Goal: Task Accomplishment & Management: Manage account settings

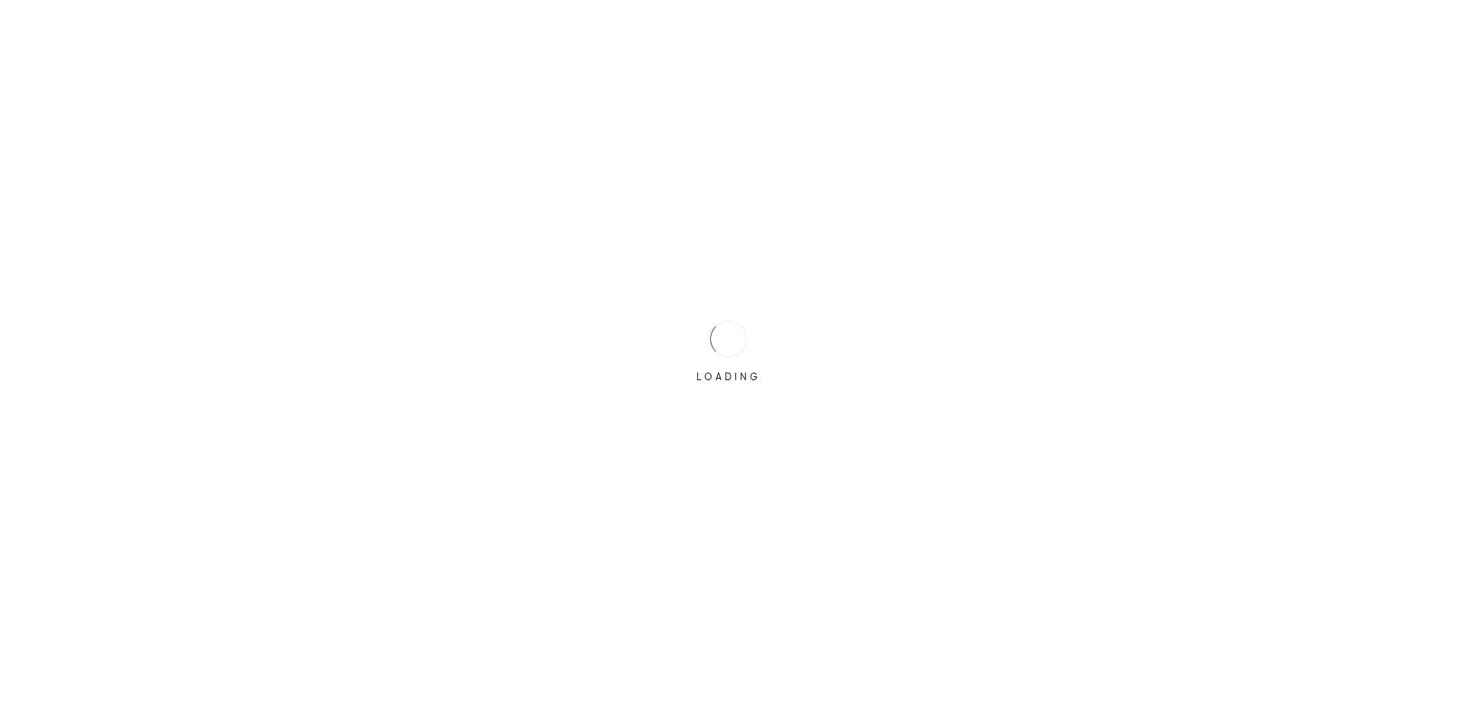
click at [705, 339] on div "LOADING" at bounding box center [729, 352] width 76 height 76
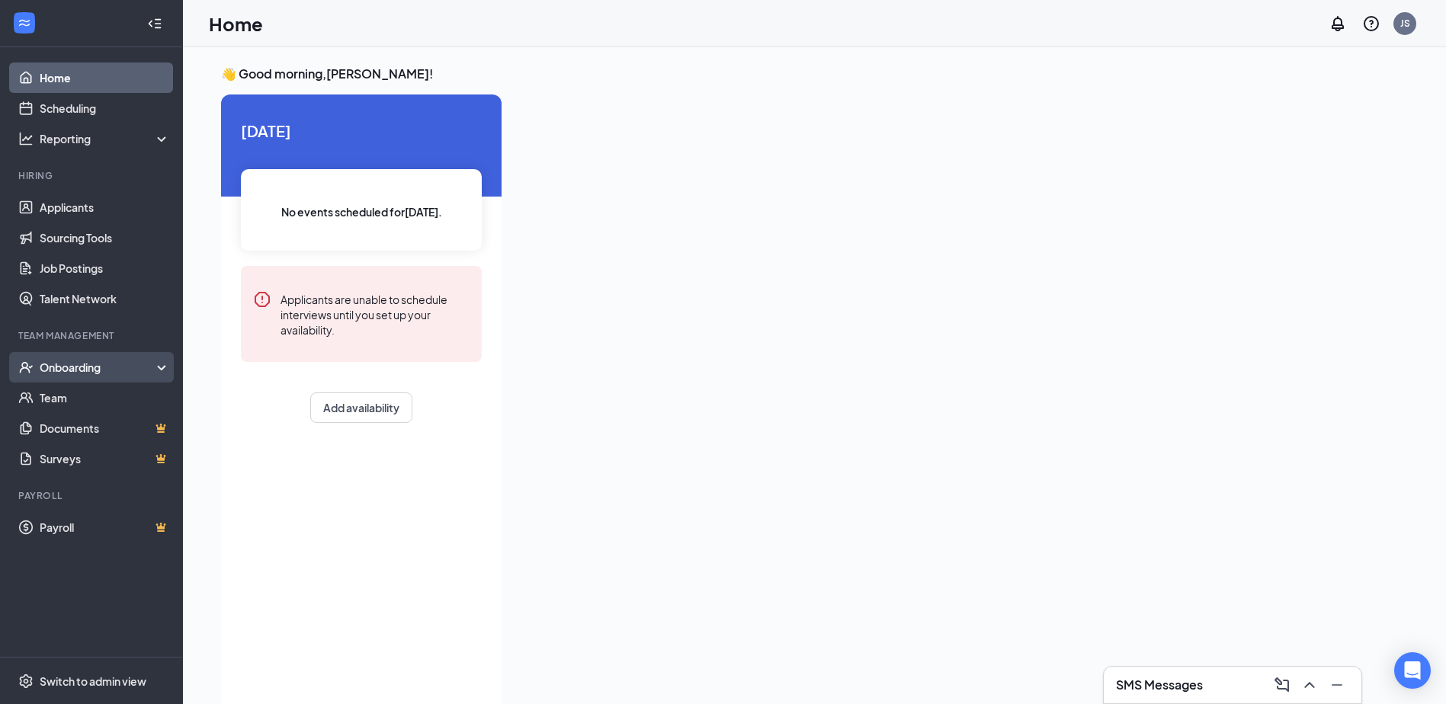
click at [73, 374] on div "Onboarding" at bounding box center [98, 367] width 117 height 15
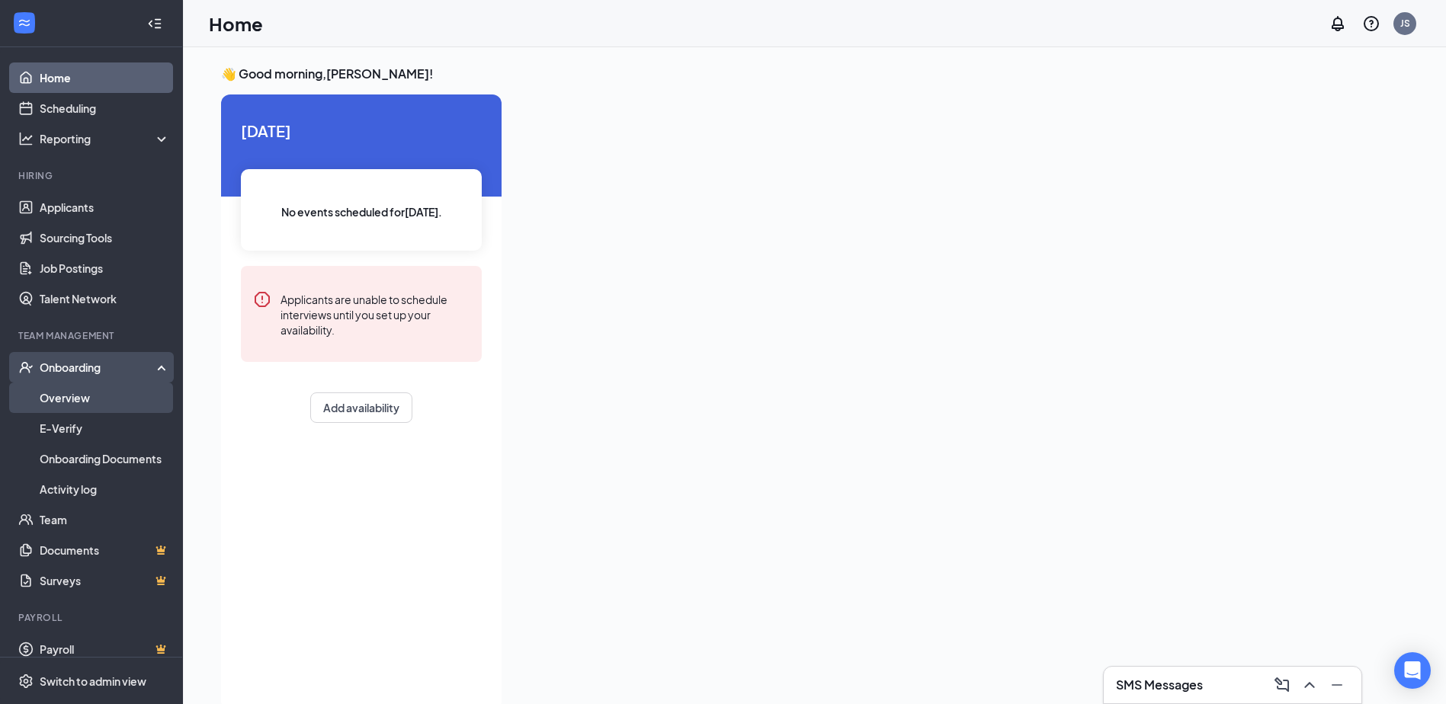
click at [77, 399] on link "Overview" at bounding box center [105, 398] width 130 height 30
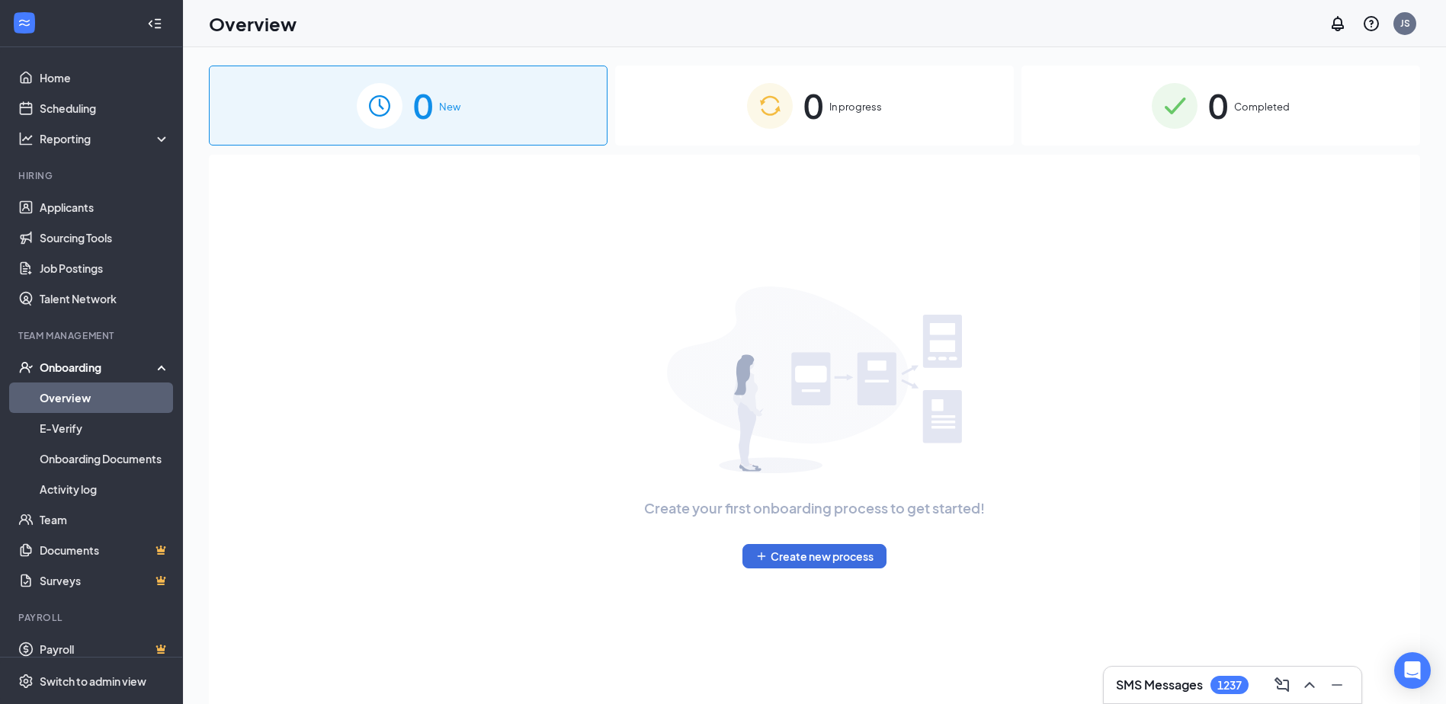
click at [1173, 112] on img at bounding box center [1175, 106] width 46 height 46
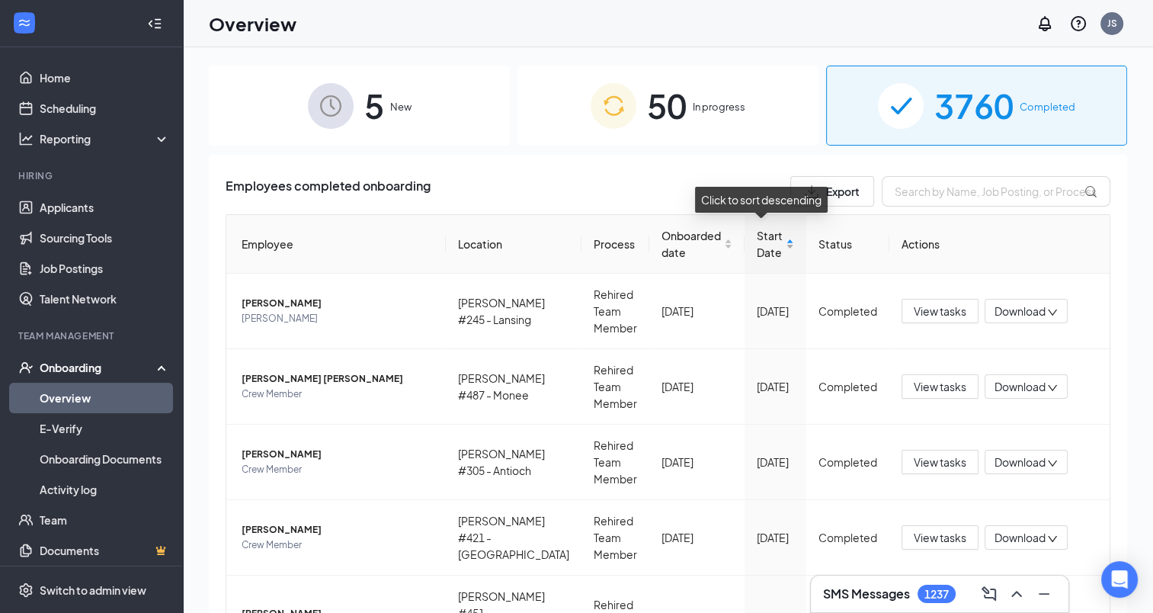
click at [784, 244] on div "Start Date" at bounding box center [775, 244] width 37 height 34
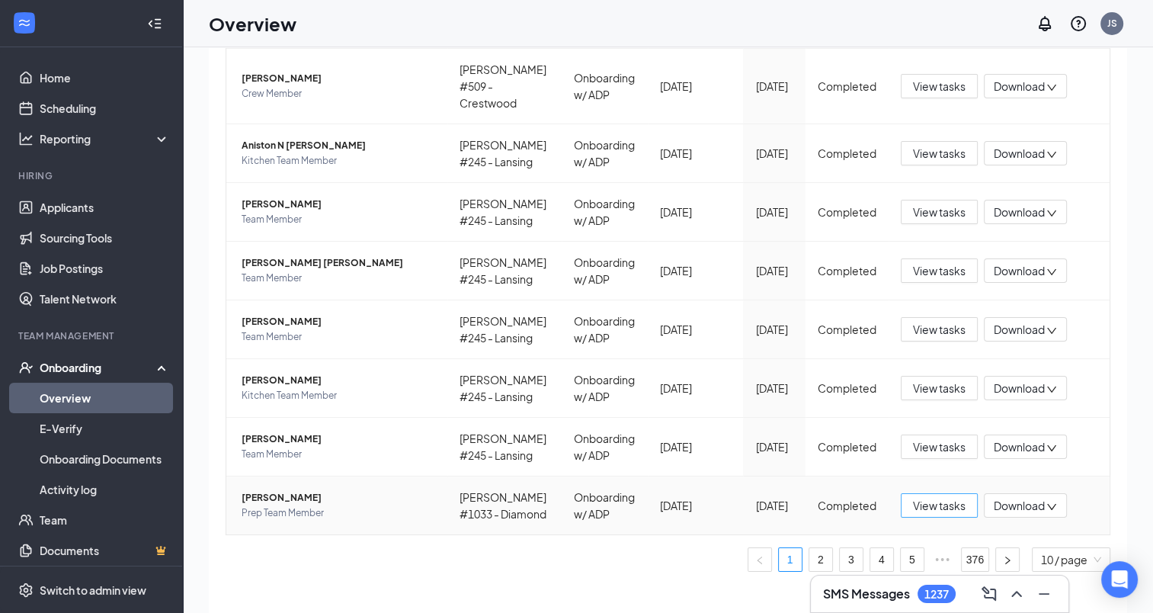
scroll to position [69, 0]
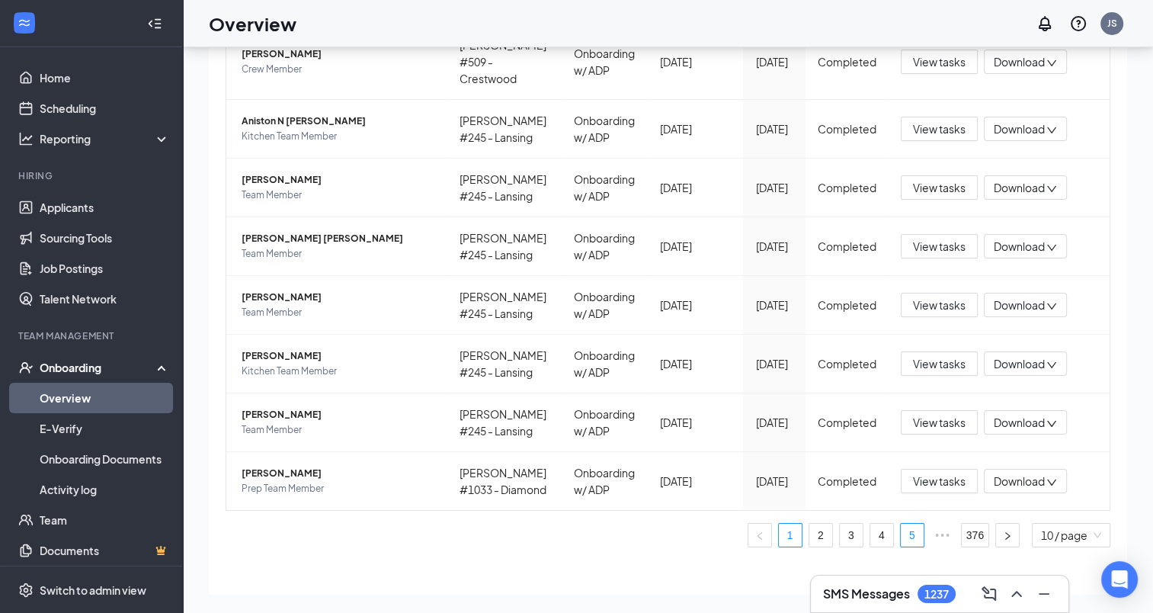
click at [901, 524] on link "5" at bounding box center [912, 535] width 23 height 23
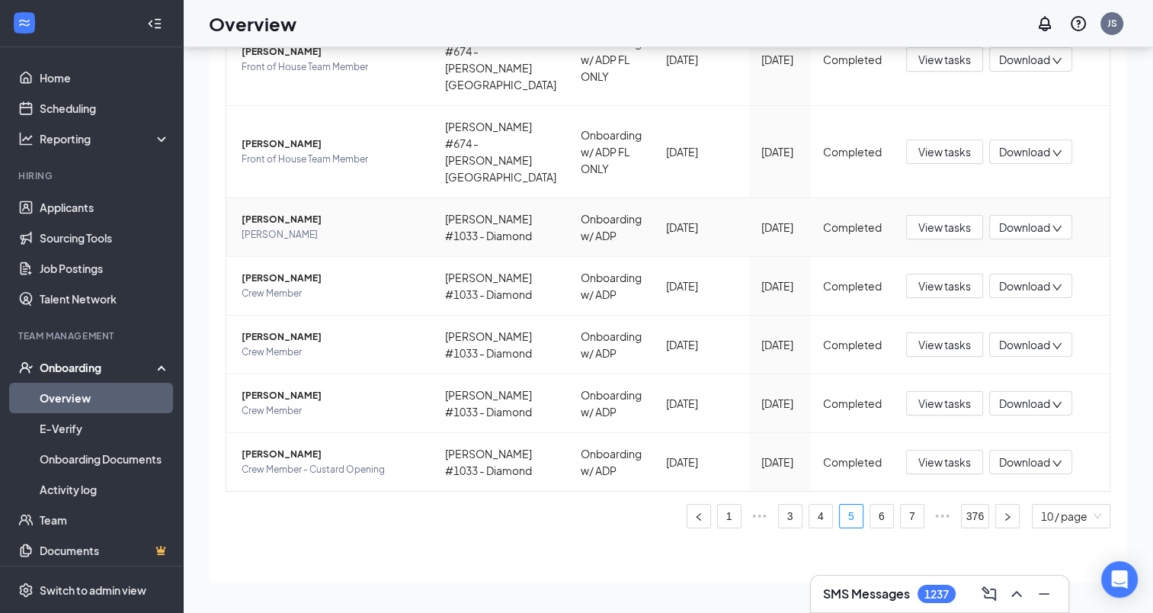
scroll to position [499, 0]
click at [871, 517] on link "6" at bounding box center [882, 516] width 23 height 23
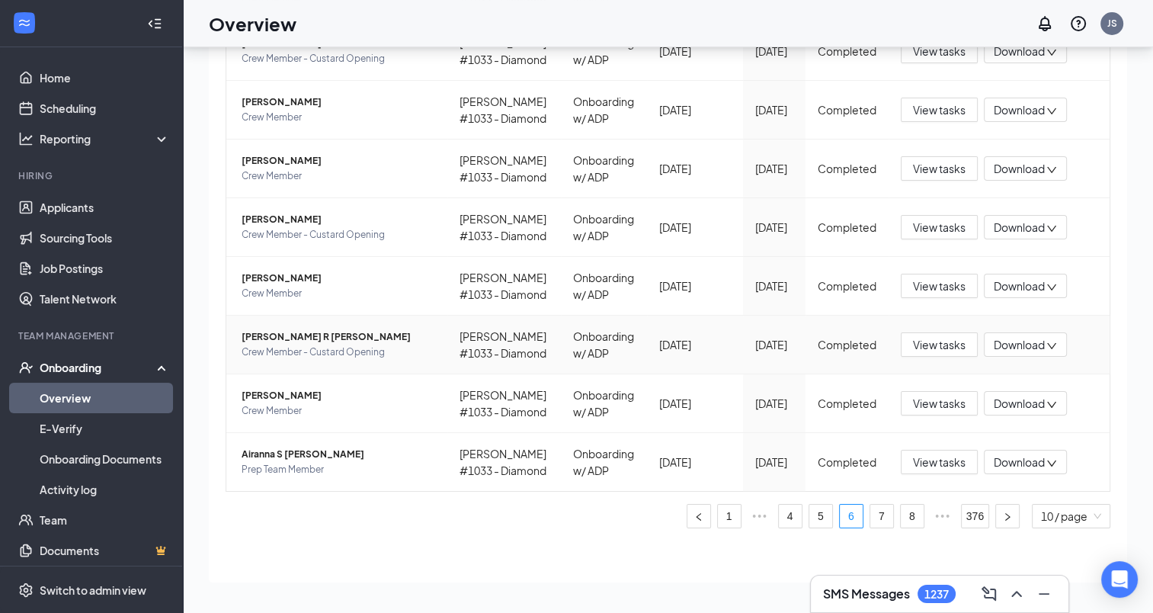
scroll to position [466, 0]
click at [904, 520] on link "8" at bounding box center [912, 516] width 23 height 23
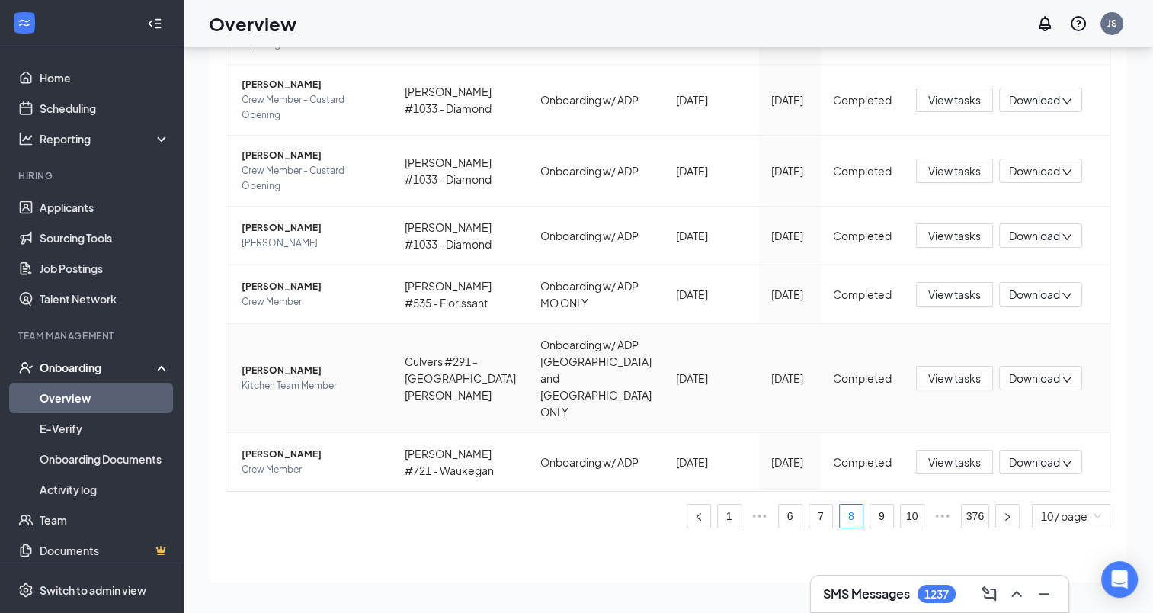
scroll to position [483, 0]
click at [903, 518] on link "10" at bounding box center [912, 516] width 23 height 23
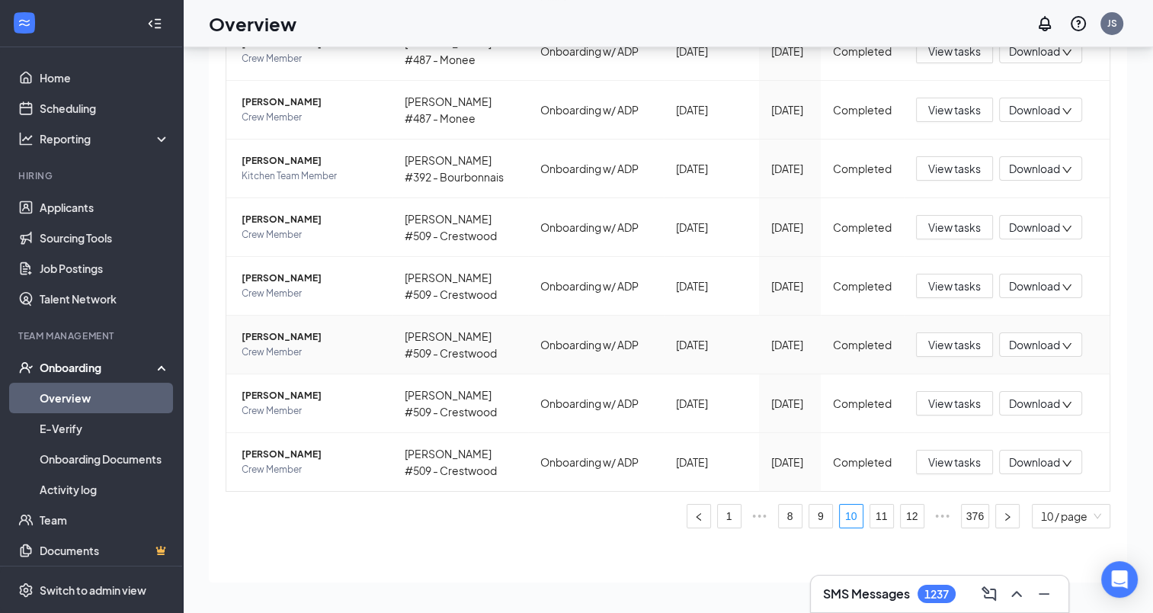
scroll to position [499, 0]
click at [876, 515] on link "11" at bounding box center [882, 516] width 23 height 23
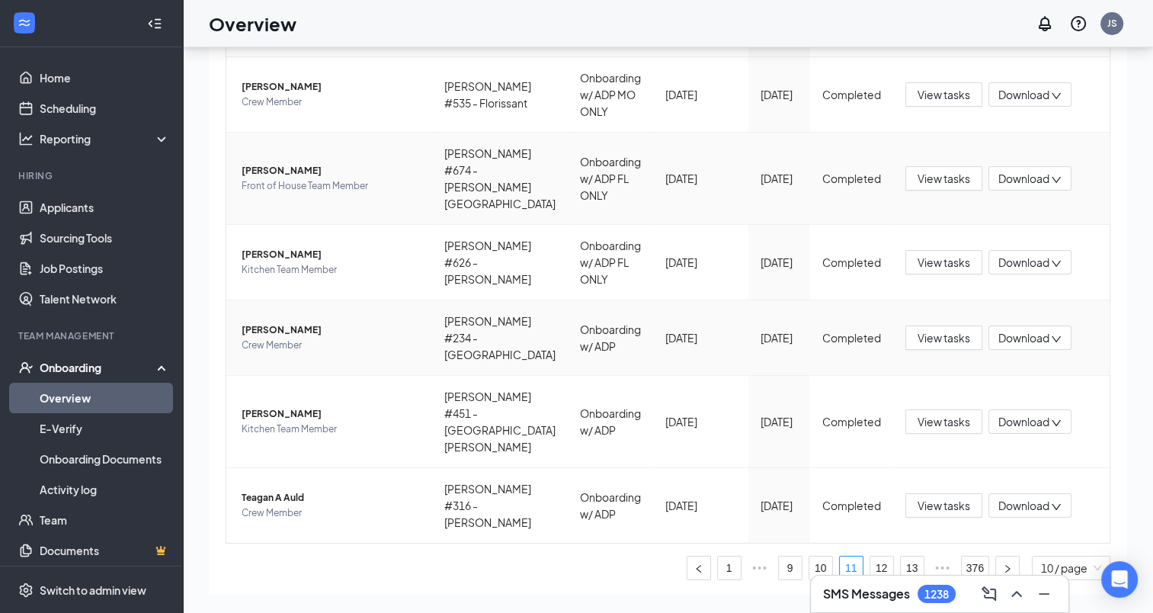
scroll to position [483, 0]
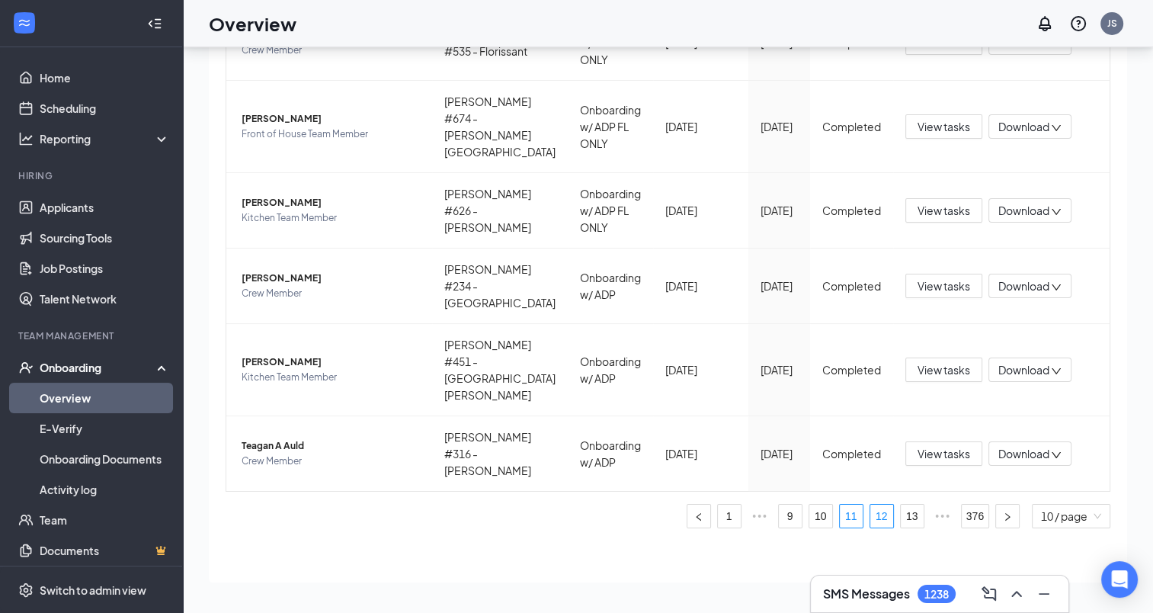
click at [874, 518] on link "12" at bounding box center [882, 516] width 23 height 23
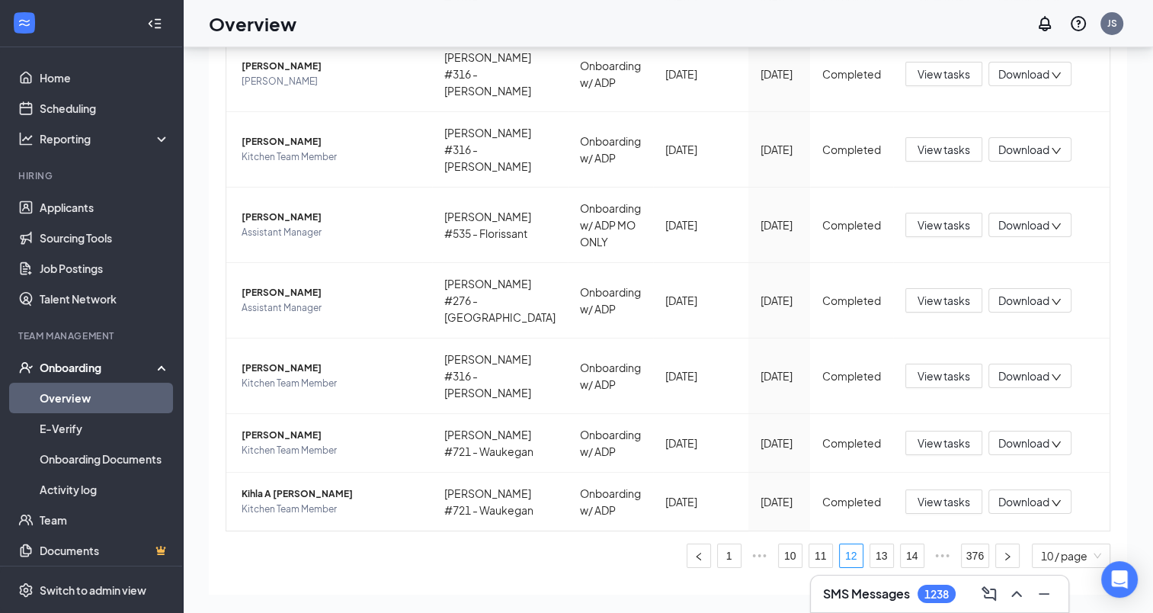
scroll to position [466, 0]
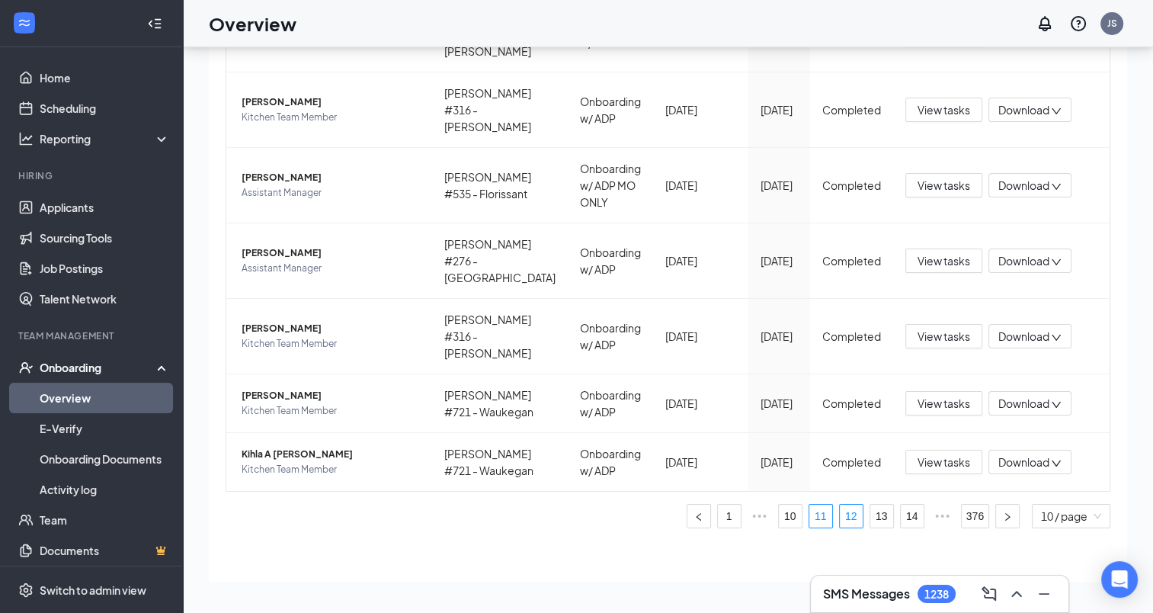
click at [813, 518] on link "11" at bounding box center [821, 516] width 23 height 23
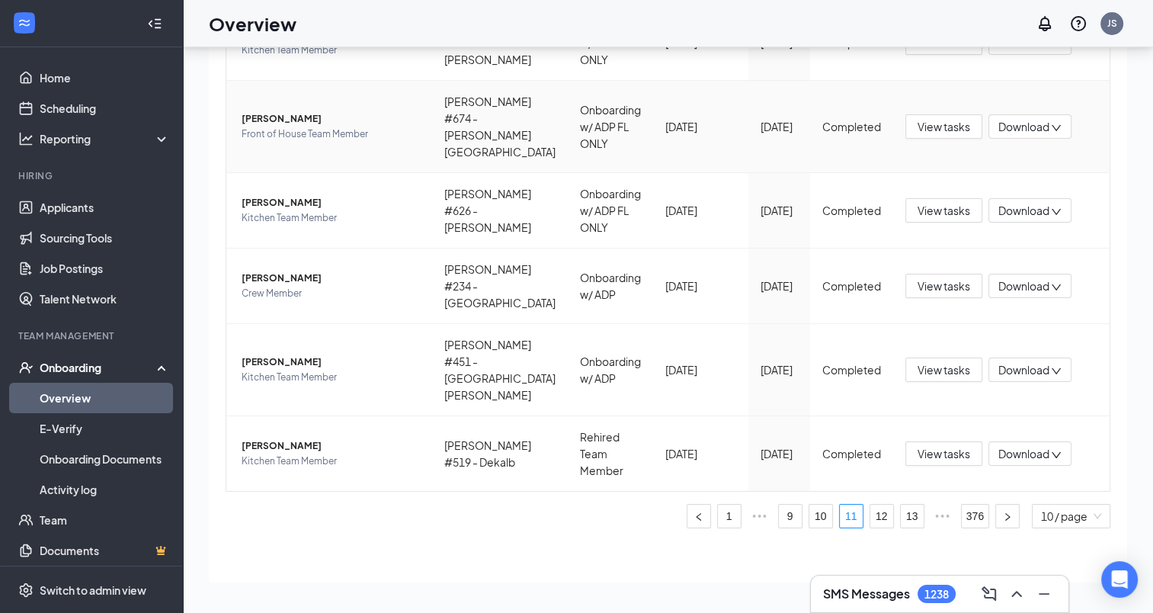
click at [294, 127] on span "Adrian Alphonse" at bounding box center [331, 118] width 178 height 15
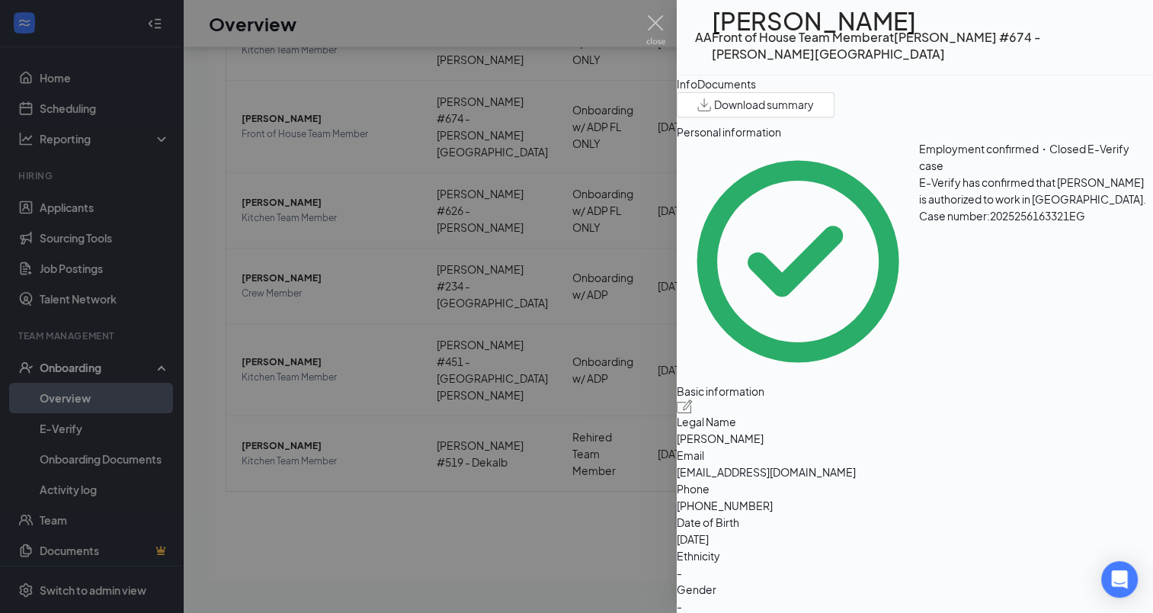
click at [756, 92] on div "Documents" at bounding box center [726, 83] width 59 height 17
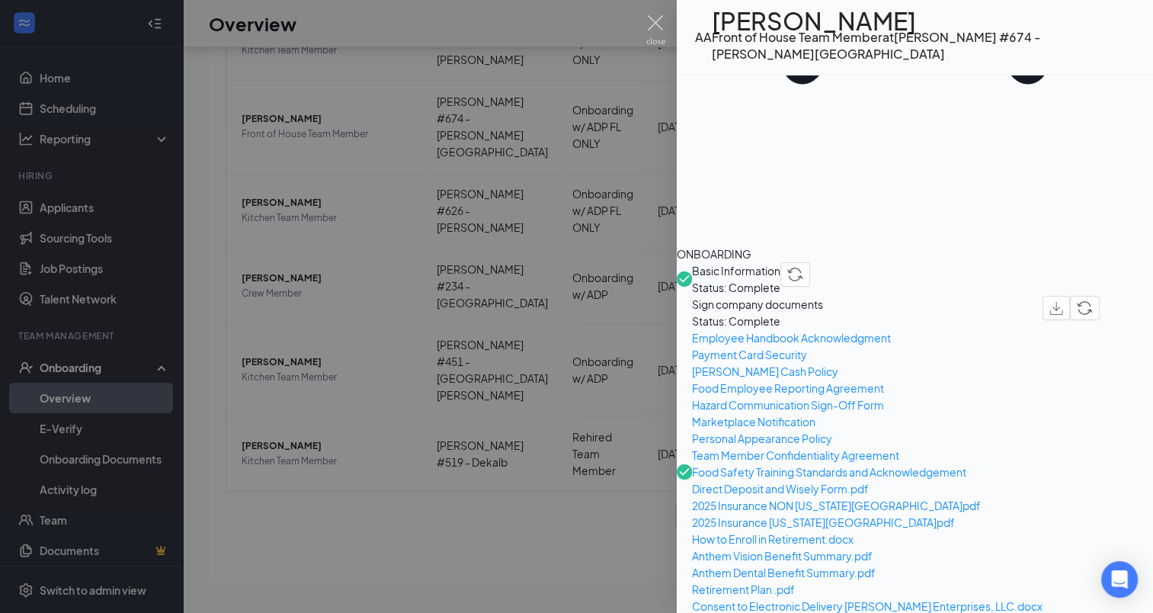
scroll to position [381, 0]
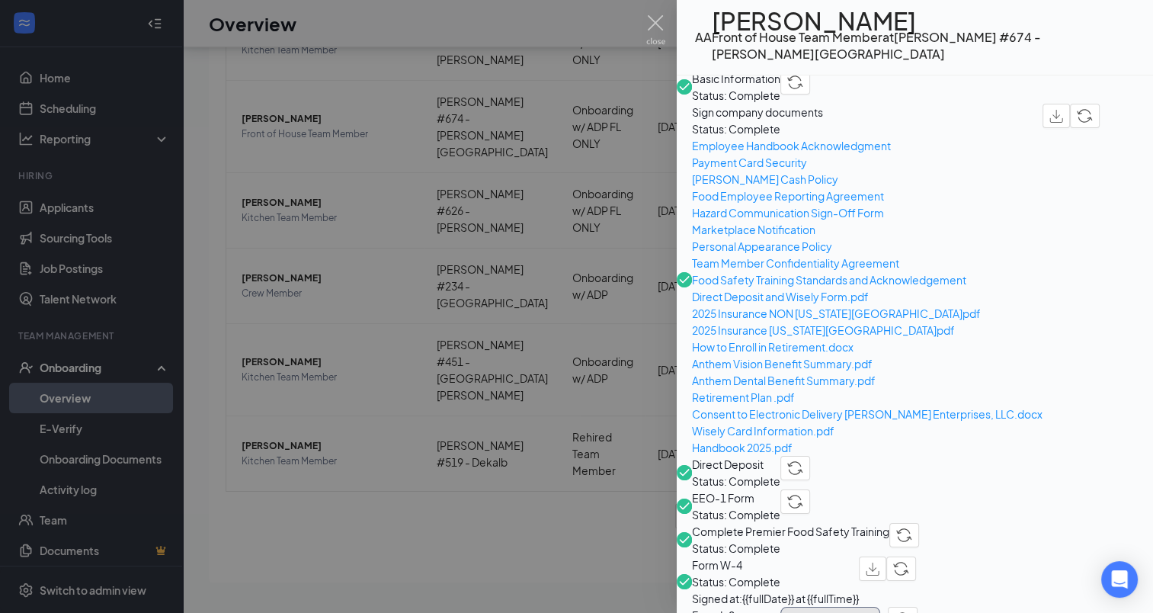
scroll to position [610, 0]
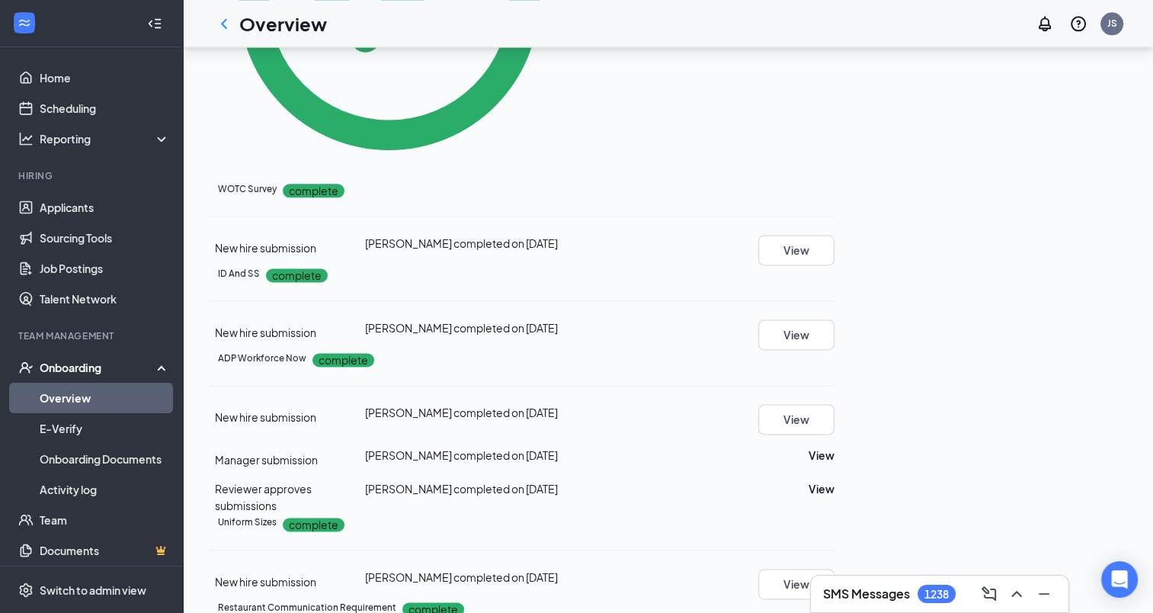
scroll to position [1959, 0]
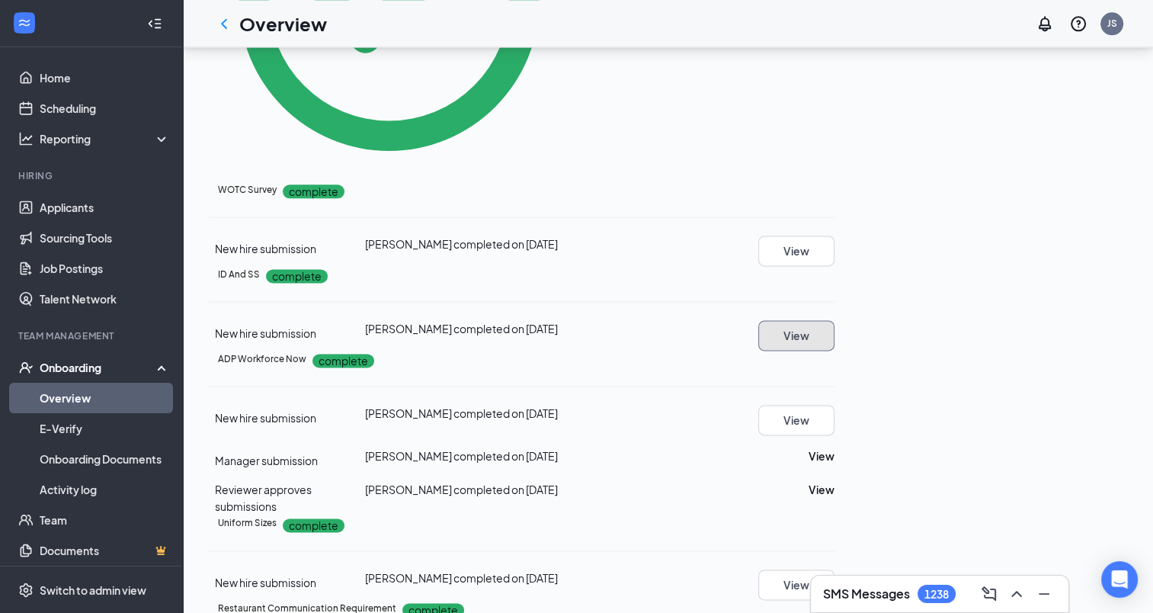
click at [835, 320] on button "View" at bounding box center [796, 335] width 76 height 30
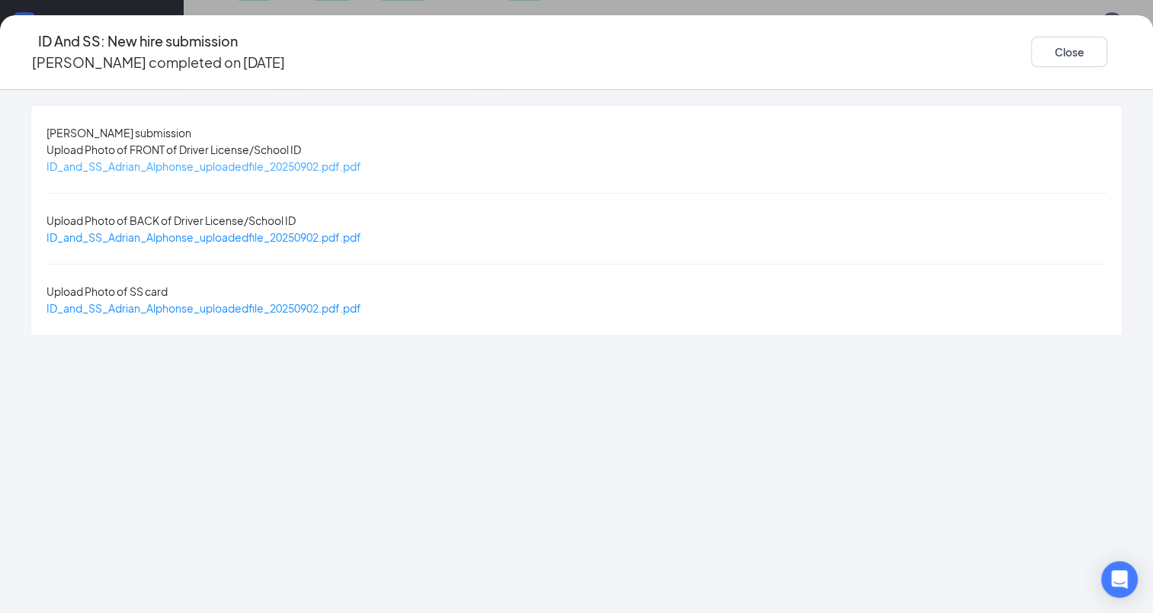
click at [341, 165] on span "ID_and_SS_Adrian_Alphonse_uploadedfile_20250902.pdf.pdf" at bounding box center [203, 166] width 315 height 14
click at [284, 230] on span "ID_and_SS_Adrian_Alphonse_uploadedfile_20250902.pdf.pdf" at bounding box center [203, 237] width 315 height 14
click at [313, 301] on span "ID_and_SS_Adrian_Alphonse_uploadedfile_20250902.pdf.pdf" at bounding box center [203, 308] width 315 height 14
click at [1031, 51] on button "Close" at bounding box center [1069, 52] width 76 height 30
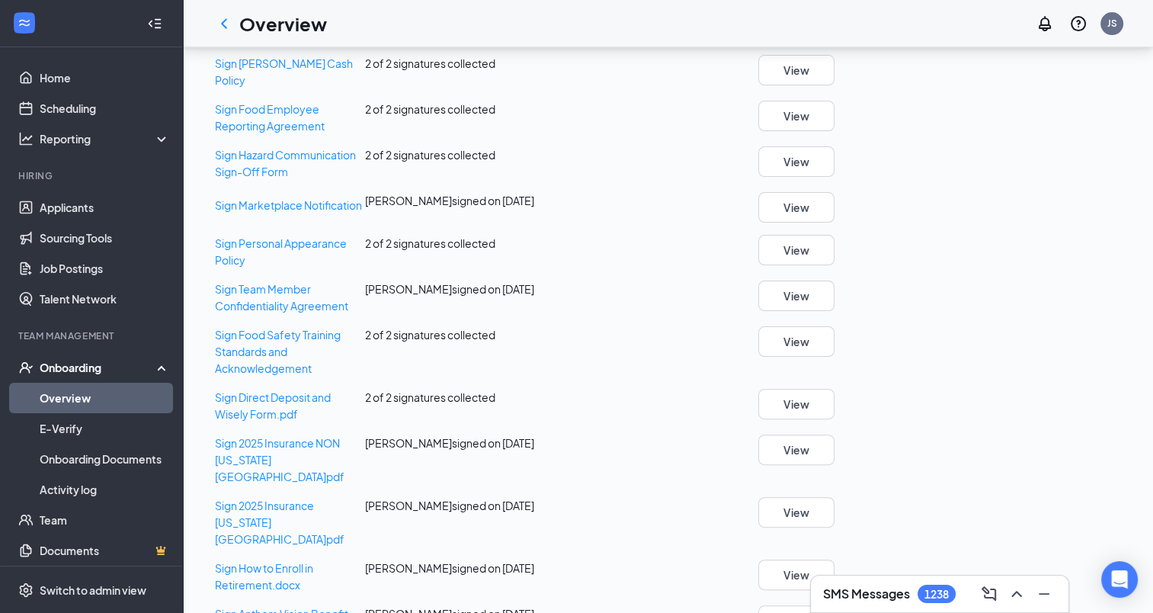
scroll to position [229, 0]
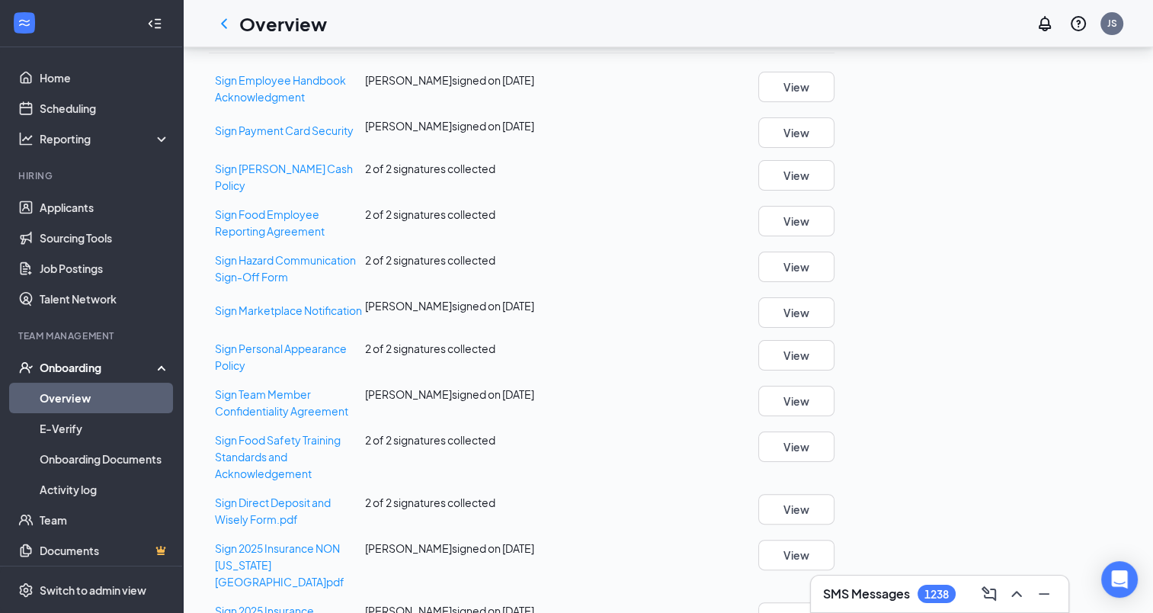
drag, startPoint x: 69, startPoint y: 398, endPoint x: 79, endPoint y: 387, distance: 15.1
click at [69, 398] on link "Overview" at bounding box center [105, 398] width 130 height 30
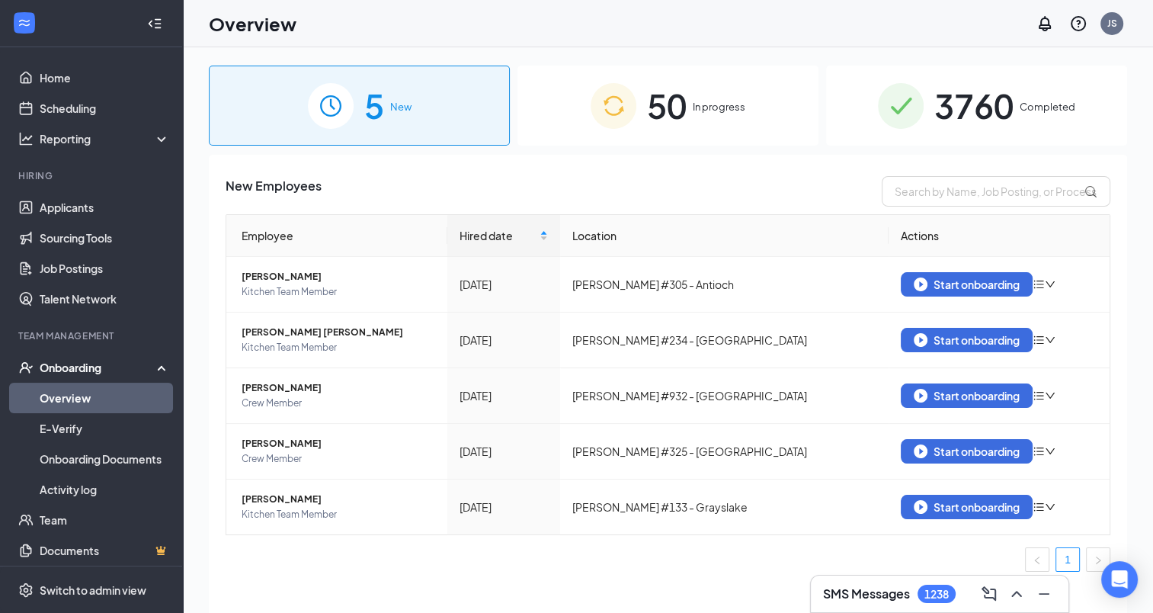
click at [973, 108] on span "3760" at bounding box center [974, 105] width 79 height 53
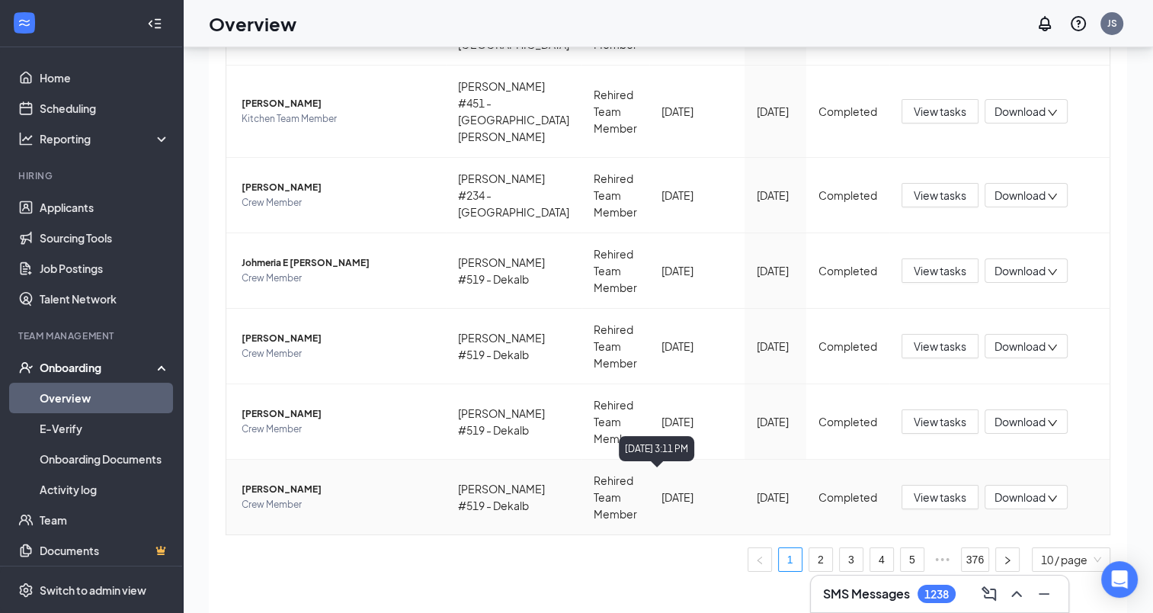
scroll to position [69, 0]
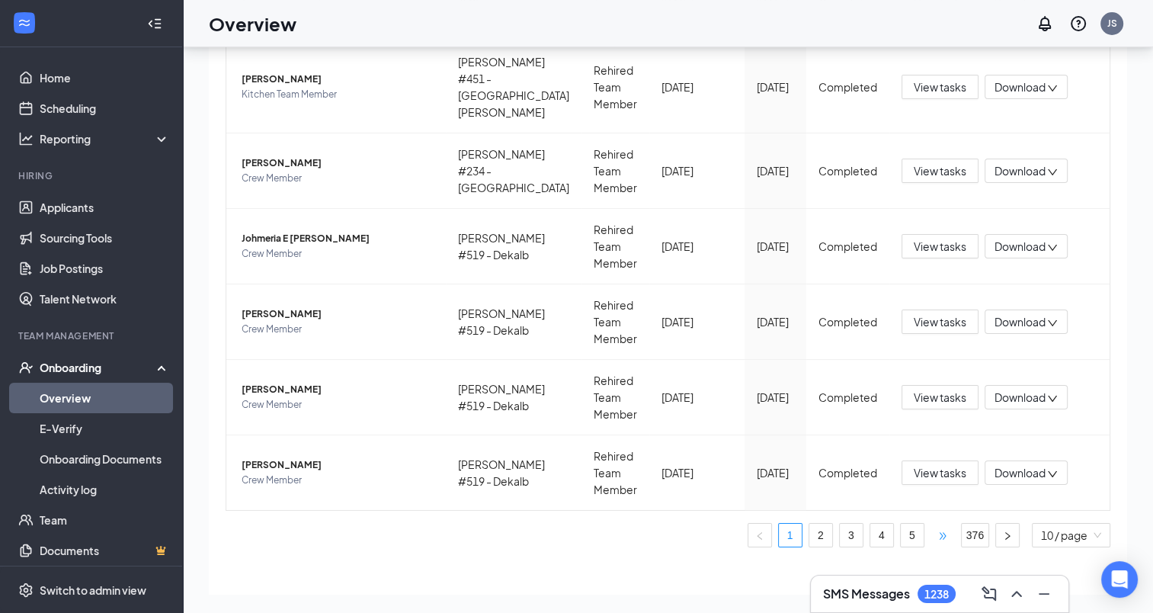
click at [937, 523] on span "•••" at bounding box center [943, 535] width 24 height 24
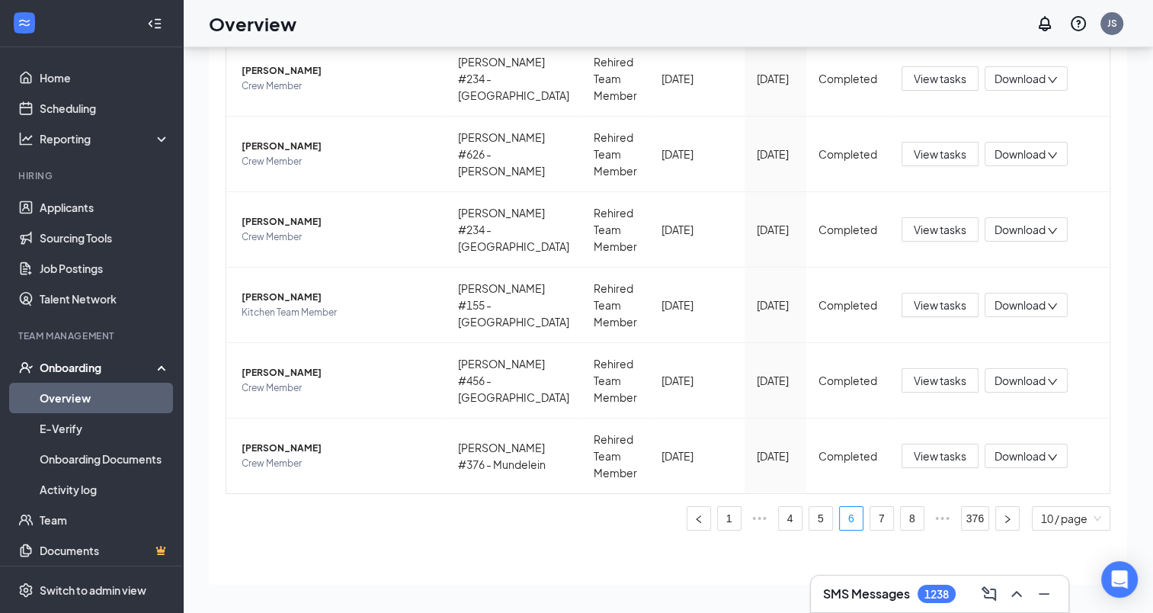
click at [933, 518] on span "•••" at bounding box center [943, 518] width 24 height 24
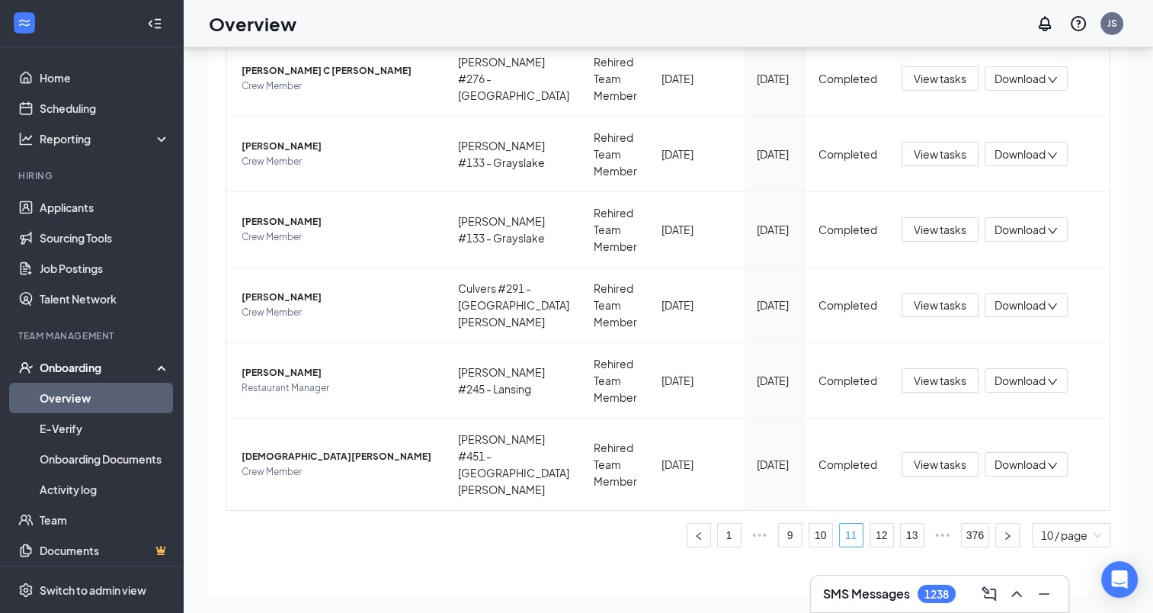
click at [841, 524] on link "11" at bounding box center [851, 535] width 23 height 23
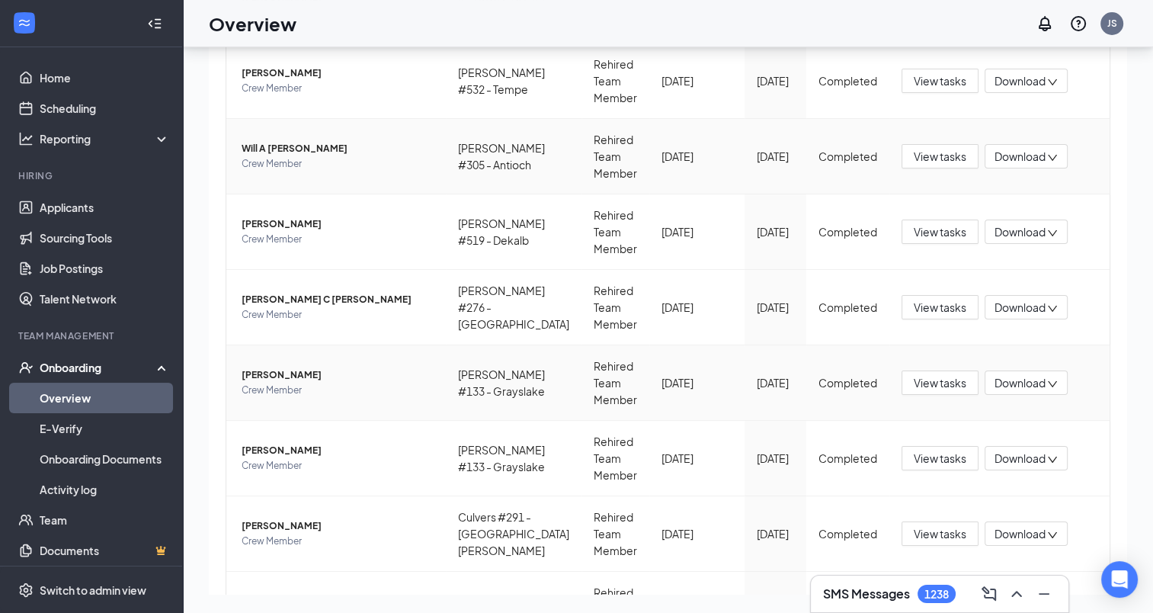
scroll to position [8, 0]
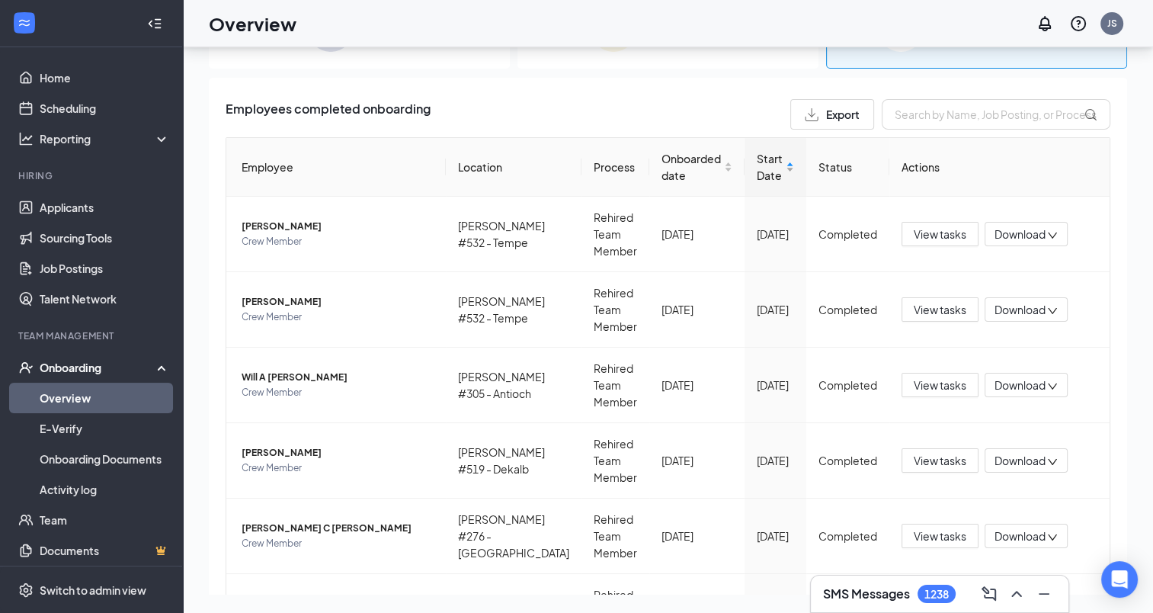
click at [774, 169] on div "Start Date" at bounding box center [775, 167] width 37 height 34
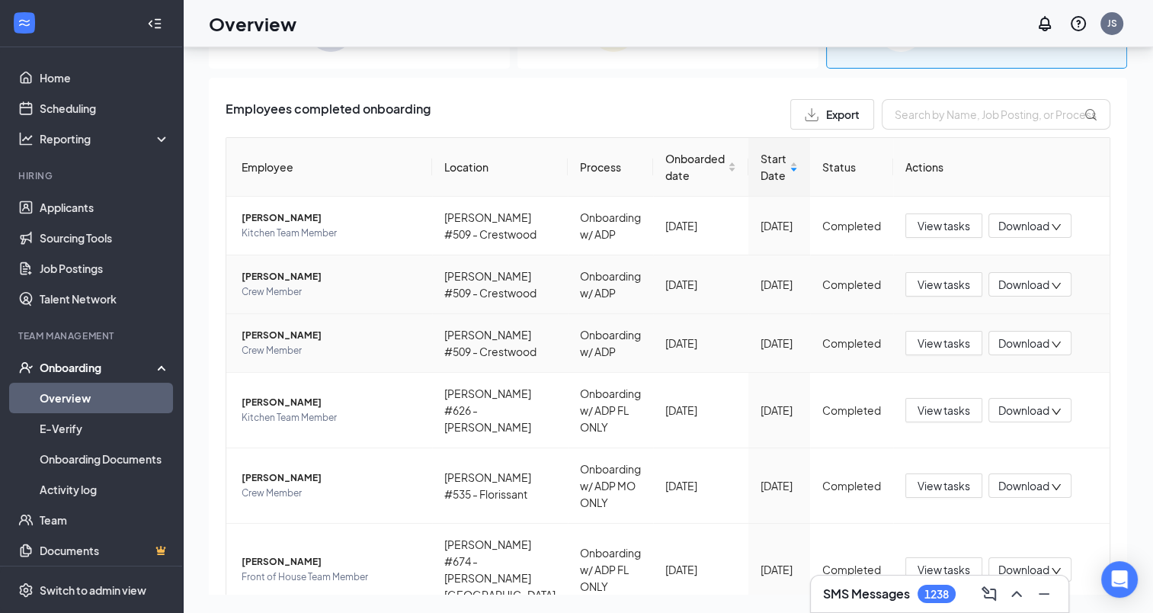
scroll to position [483, 0]
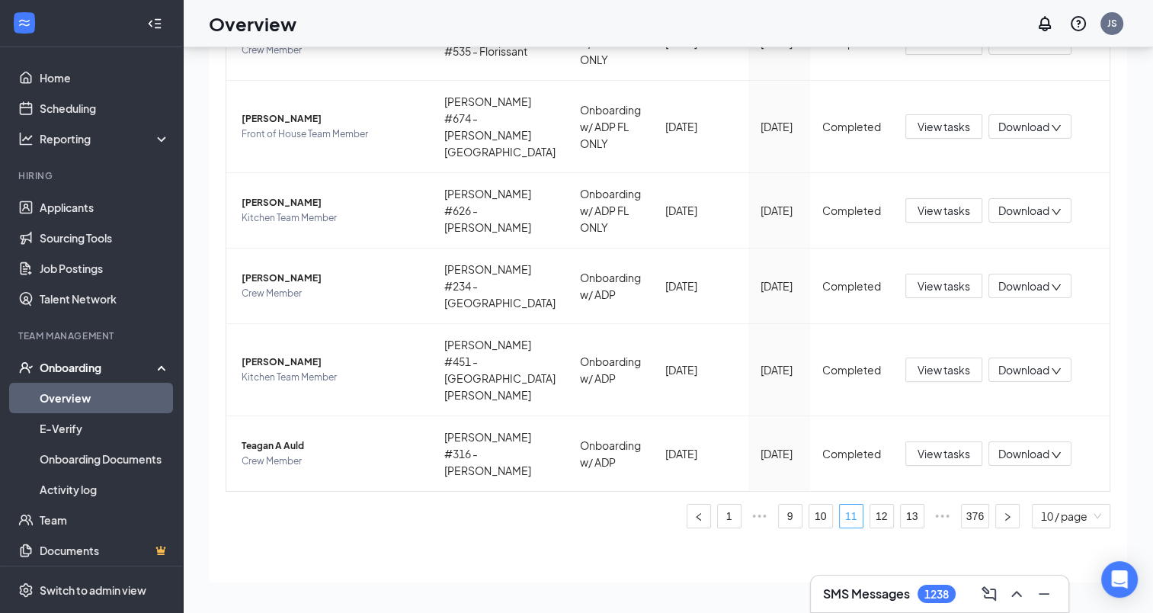
click at [840, 516] on link "11" at bounding box center [851, 516] width 23 height 23
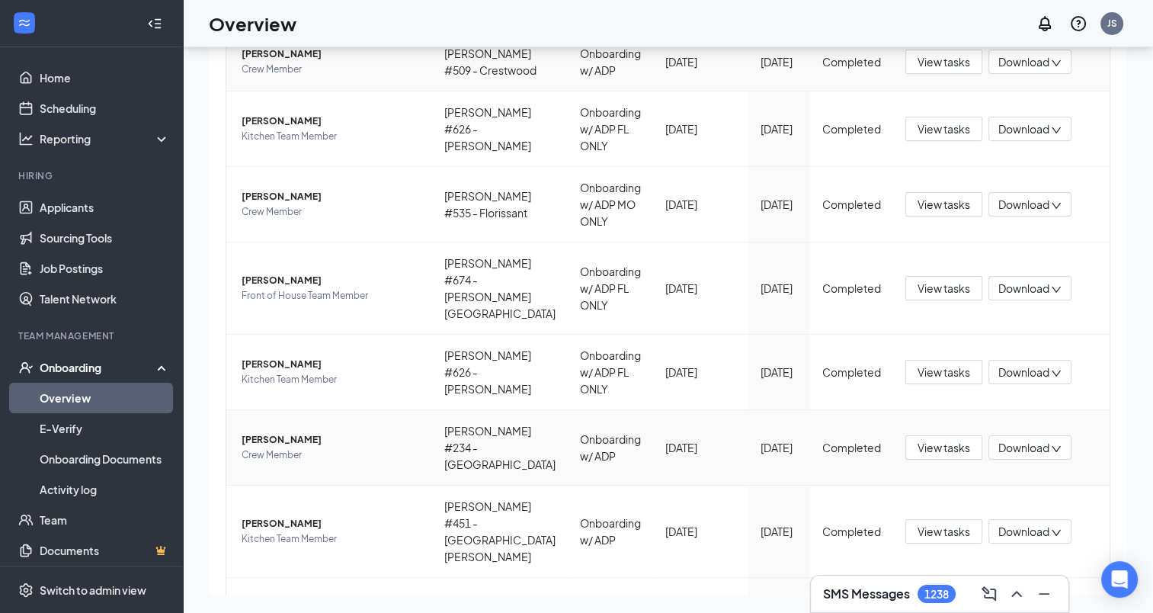
scroll to position [305, 0]
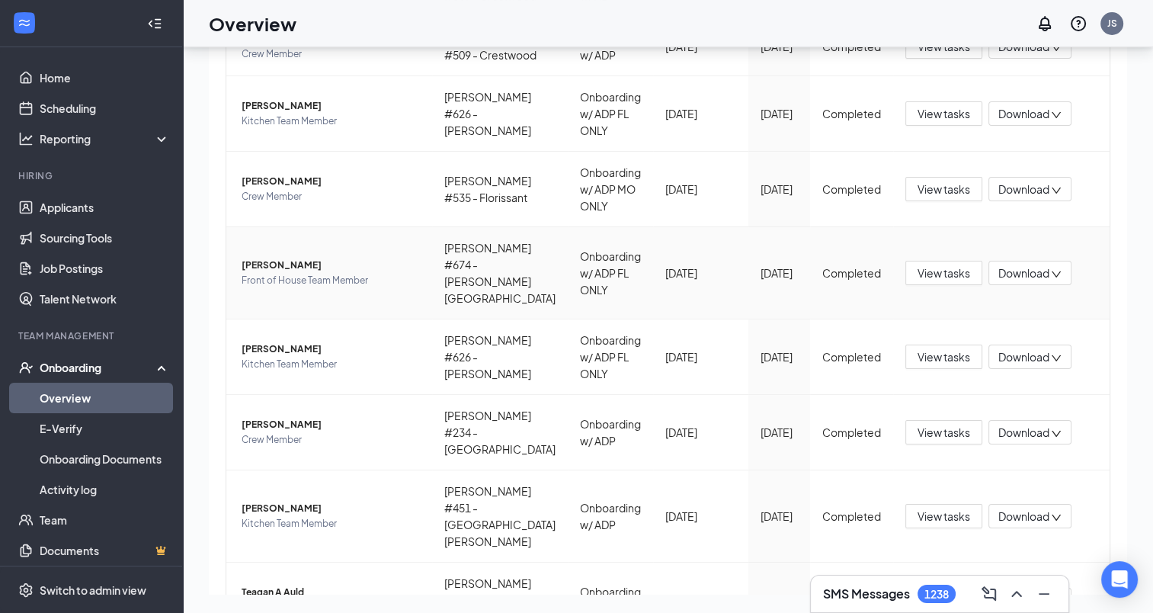
click at [290, 273] on span "Adrian Alphonse" at bounding box center [331, 265] width 178 height 15
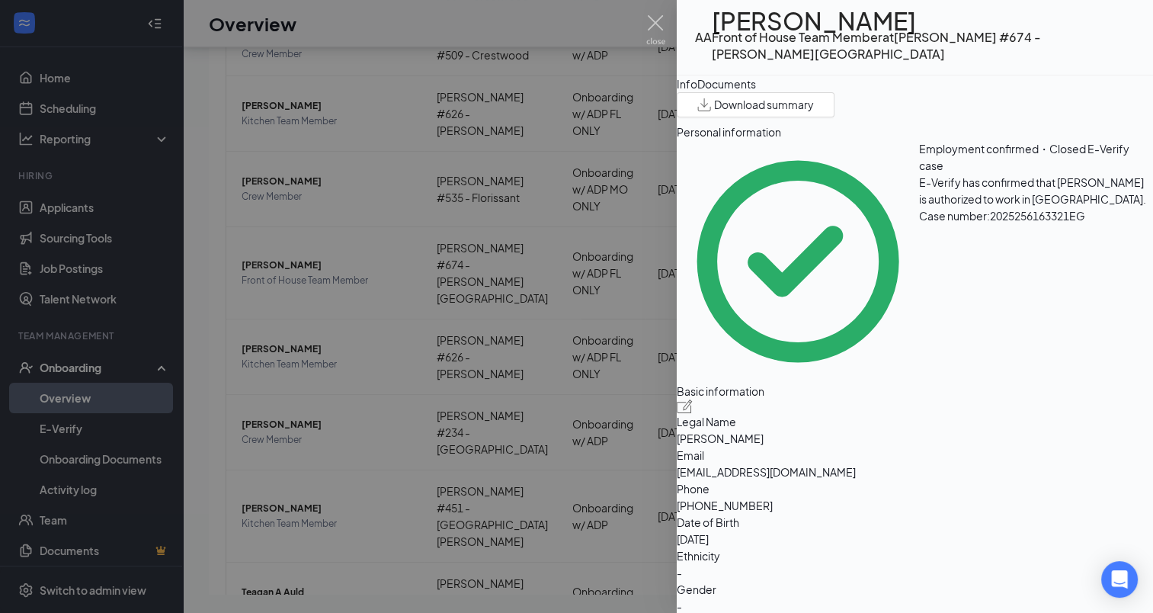
click at [756, 92] on div "Documents" at bounding box center [726, 83] width 59 height 17
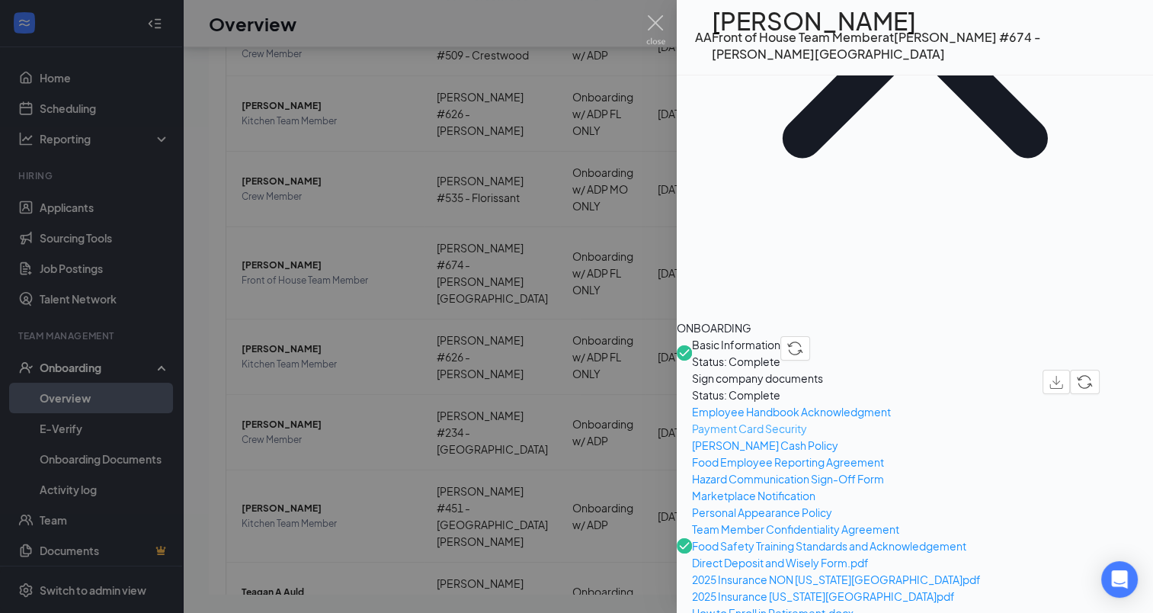
scroll to position [457, 0]
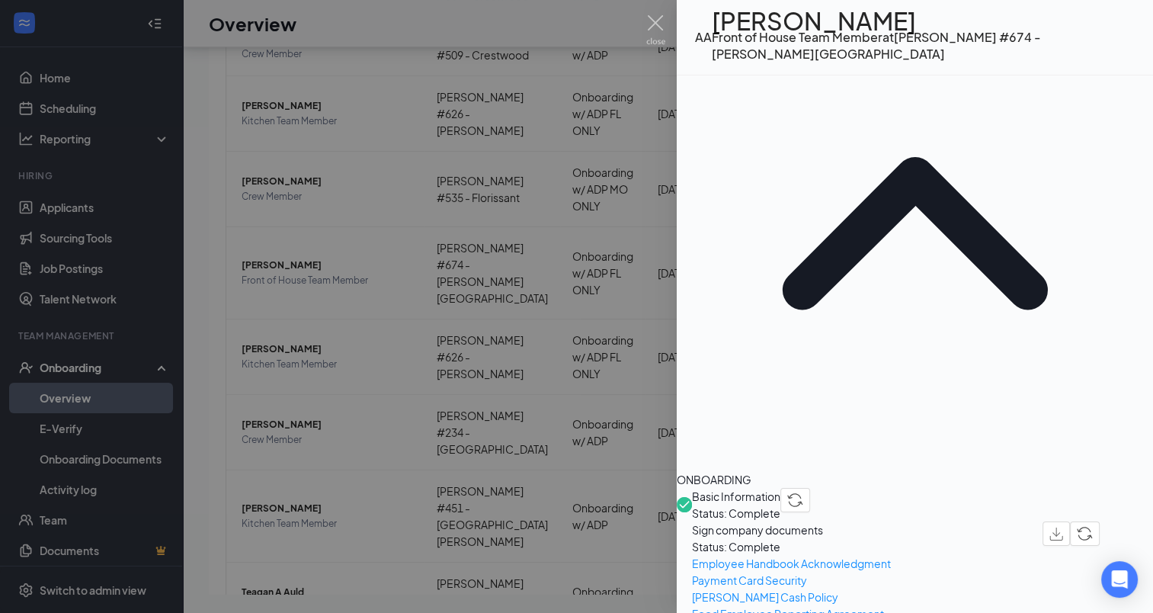
scroll to position [0, 0]
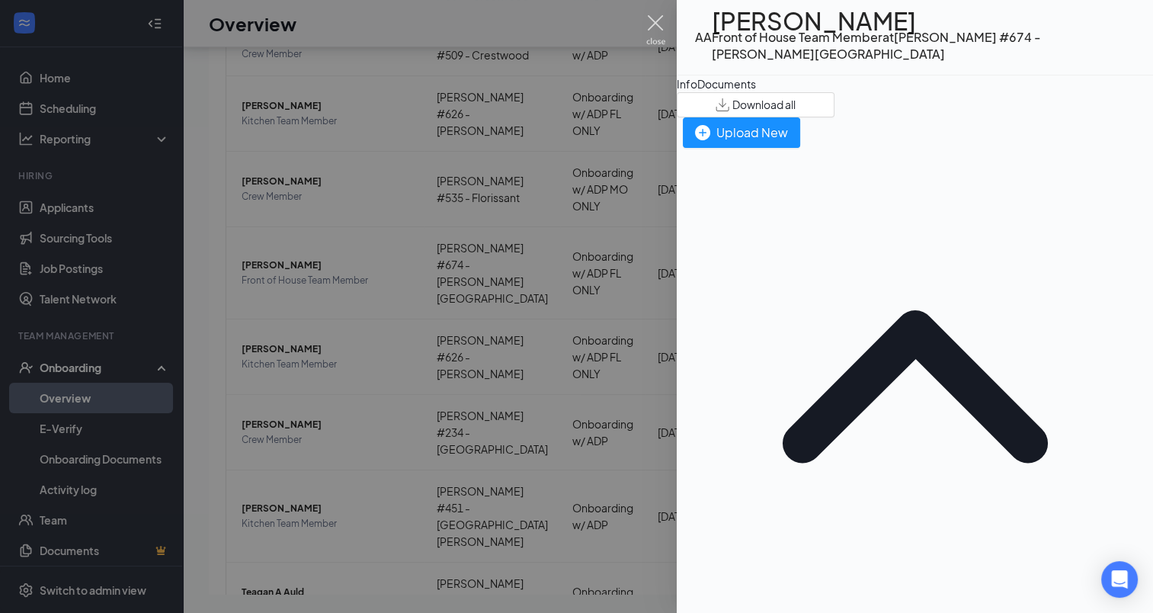
click at [653, 21] on img at bounding box center [655, 30] width 19 height 30
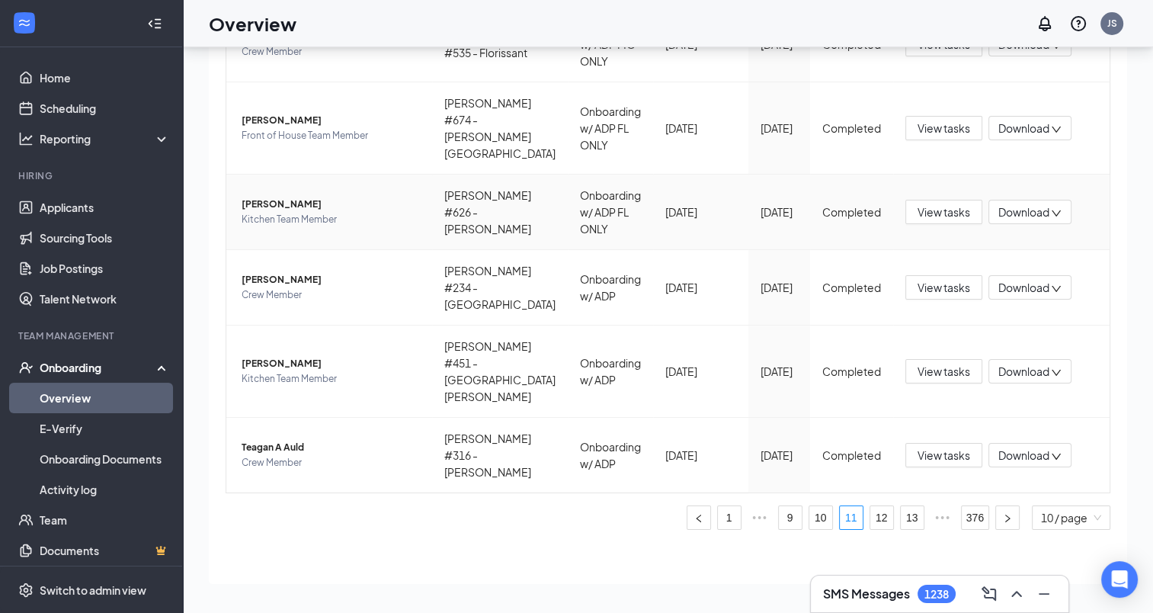
scroll to position [483, 0]
click at [281, 286] on span "Olivia G Wentworth" at bounding box center [331, 278] width 178 height 15
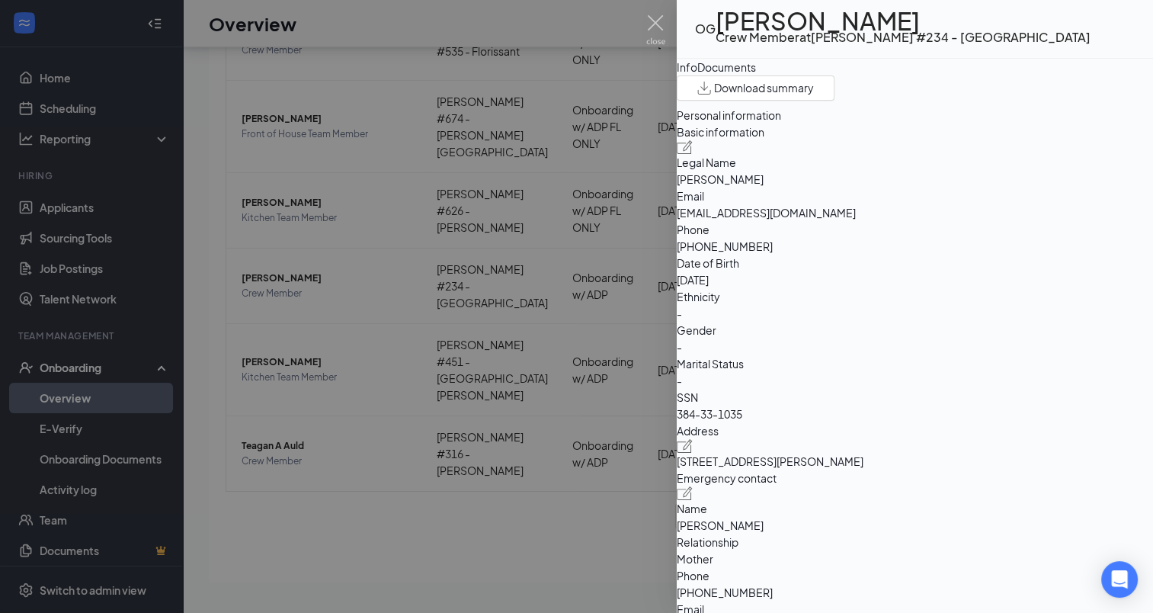
click at [756, 75] on div "Documents" at bounding box center [726, 67] width 59 height 17
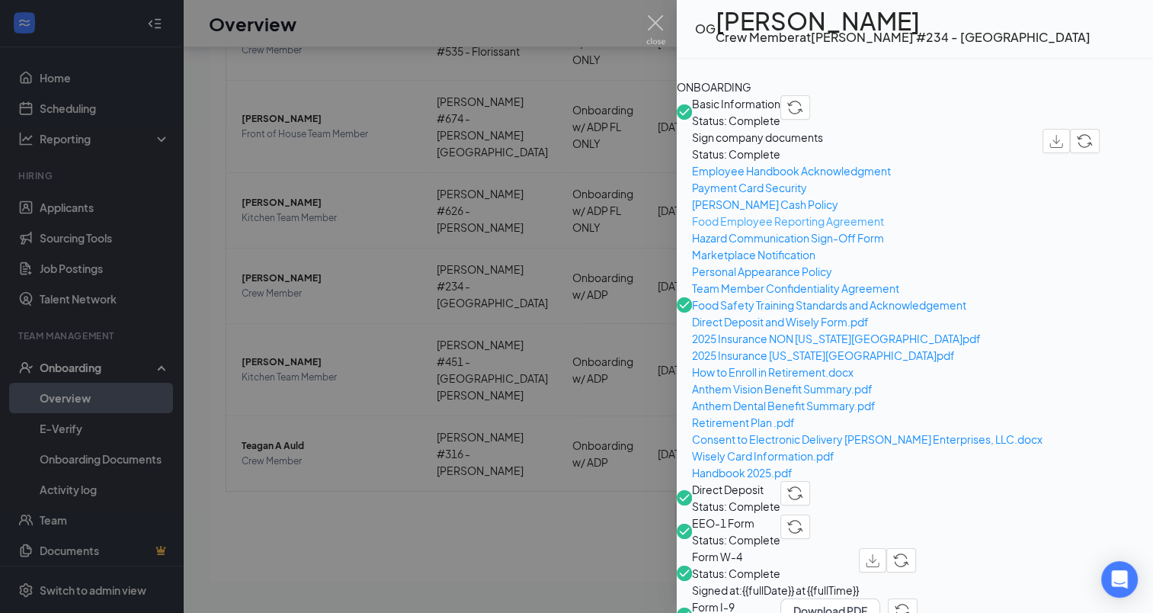
scroll to position [534, 0]
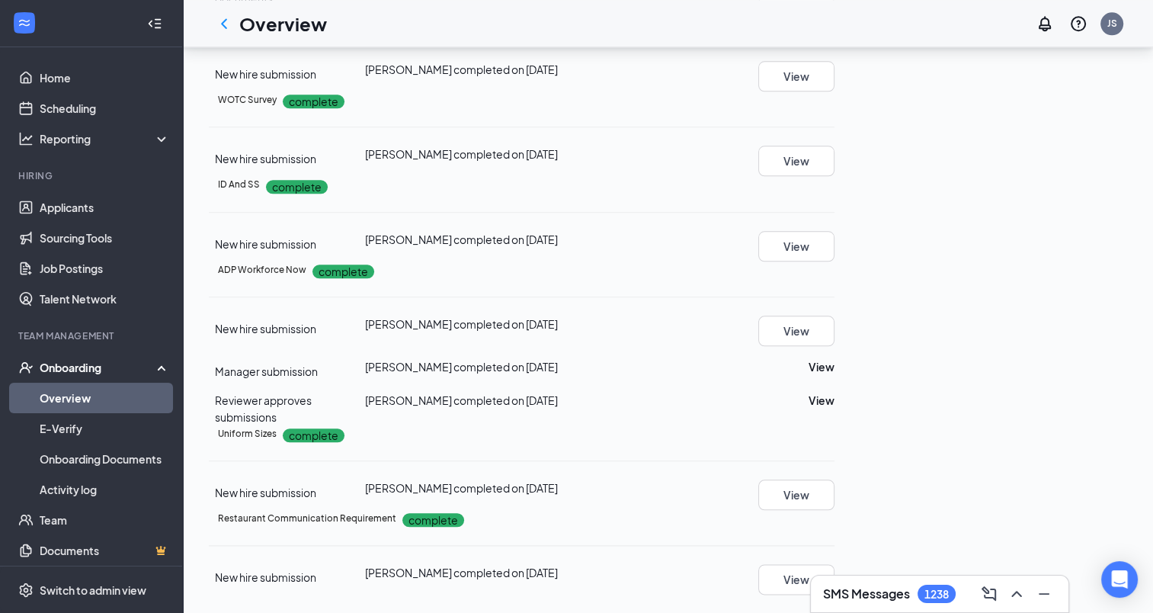
scroll to position [1982, 0]
click at [835, 231] on button "View" at bounding box center [796, 246] width 76 height 30
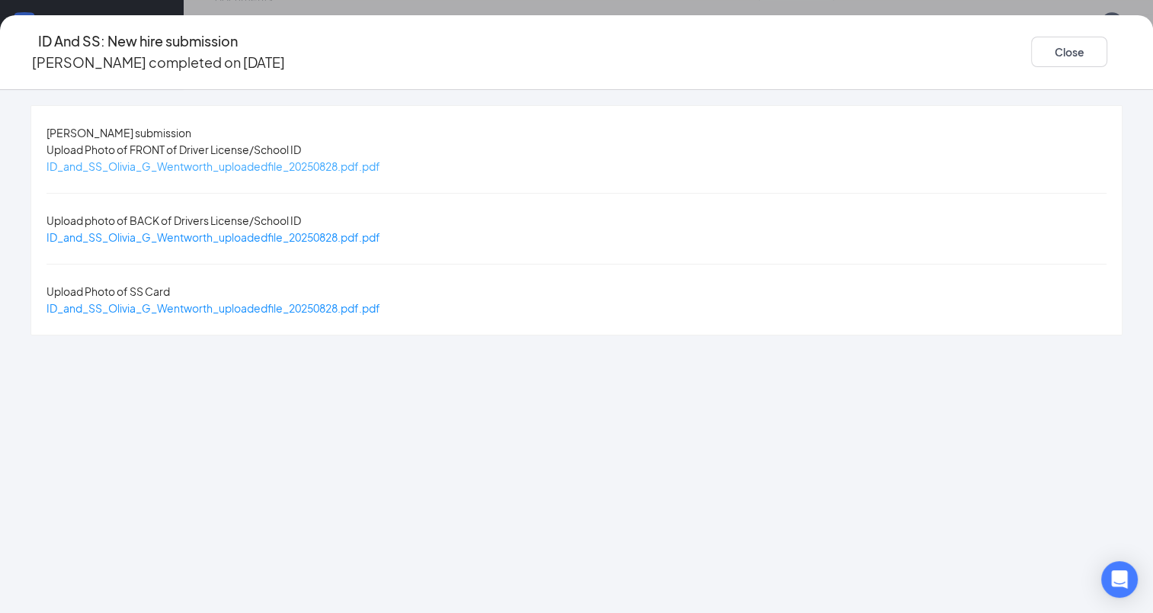
click at [341, 162] on span "ID_and_SS_Olivia_G_Wentworth_uploadedfile_20250828.pdf.pdf" at bounding box center [213, 166] width 334 height 14
click at [323, 230] on span "ID_and_SS_Olivia_G_Wentworth_uploadedfile_20250828.pdf.pdf" at bounding box center [213, 237] width 334 height 14
click at [329, 301] on span "ID_and_SS_Olivia_G_Wentworth_uploadedfile_20250828.pdf.pdf" at bounding box center [213, 308] width 334 height 14
click at [1031, 52] on button "Close" at bounding box center [1069, 52] width 76 height 30
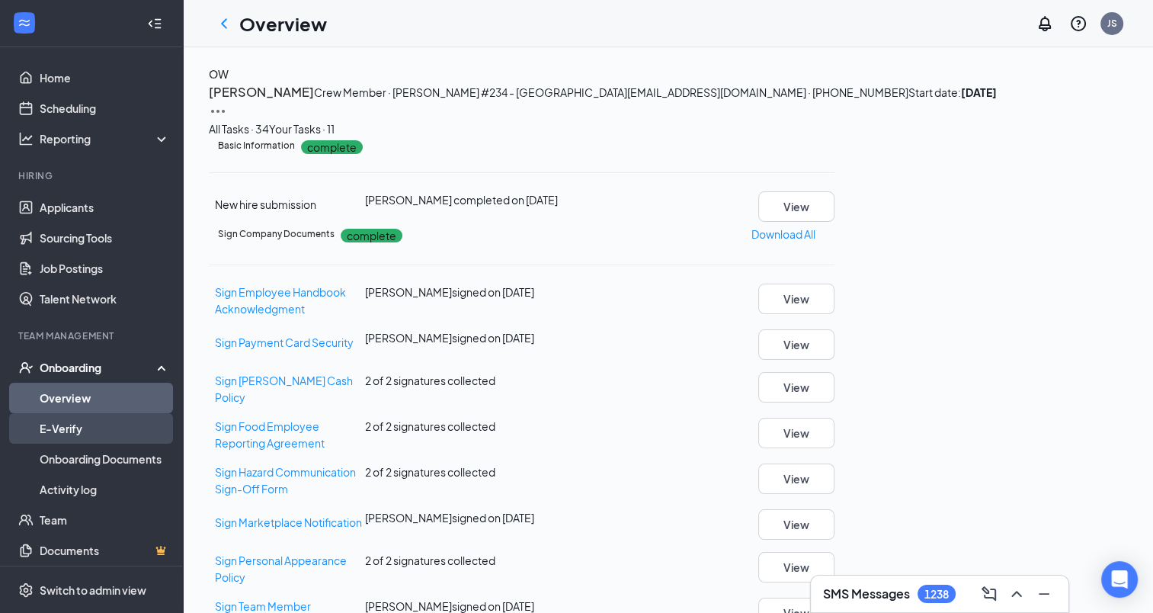
click at [76, 428] on link "E-Verify" at bounding box center [105, 428] width 130 height 30
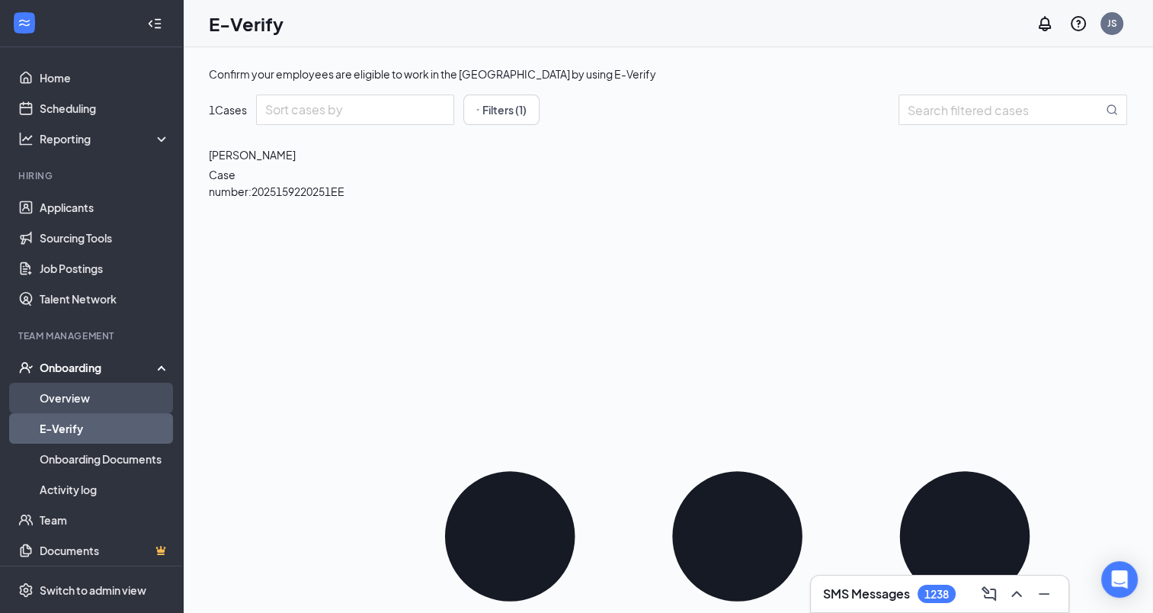
click at [73, 402] on link "Overview" at bounding box center [105, 398] width 130 height 30
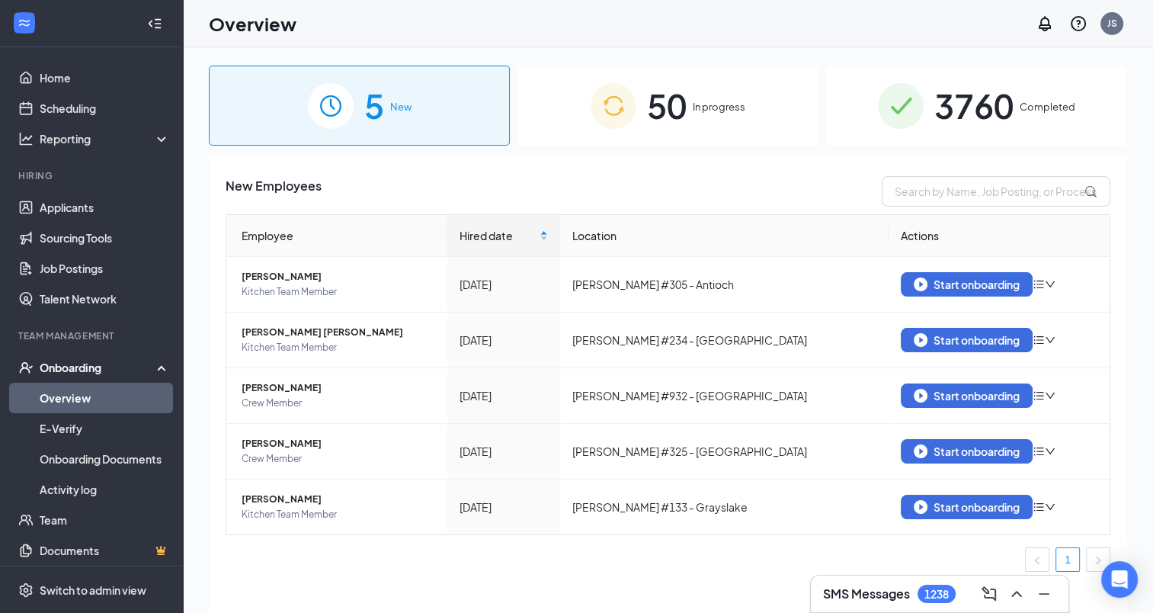
click at [979, 111] on span "3760" at bounding box center [974, 105] width 79 height 53
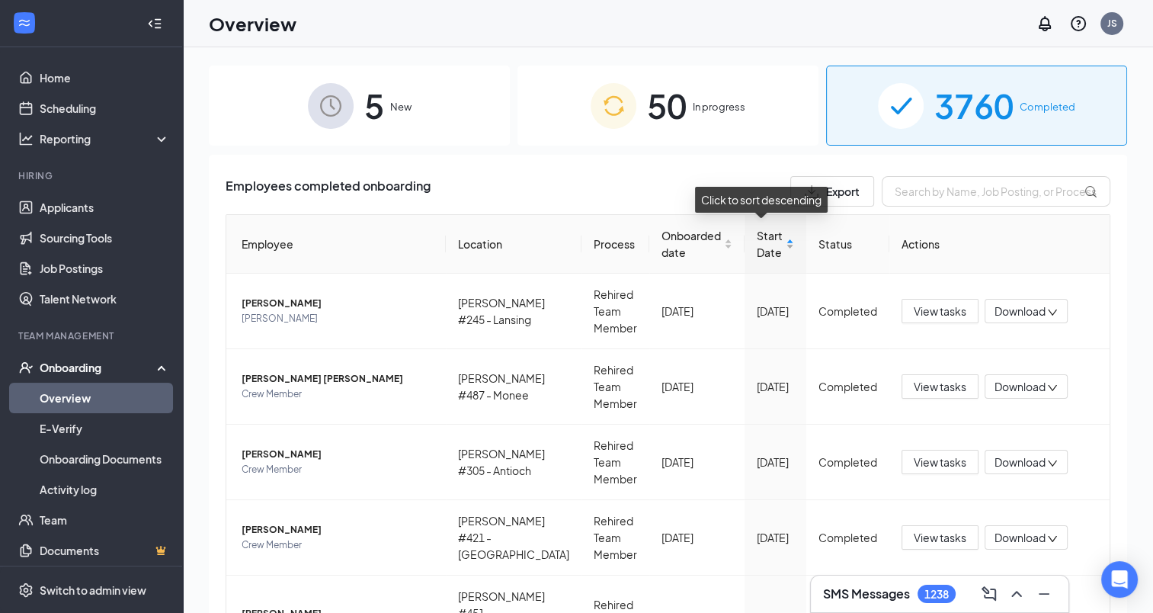
click at [781, 238] on div "Start Date" at bounding box center [775, 244] width 37 height 34
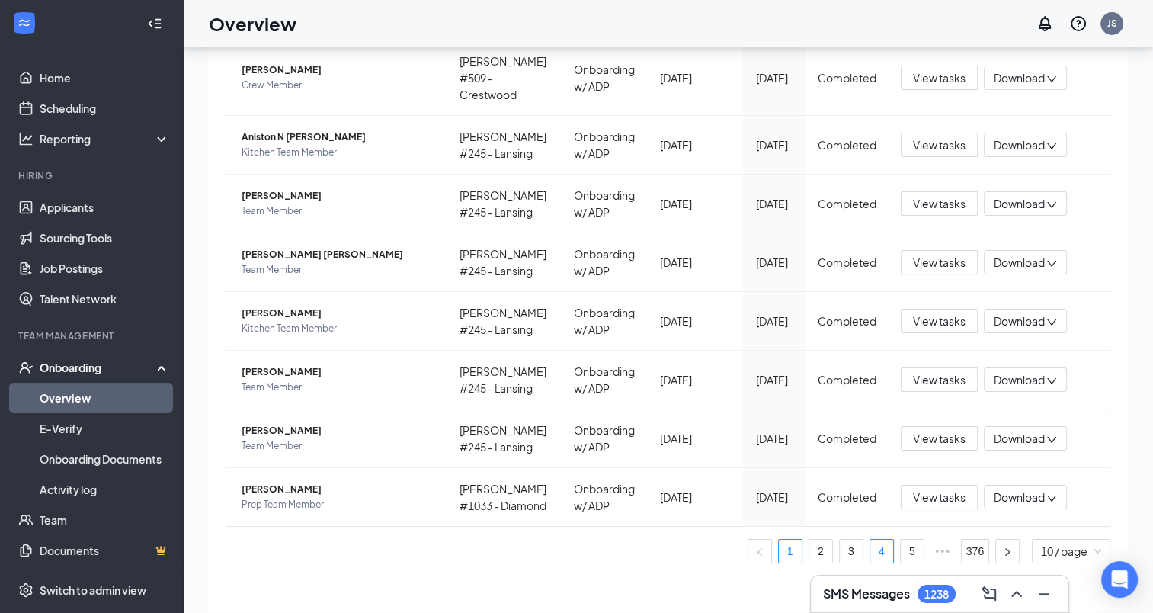
scroll to position [69, 0]
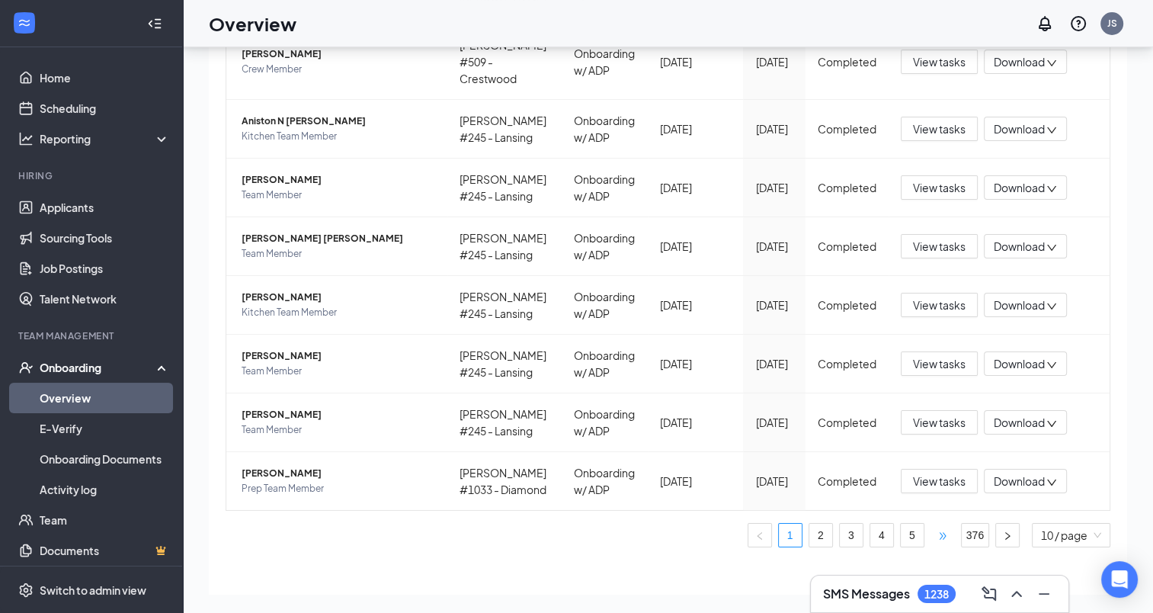
click at [938, 523] on span "•••" at bounding box center [943, 535] width 24 height 24
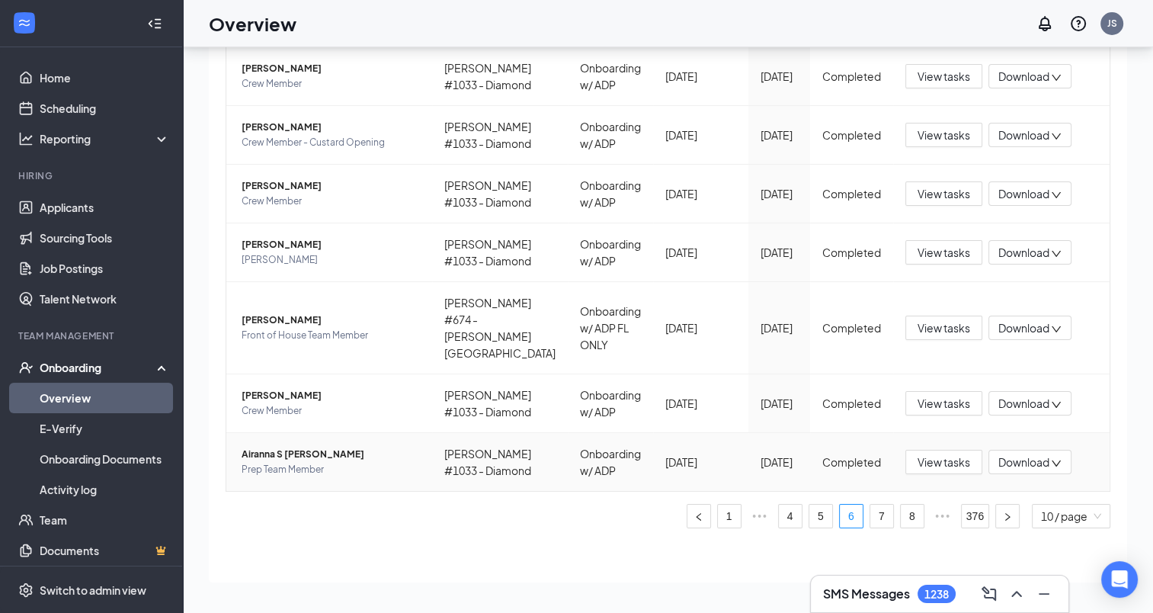
scroll to position [483, 0]
click at [1052, 593] on icon "Minimize" at bounding box center [1044, 594] width 18 height 18
click at [931, 514] on span "•••" at bounding box center [943, 516] width 24 height 24
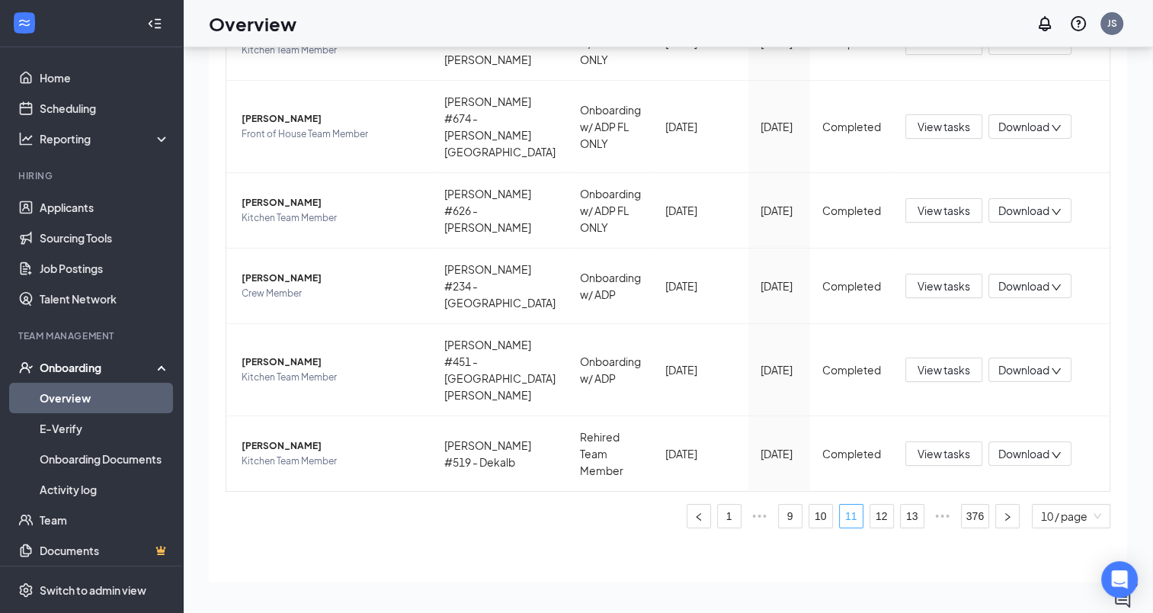
click at [844, 515] on link "11" at bounding box center [851, 516] width 23 height 23
click at [285, 286] on span "Olivia G Wentworth" at bounding box center [331, 278] width 178 height 15
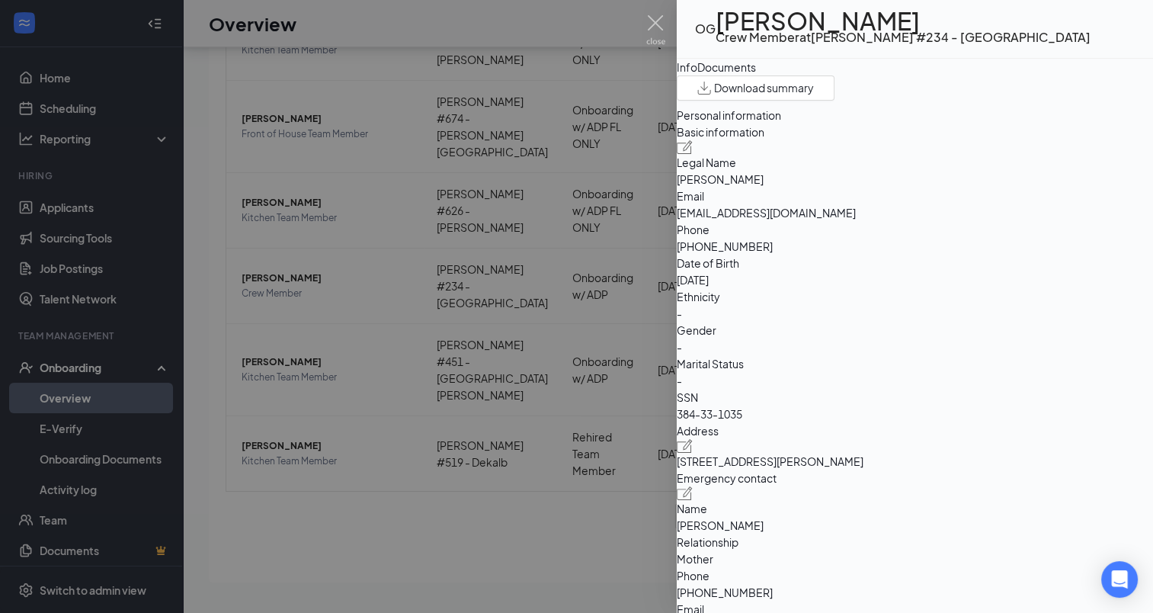
click at [756, 75] on div "Documents" at bounding box center [726, 67] width 59 height 17
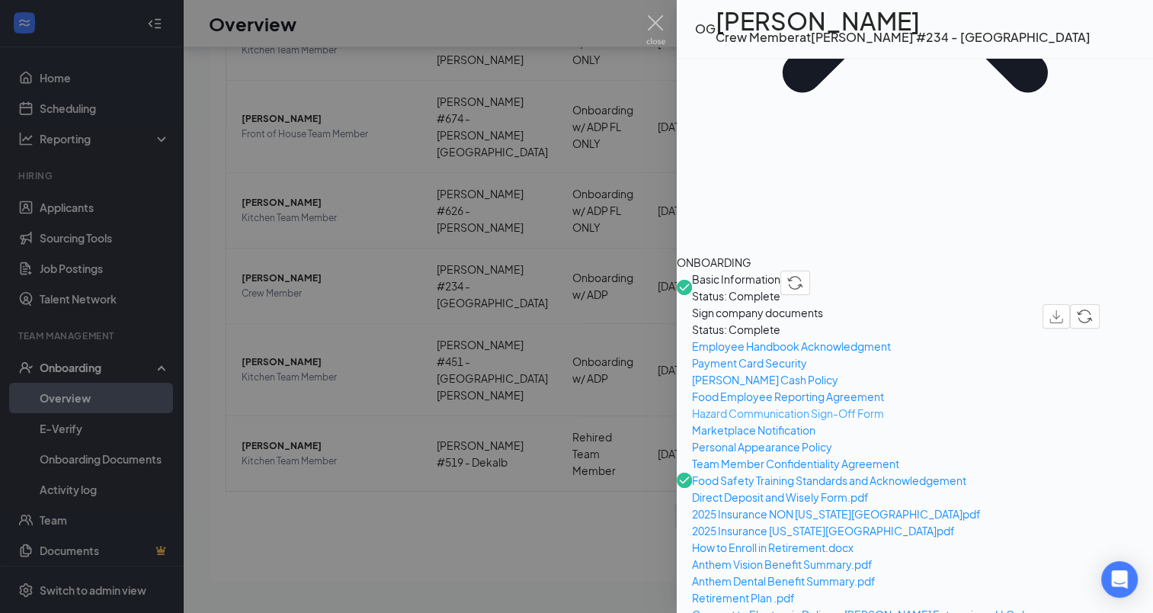
scroll to position [381, 0]
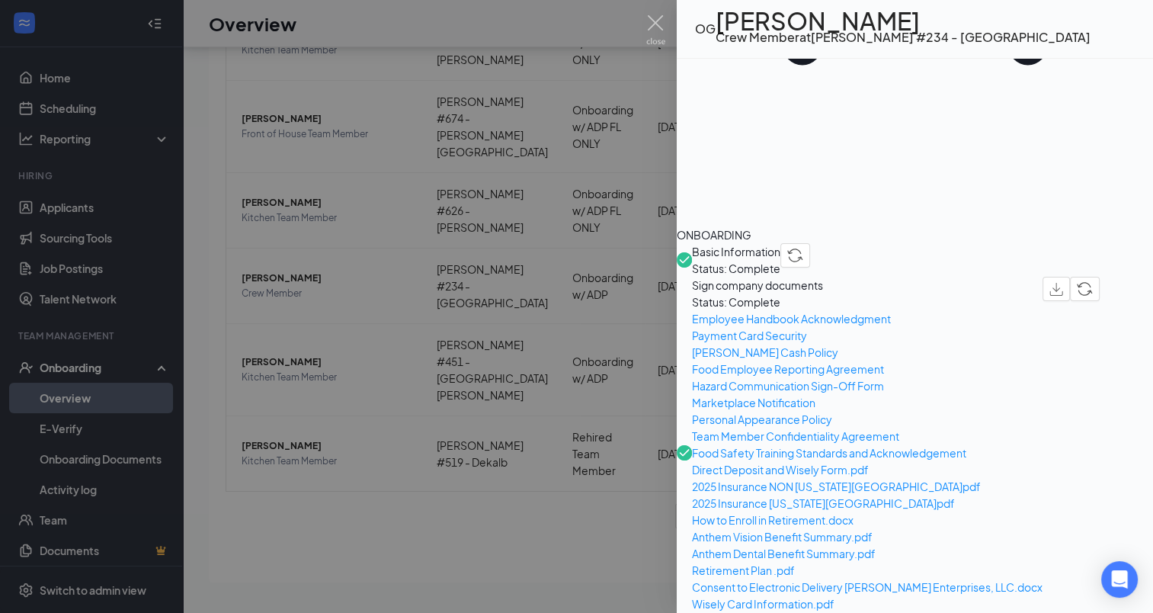
click at [653, 21] on img at bounding box center [655, 30] width 19 height 30
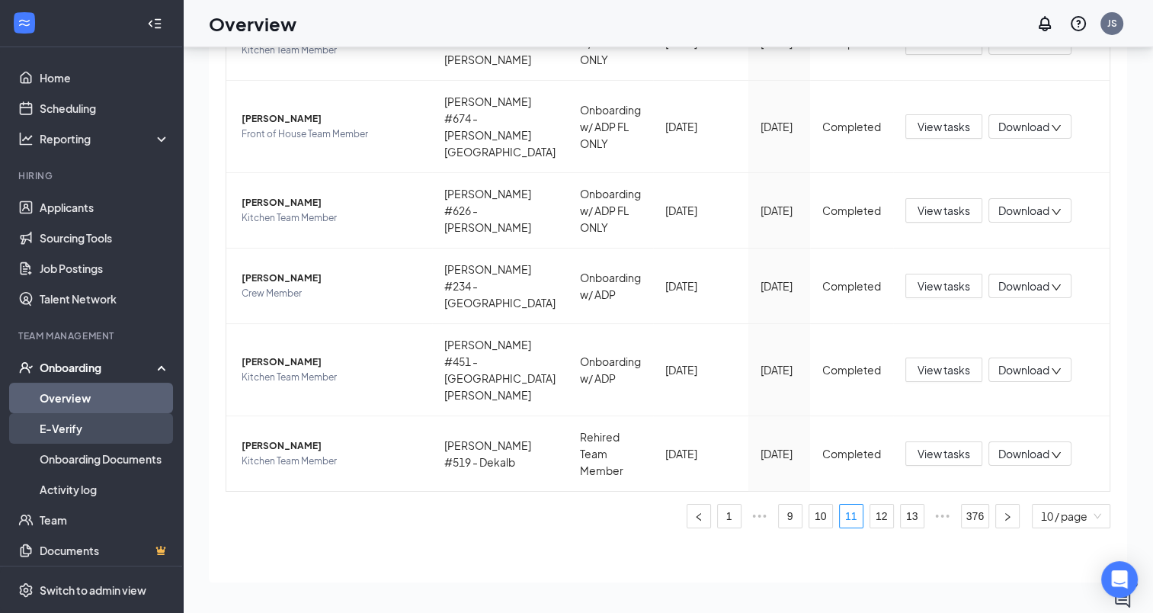
click at [64, 429] on link "E-Verify" at bounding box center [105, 428] width 130 height 30
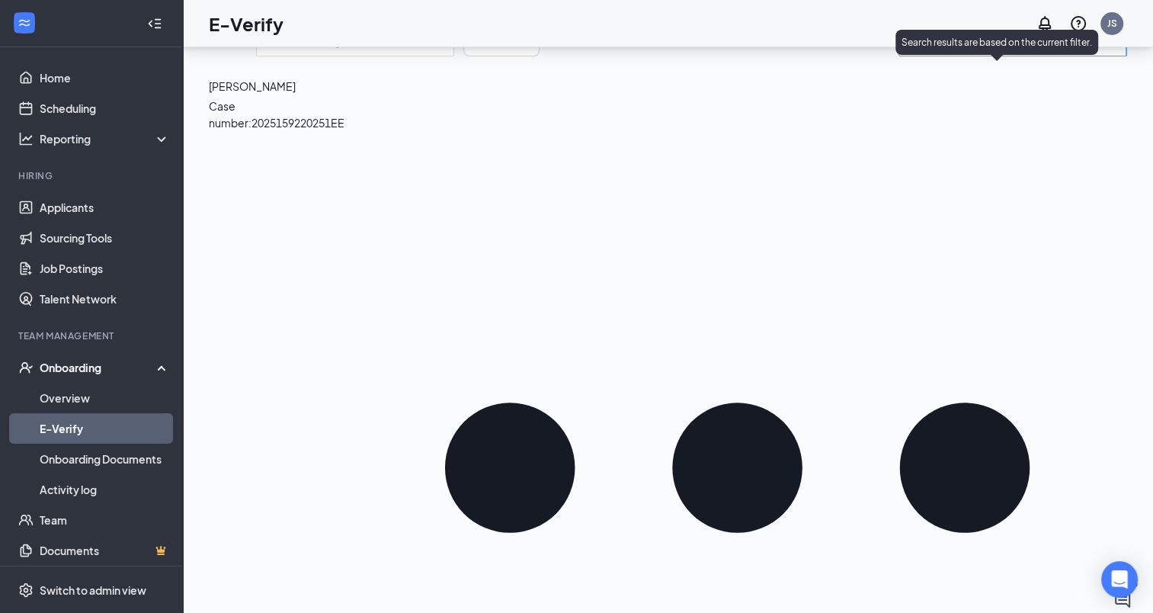
click at [908, 51] on input "search" at bounding box center [1005, 41] width 194 height 19
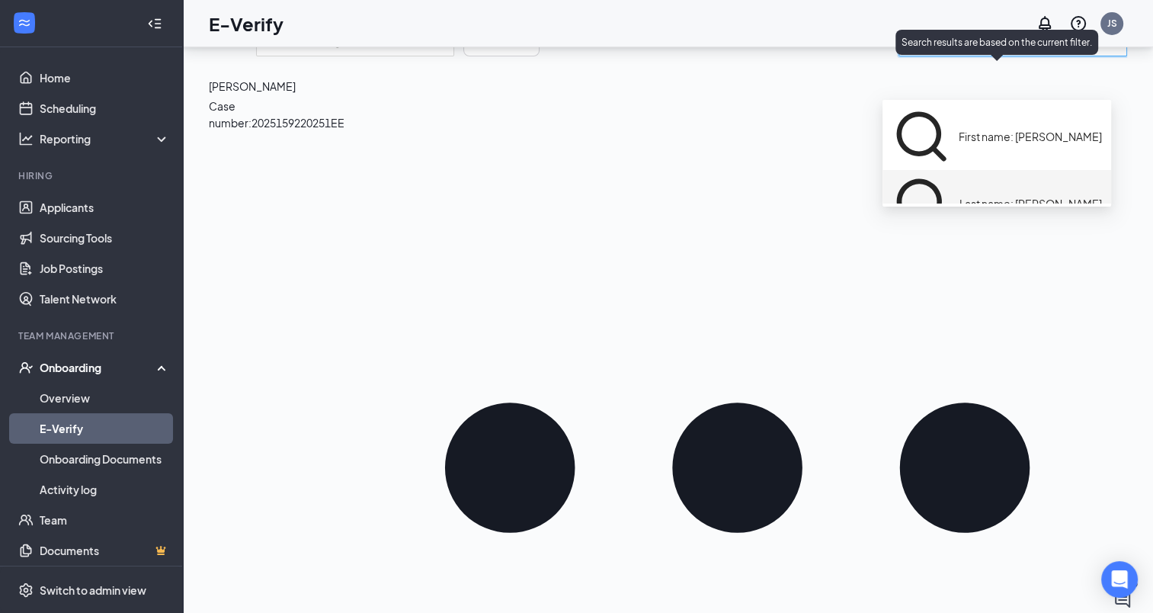
click at [1000, 195] on span "Last name: Wentworth" at bounding box center [1031, 203] width 143 height 17
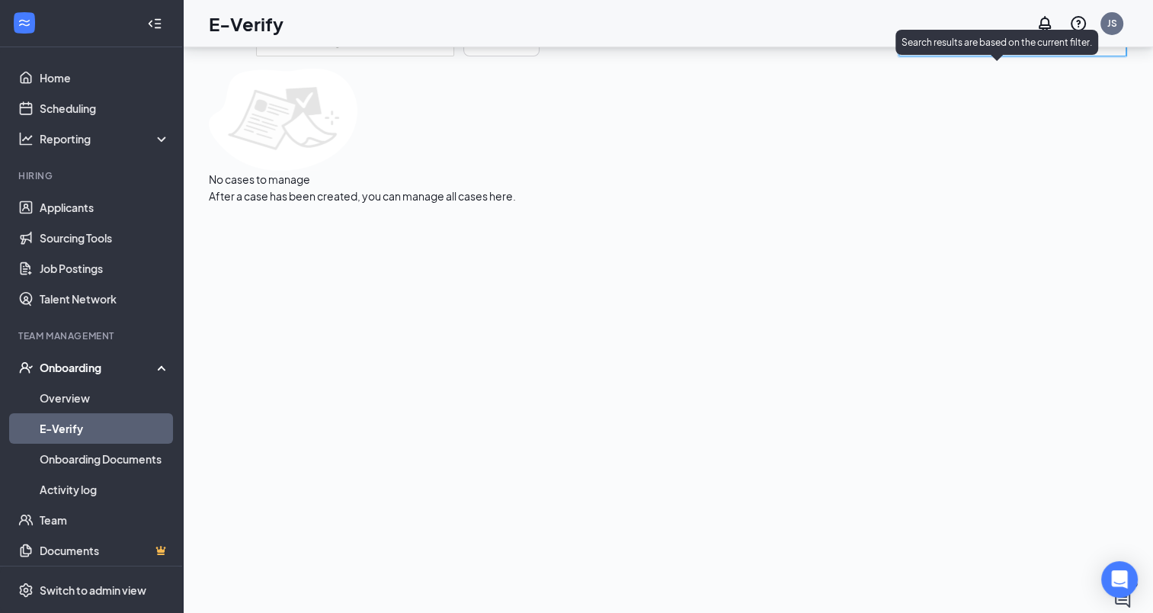
type input "Last name: Wentworth"
click at [1103, 56] on span "Last name: Wentworth" at bounding box center [1013, 41] width 228 height 30
click at [1105, 47] on icon "MagnifyingGlass" at bounding box center [1111, 41] width 12 height 12
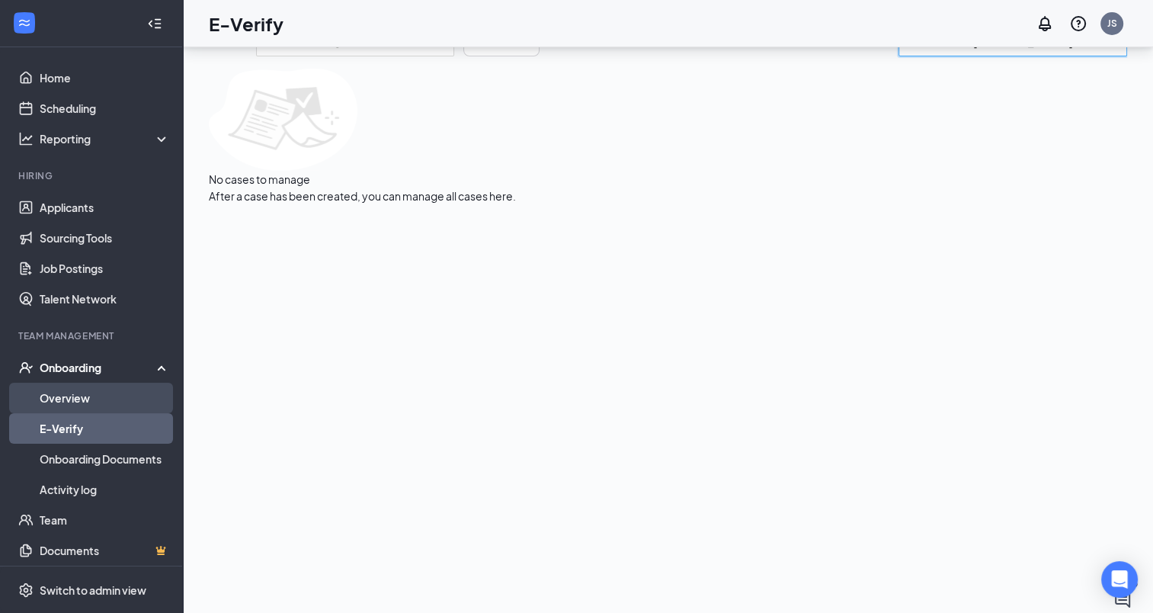
click at [55, 396] on link "Overview" at bounding box center [105, 398] width 130 height 30
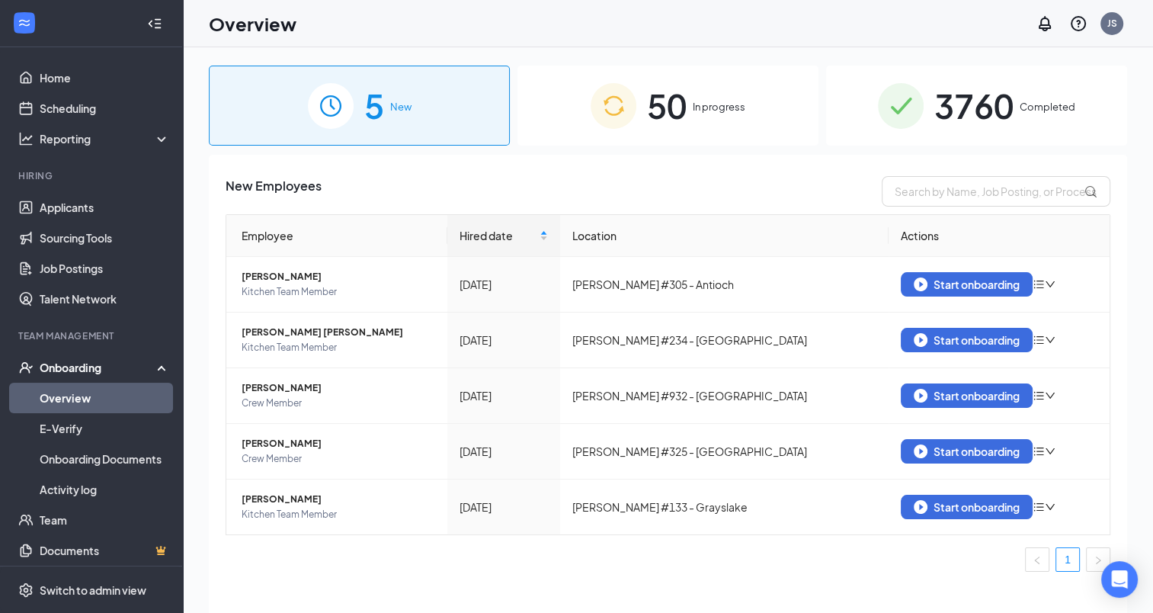
click at [976, 111] on span "3760" at bounding box center [974, 105] width 79 height 53
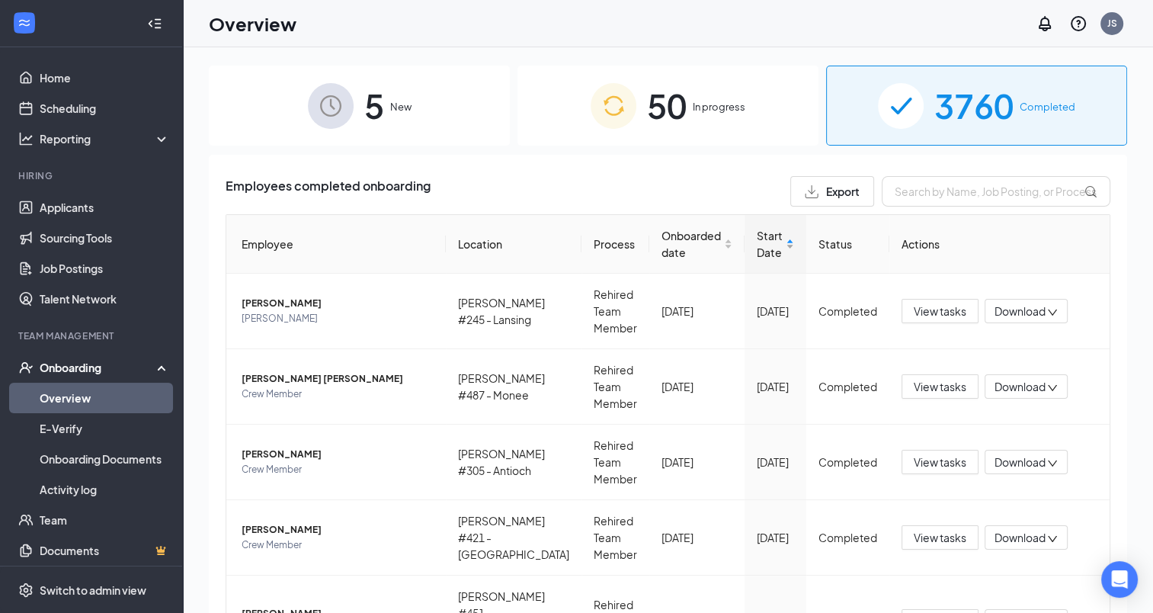
click at [784, 242] on div "Start Date" at bounding box center [775, 244] width 37 height 34
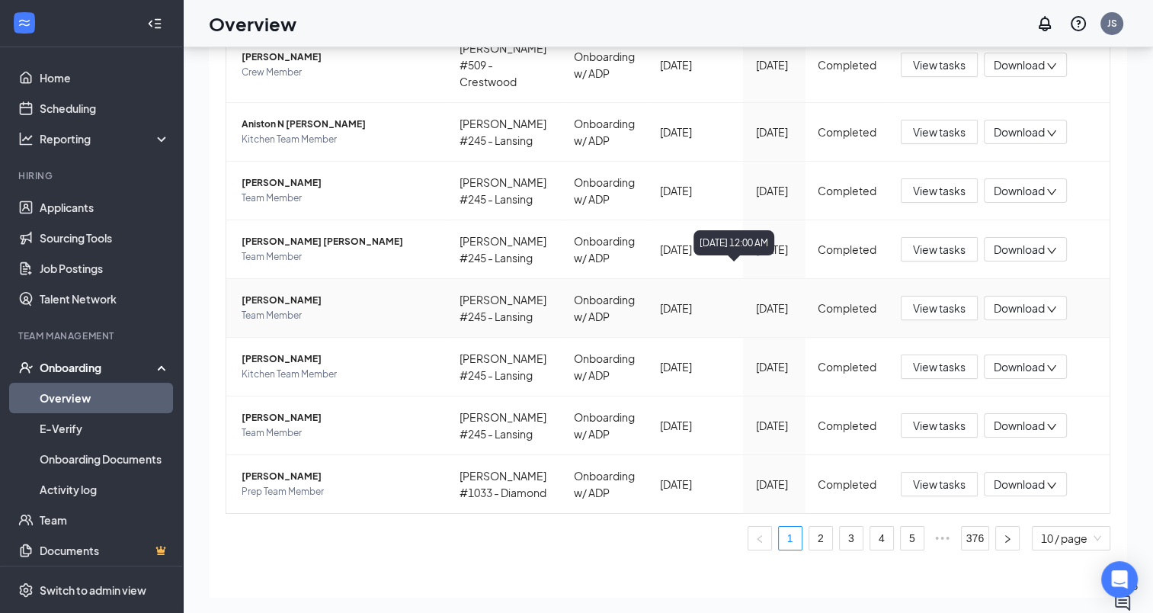
scroll to position [69, 0]
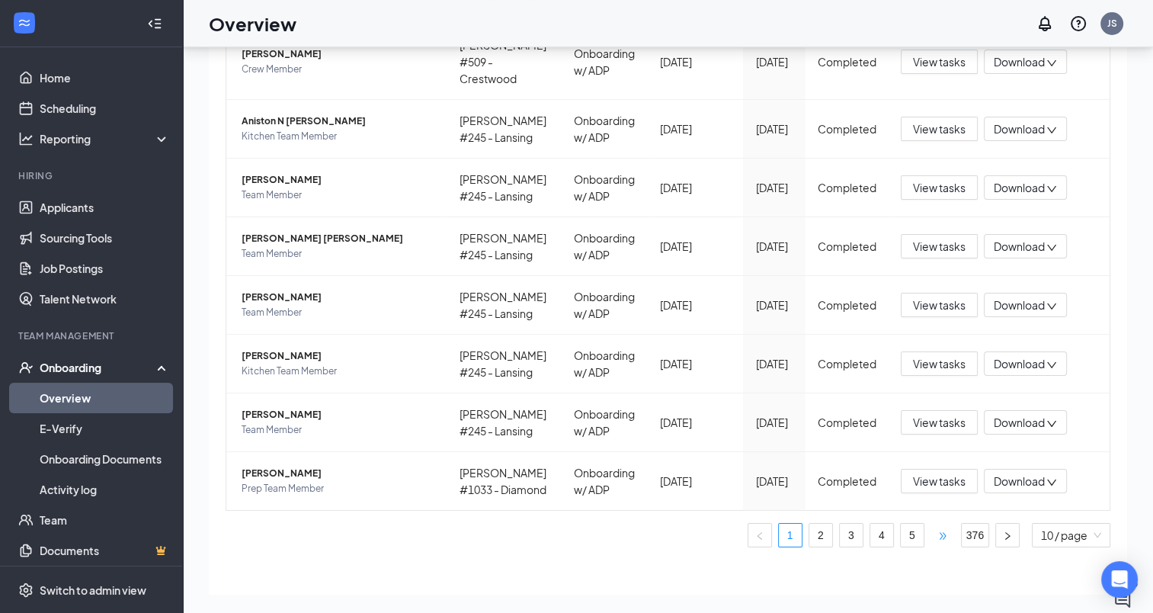
click at [931, 523] on span "•••" at bounding box center [943, 535] width 24 height 24
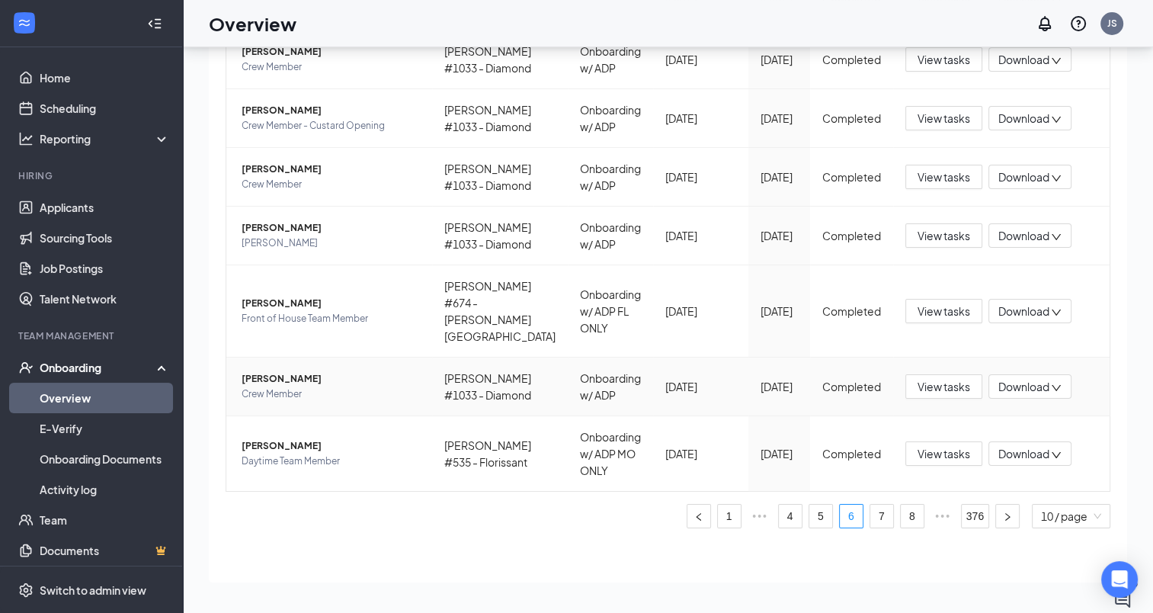
scroll to position [483, 0]
click at [935, 520] on span "•••" at bounding box center [943, 516] width 24 height 24
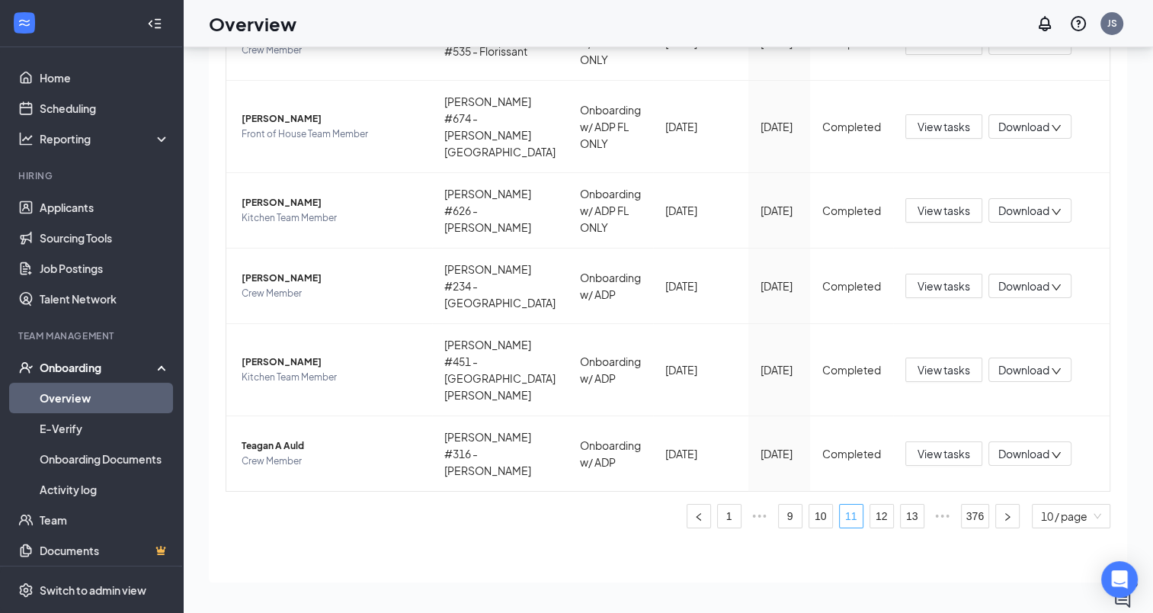
click at [843, 518] on link "11" at bounding box center [851, 516] width 23 height 23
click at [287, 369] on span "Michael Polley" at bounding box center [331, 361] width 178 height 15
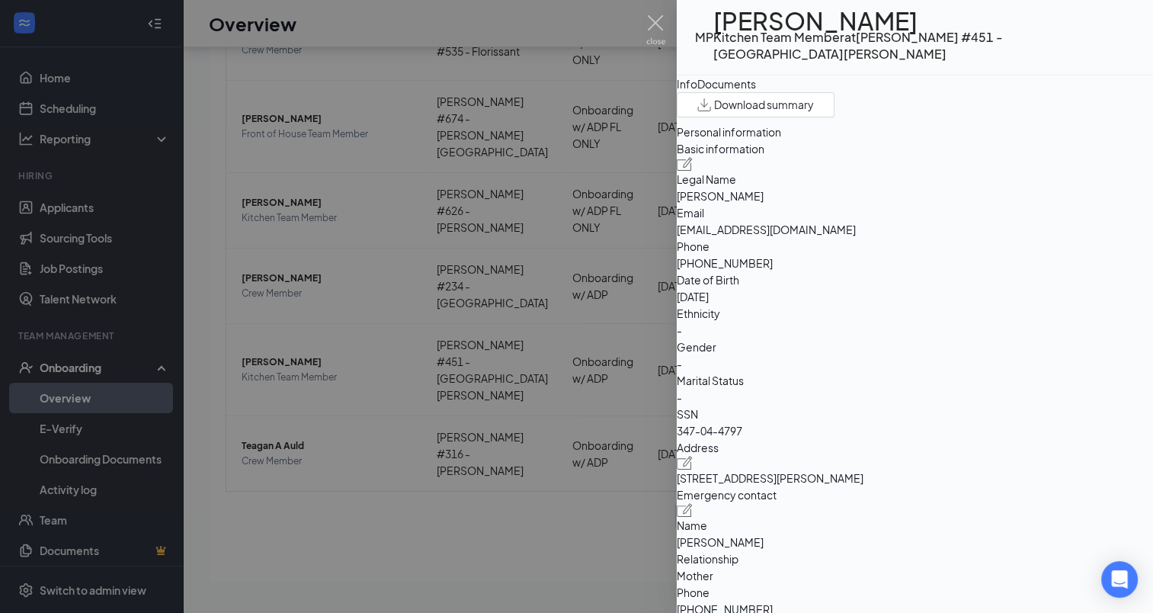
click at [756, 87] on div "Documents" at bounding box center [726, 83] width 59 height 17
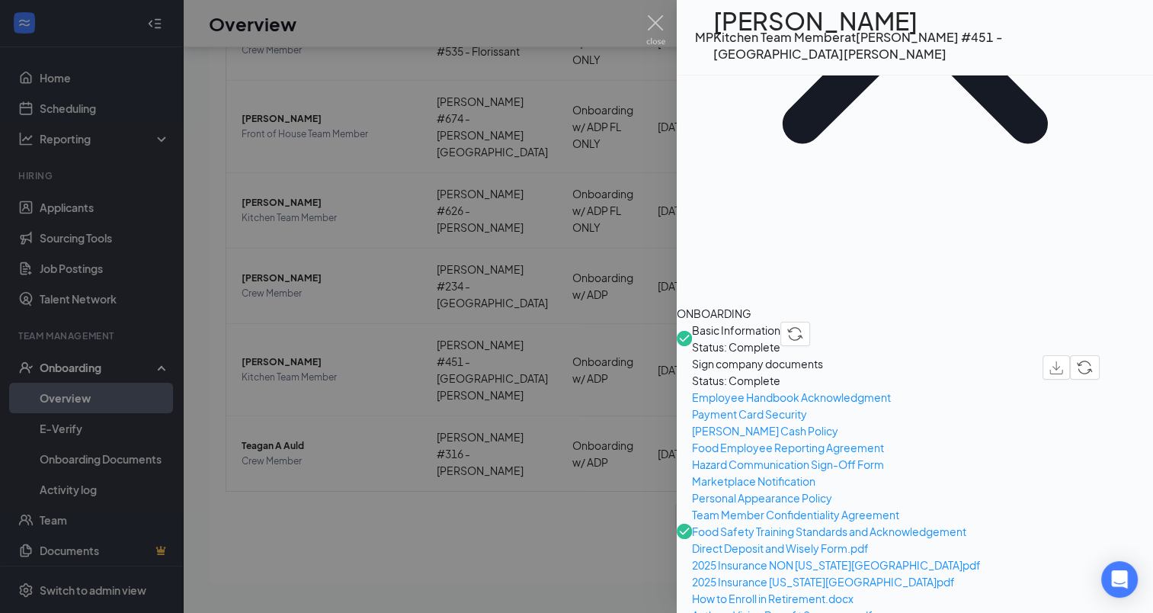
scroll to position [381, 0]
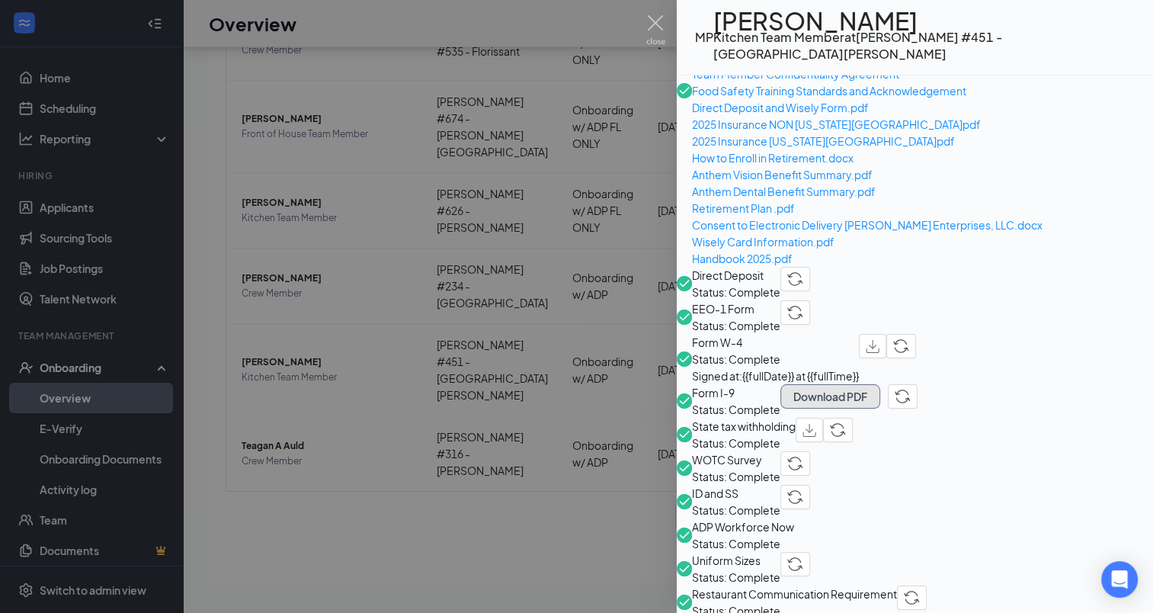
scroll to position [762, 0]
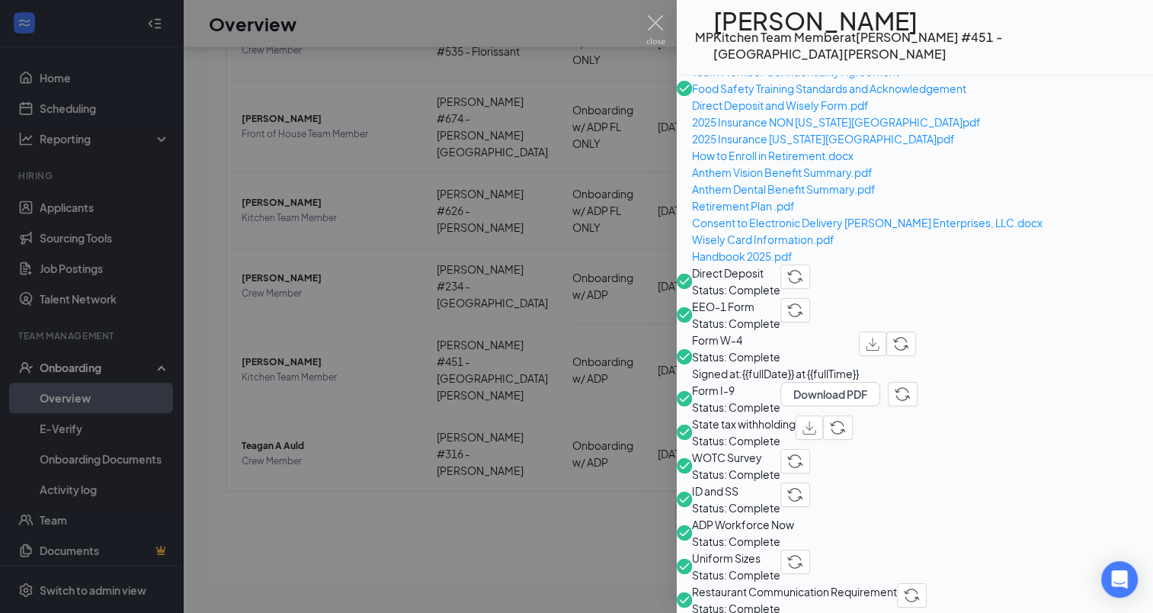
click at [772, 483] on span "ID and SS" at bounding box center [736, 491] width 88 height 17
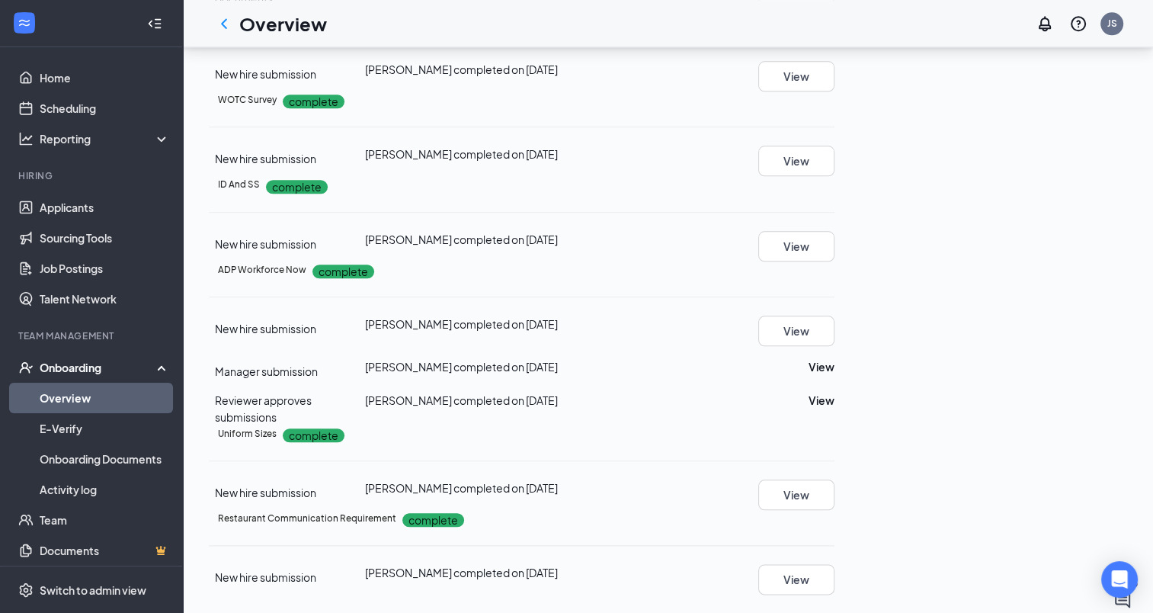
scroll to position [1906, 0]
click at [835, 231] on button "View" at bounding box center [796, 246] width 76 height 30
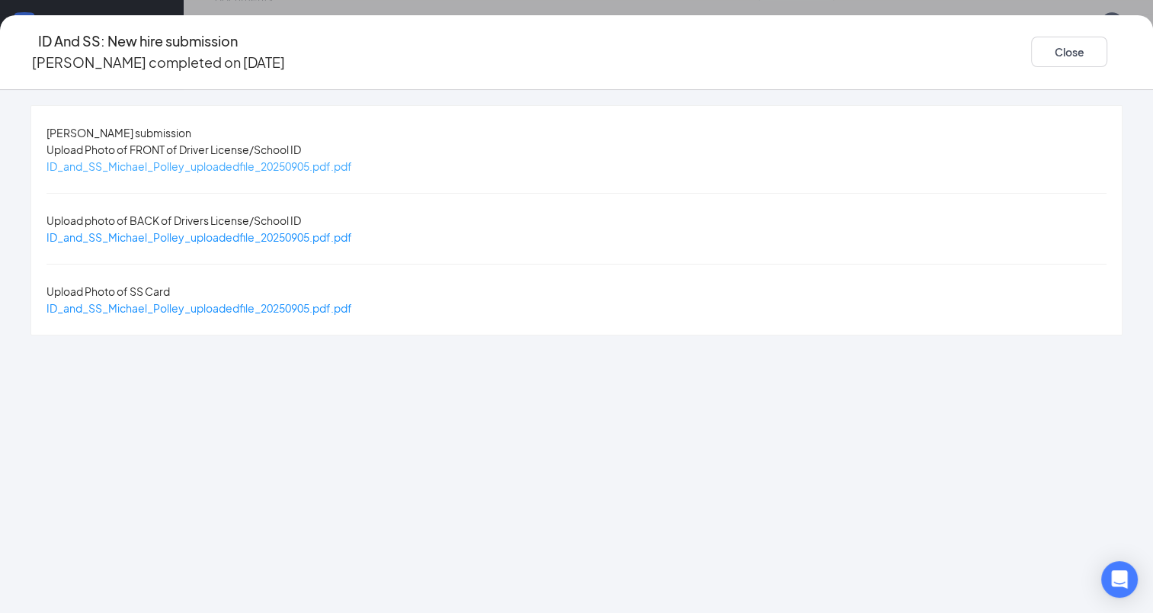
click at [352, 168] on span "ID_and_SS_Michael_Polley_uploadedfile_20250905.pdf.pdf" at bounding box center [199, 166] width 306 height 14
click at [324, 230] on span "ID_and_SS_Michael_Polley_uploadedfile_20250905.pdf.pdf" at bounding box center [199, 237] width 306 height 14
click at [297, 301] on span "ID_and_SS_Michael_Polley_uploadedfile_20250905.pdf.pdf" at bounding box center [199, 308] width 306 height 14
drag, startPoint x: 965, startPoint y: 43, endPoint x: 948, endPoint y: 52, distance: 19.8
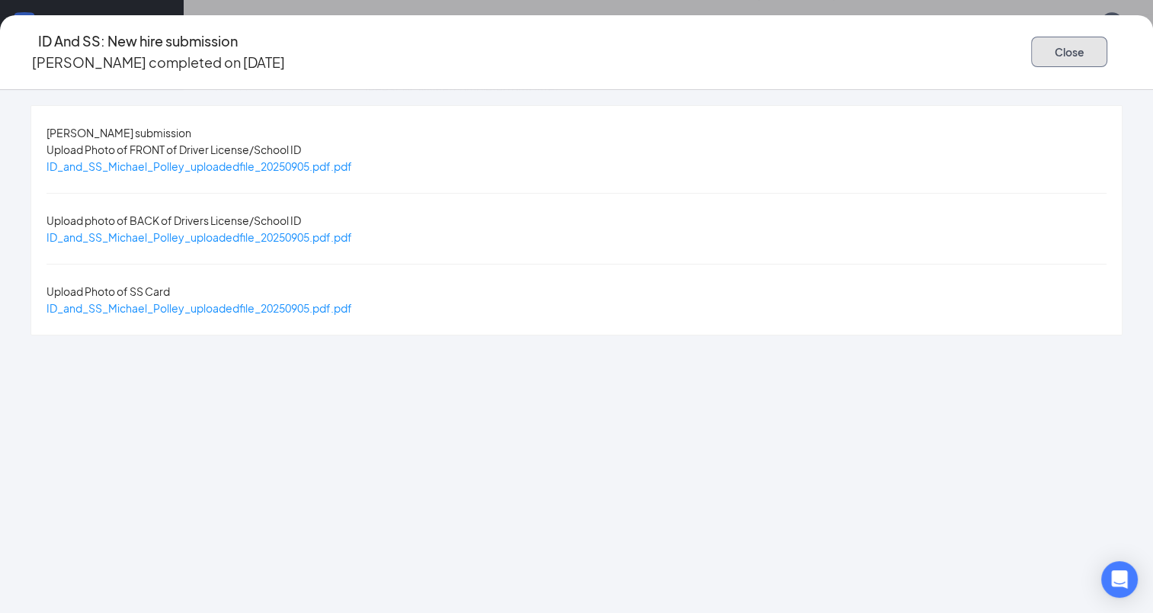
click at [1031, 43] on button "Close" at bounding box center [1069, 52] width 76 height 30
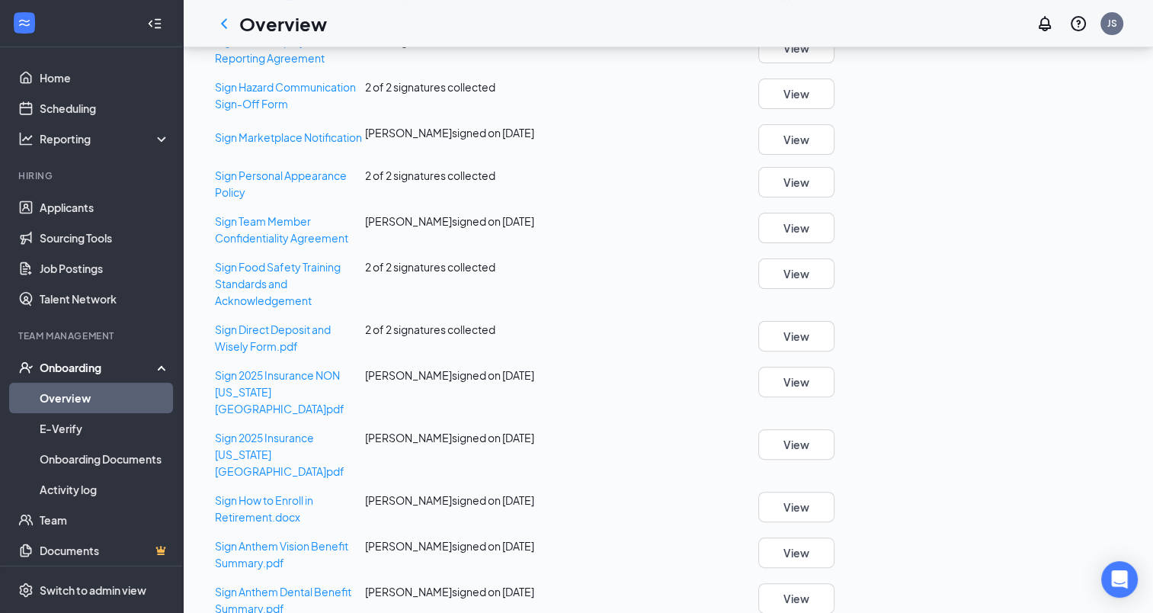
scroll to position [369, 0]
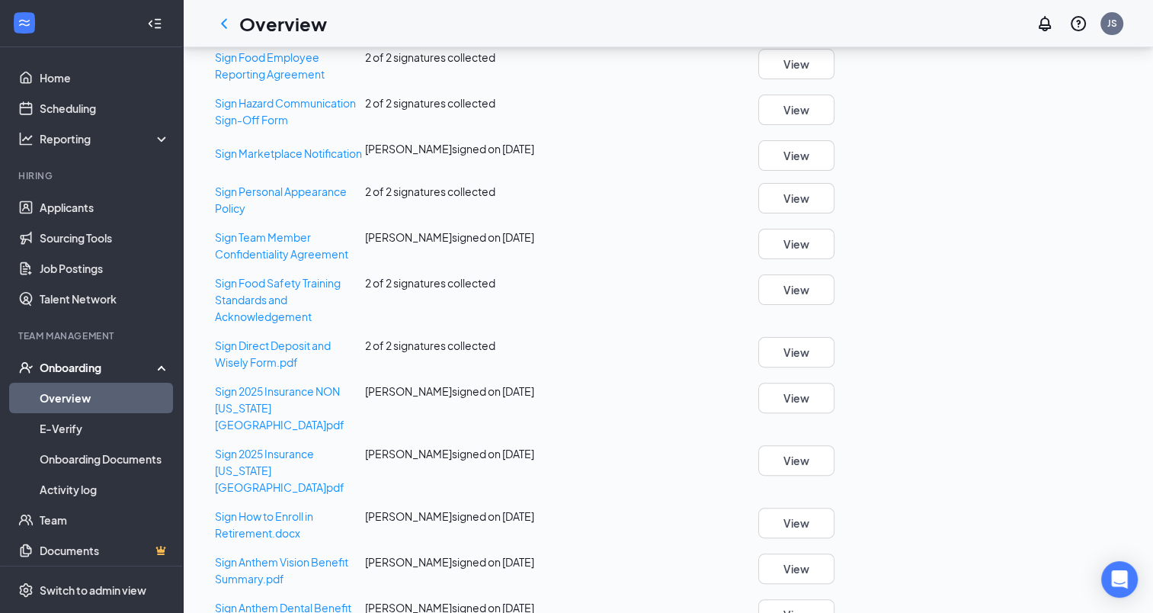
click at [63, 394] on link "Overview" at bounding box center [105, 398] width 130 height 30
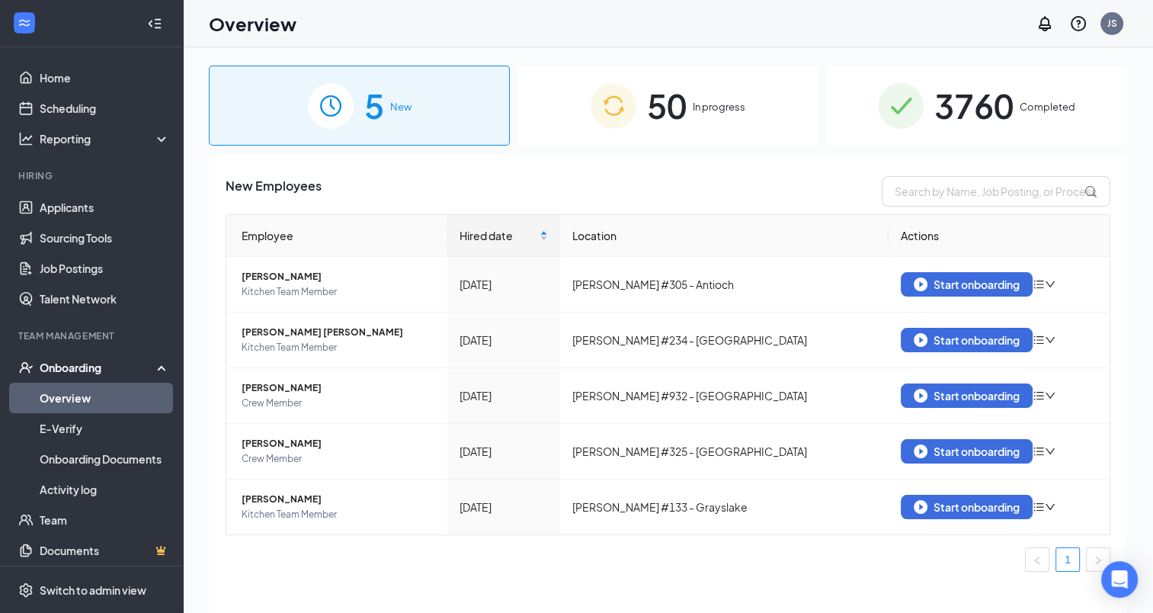
click at [974, 104] on span "3760" at bounding box center [974, 105] width 79 height 53
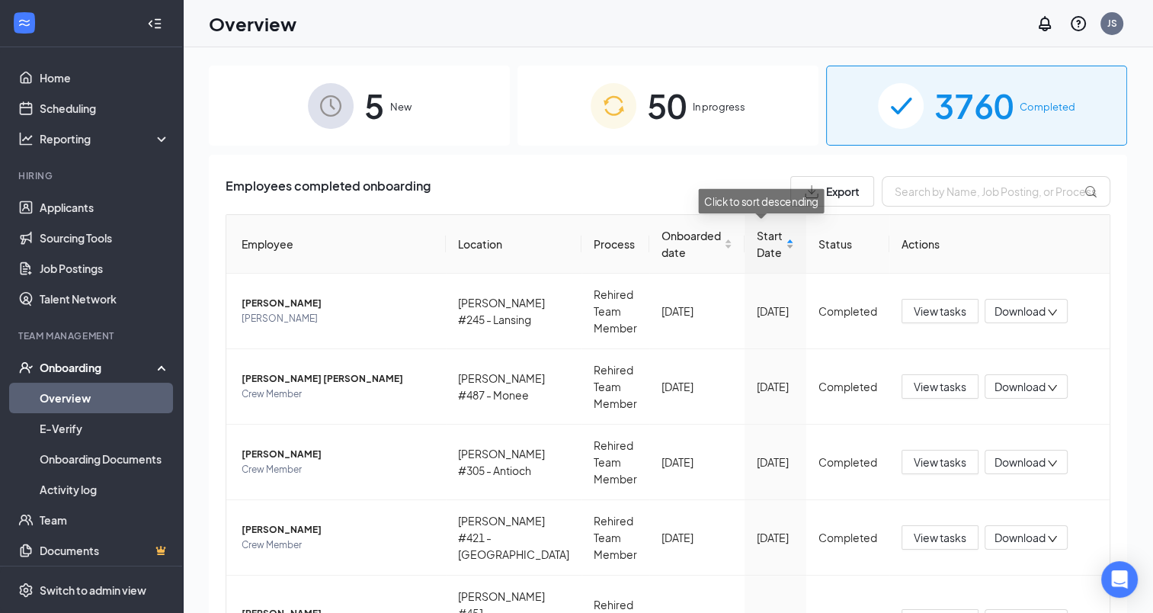
click at [774, 244] on div "Start Date" at bounding box center [775, 244] width 37 height 34
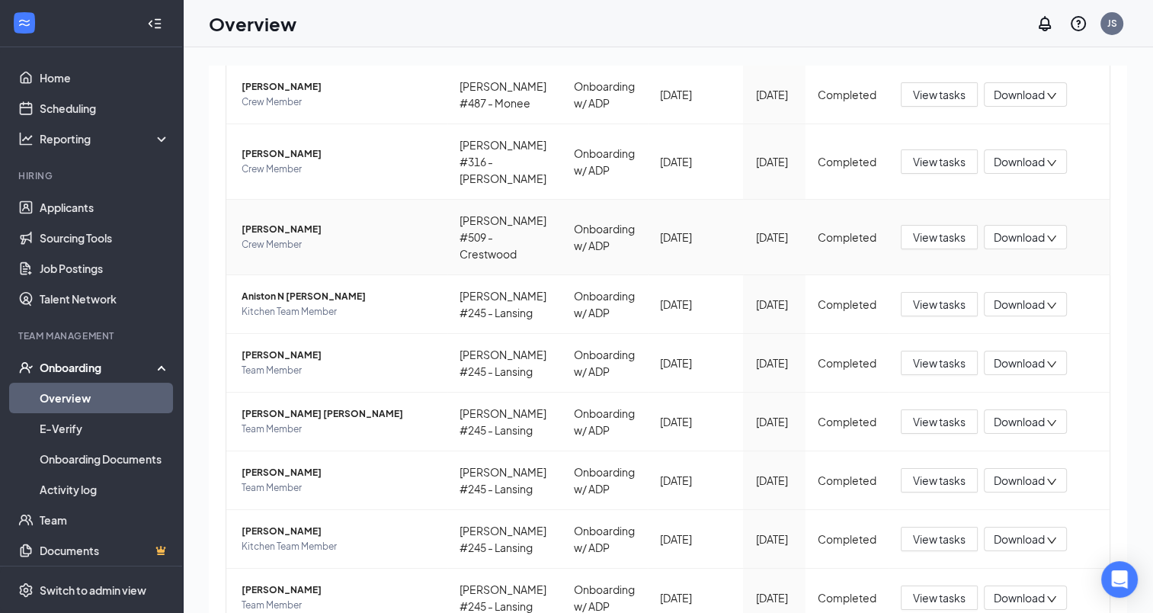
scroll to position [315, 0]
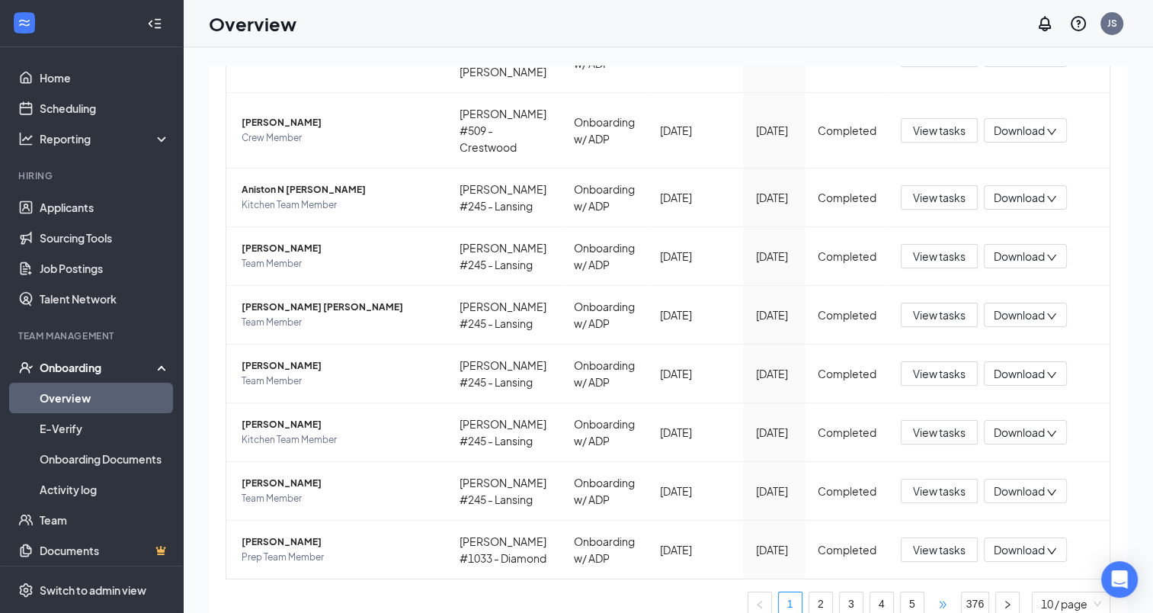
click at [932, 592] on span "•••" at bounding box center [943, 604] width 24 height 24
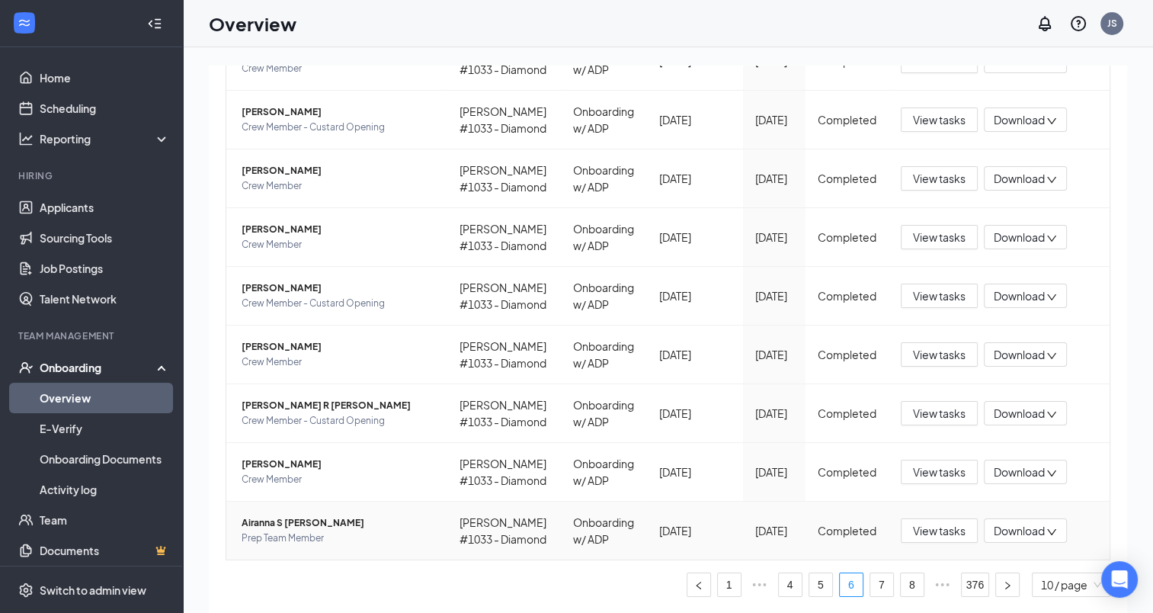
scroll to position [466, 0]
click at [936, 594] on span "•••" at bounding box center [943, 584] width 24 height 24
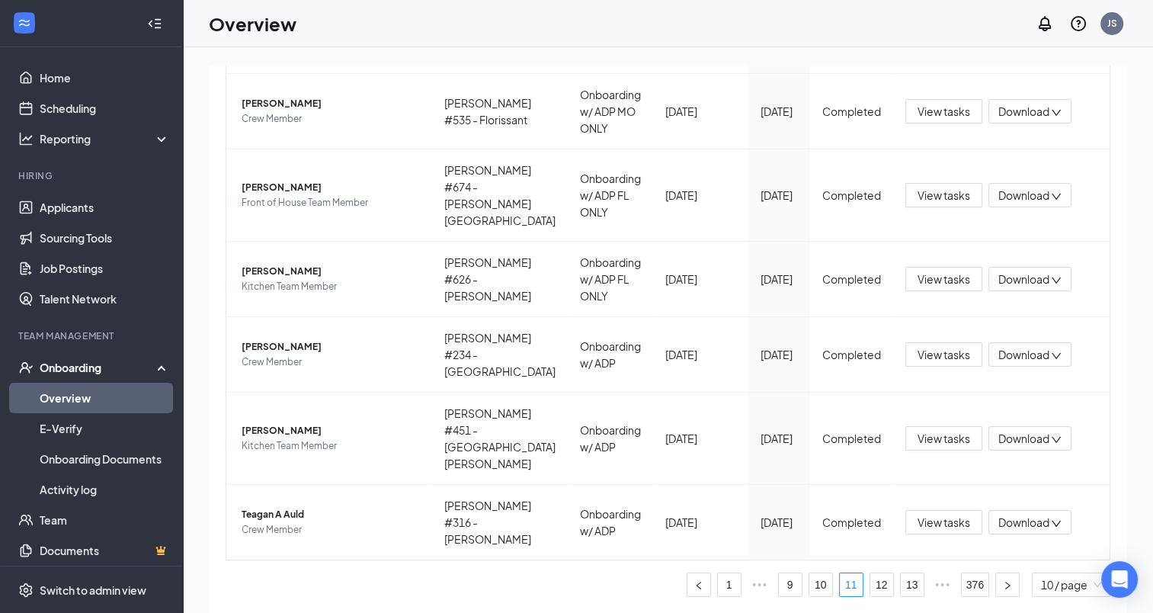
scroll to position [483, 0]
click at [840, 583] on link "11" at bounding box center [851, 584] width 23 height 23
click at [278, 515] on span "Teagan A Auld" at bounding box center [331, 514] width 178 height 15
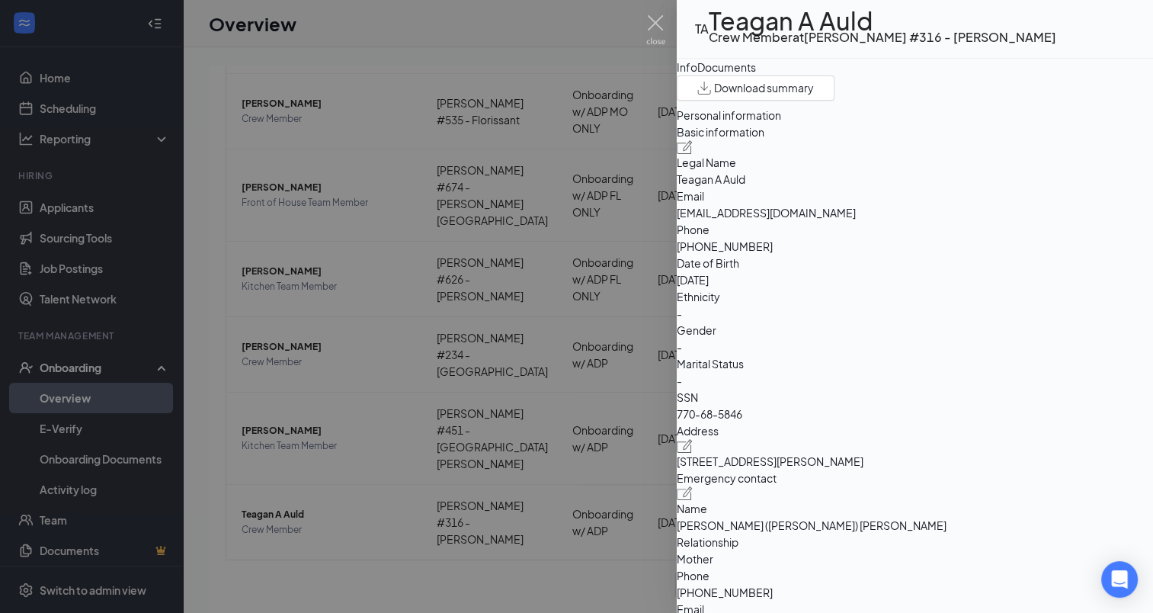
click at [756, 75] on div "Documents" at bounding box center [726, 67] width 59 height 17
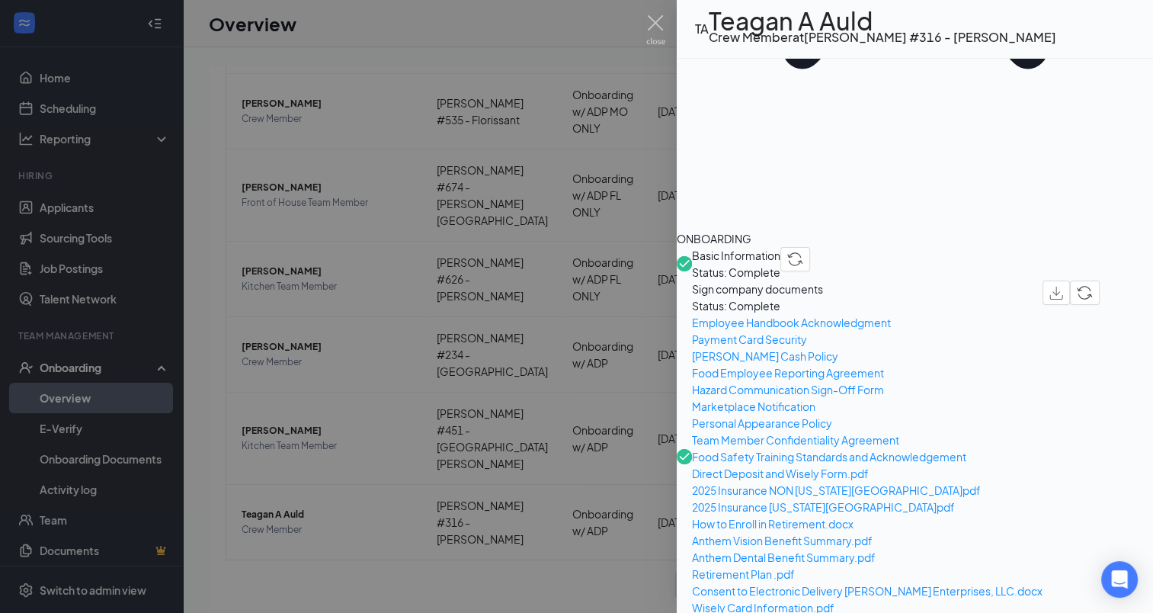
scroll to position [381, 0]
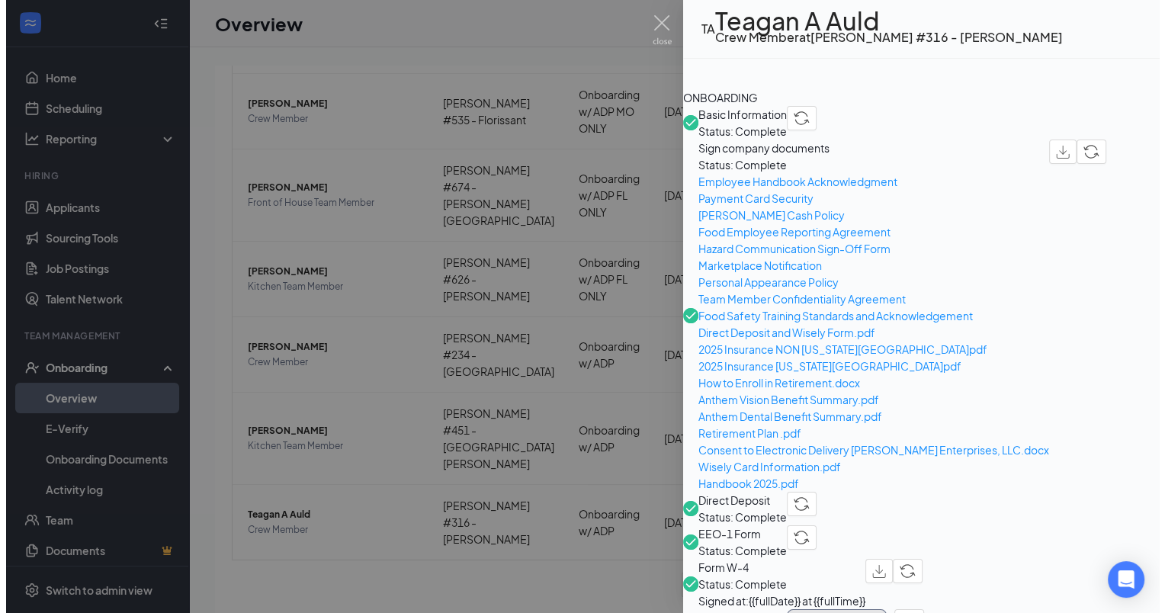
scroll to position [534, 0]
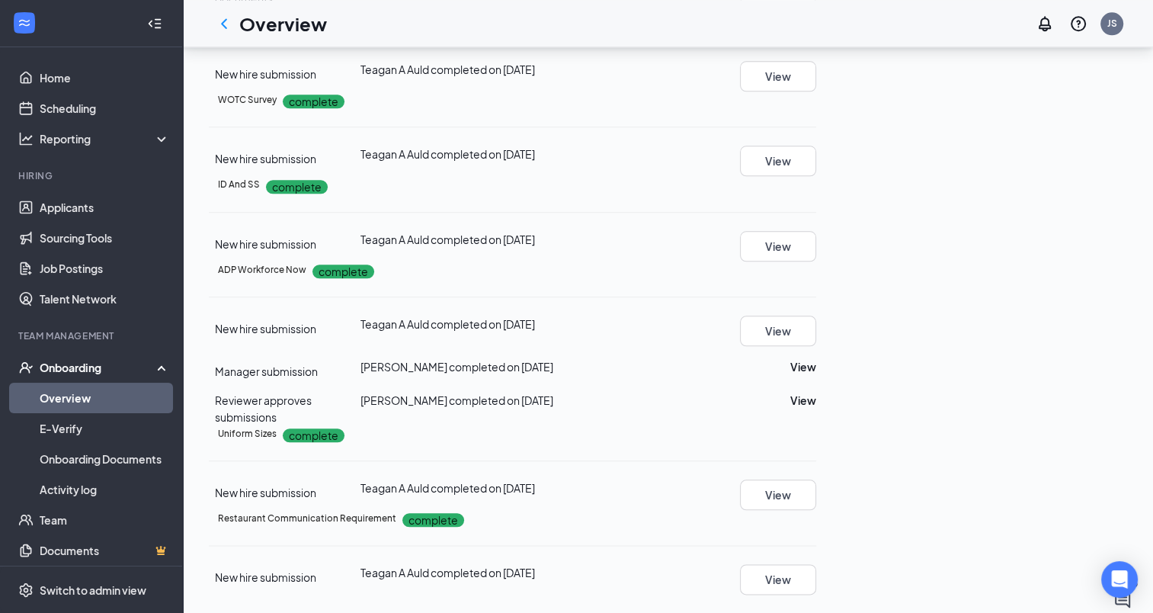
scroll to position [1982, 0]
click at [816, 231] on button "View" at bounding box center [778, 246] width 76 height 30
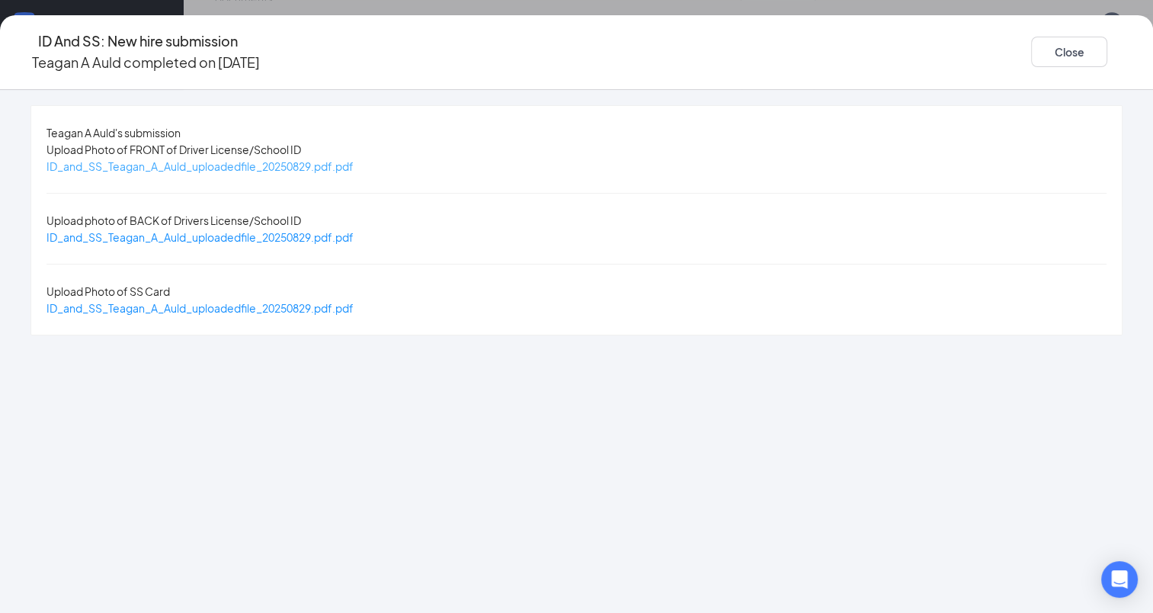
click at [342, 168] on span "ID_and_SS_Teagan_A_Auld_uploadedfile_20250829.pdf.pdf" at bounding box center [199, 166] width 307 height 14
click at [354, 230] on span "ID_and_SS_Teagan_A_Auld_uploadedfile_20250829.pdf.pdf" at bounding box center [199, 237] width 307 height 14
click at [354, 301] on span "ID_and_SS_Teagan_A_Auld_uploadedfile_20250829.pdf.pdf" at bounding box center [199, 308] width 307 height 14
click at [1031, 46] on button "Close" at bounding box center [1069, 52] width 76 height 30
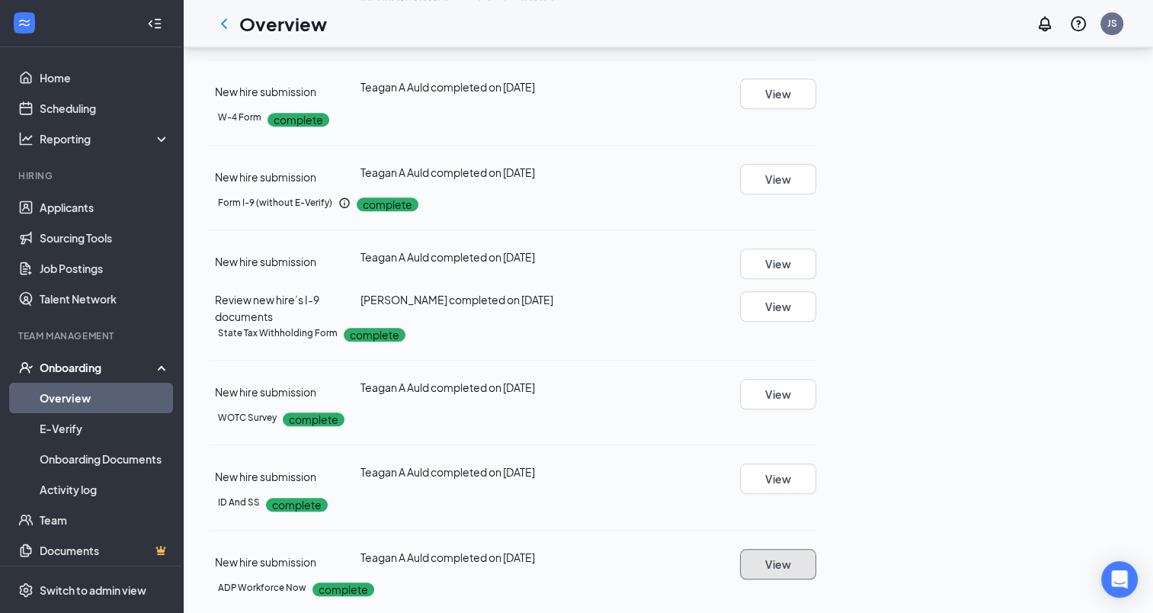
scroll to position [1296, 0]
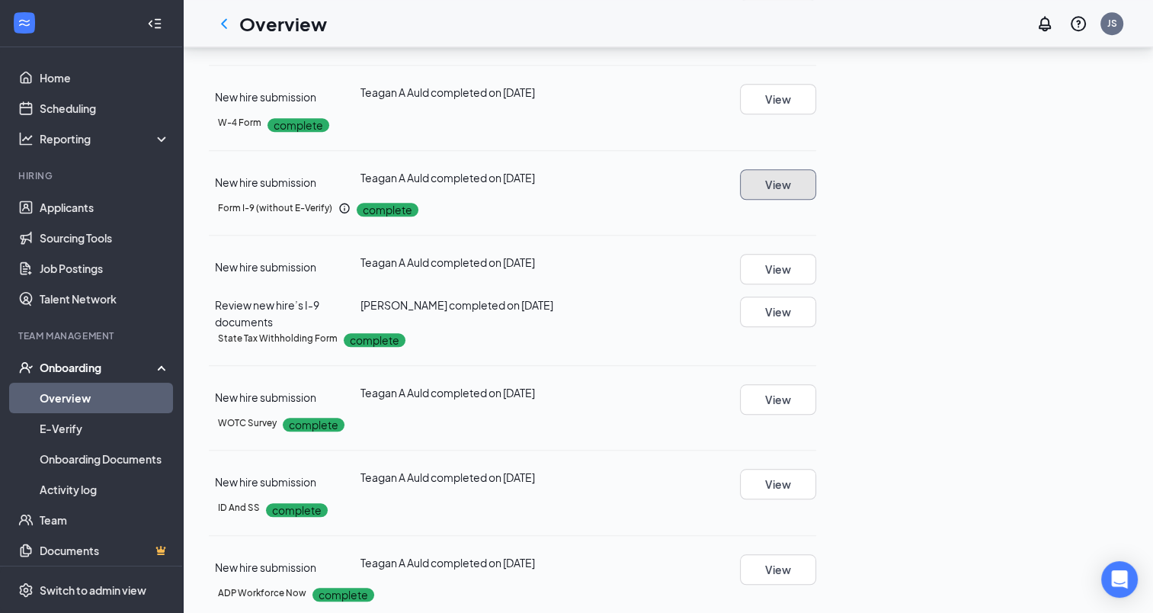
click at [816, 200] on button "View" at bounding box center [778, 184] width 76 height 30
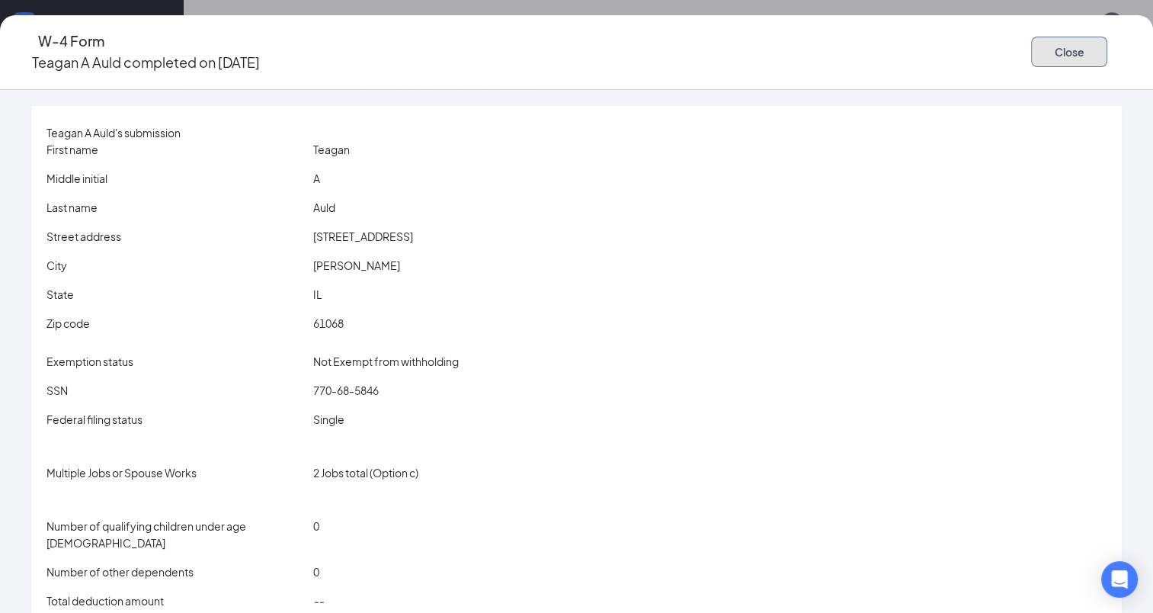
click at [1031, 46] on button "Close" at bounding box center [1069, 52] width 76 height 30
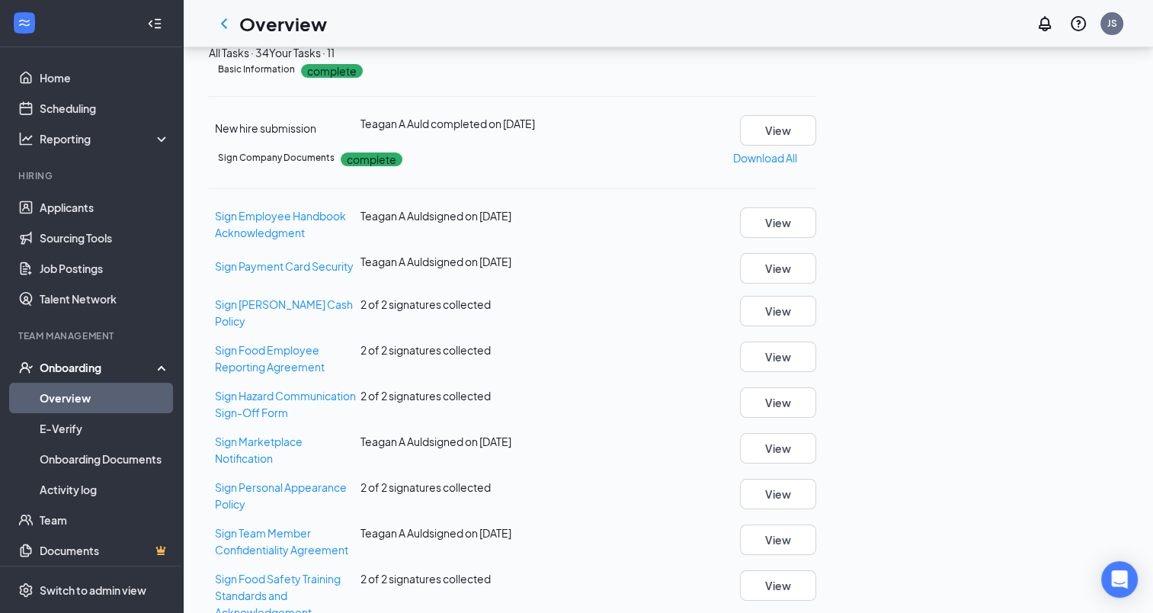
scroll to position [0, 0]
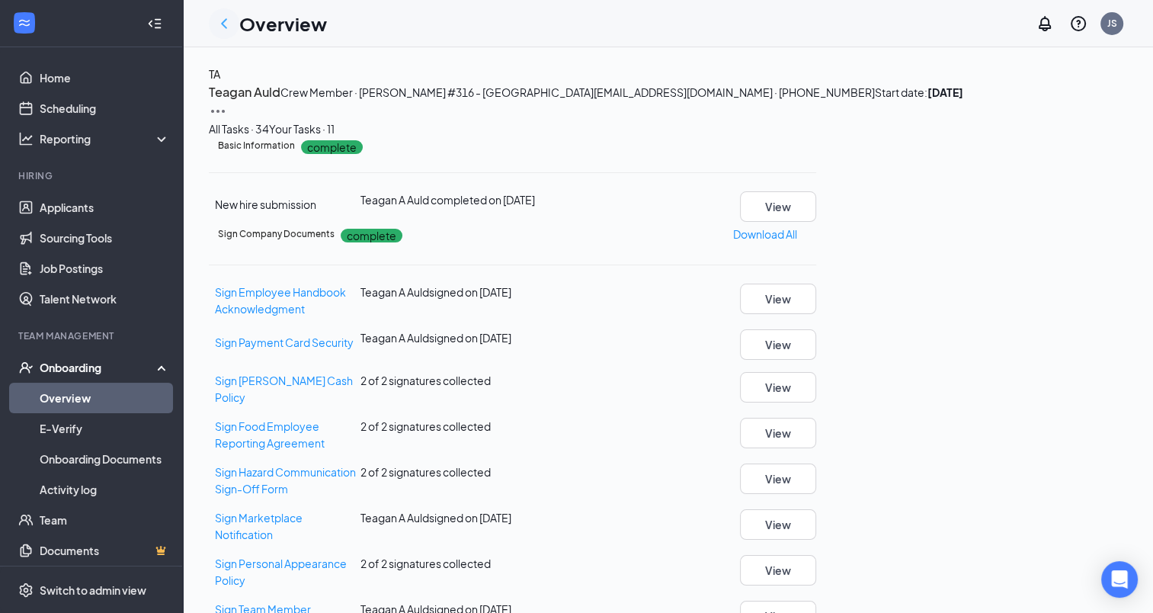
click at [222, 24] on icon "ChevronLeft" at bounding box center [224, 23] width 6 height 10
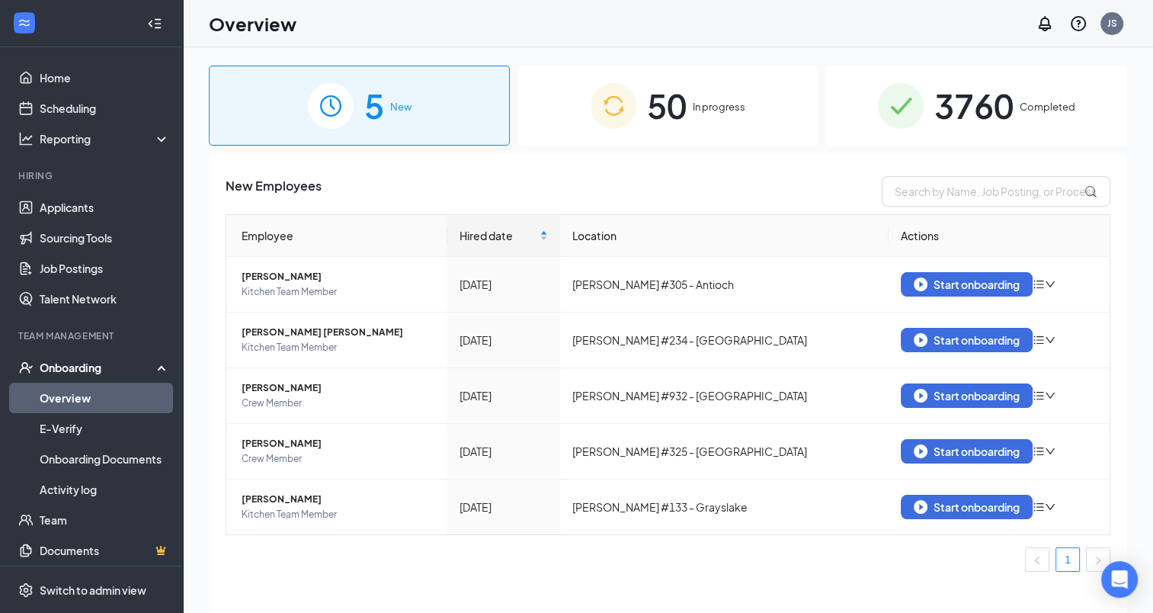
click at [989, 110] on span "3760" at bounding box center [974, 105] width 79 height 53
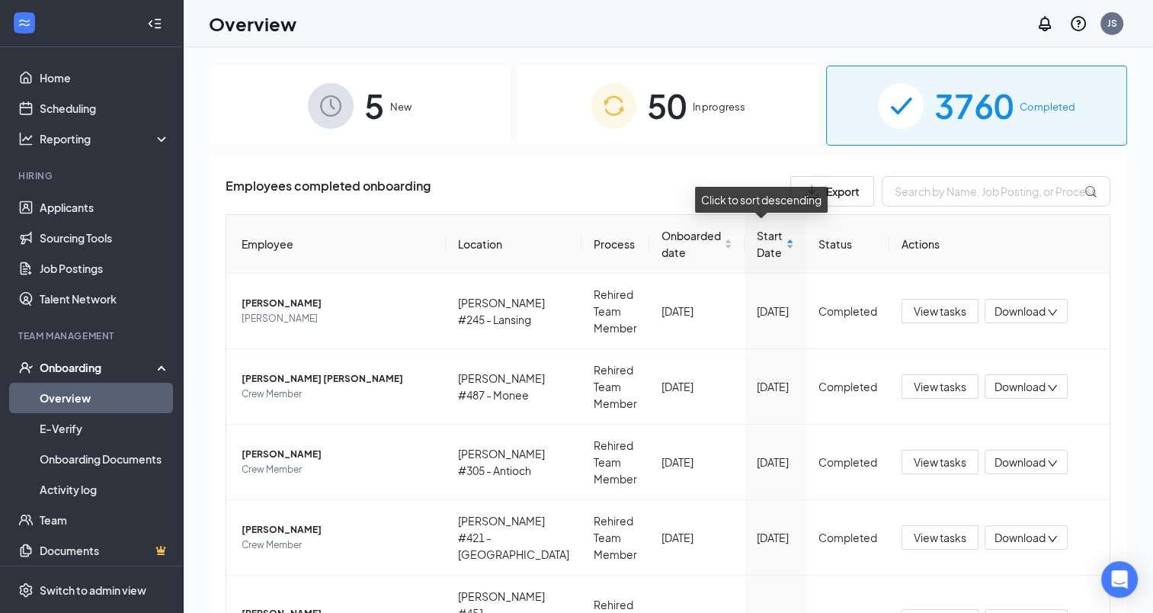
click at [783, 244] on div "Start Date" at bounding box center [775, 244] width 37 height 34
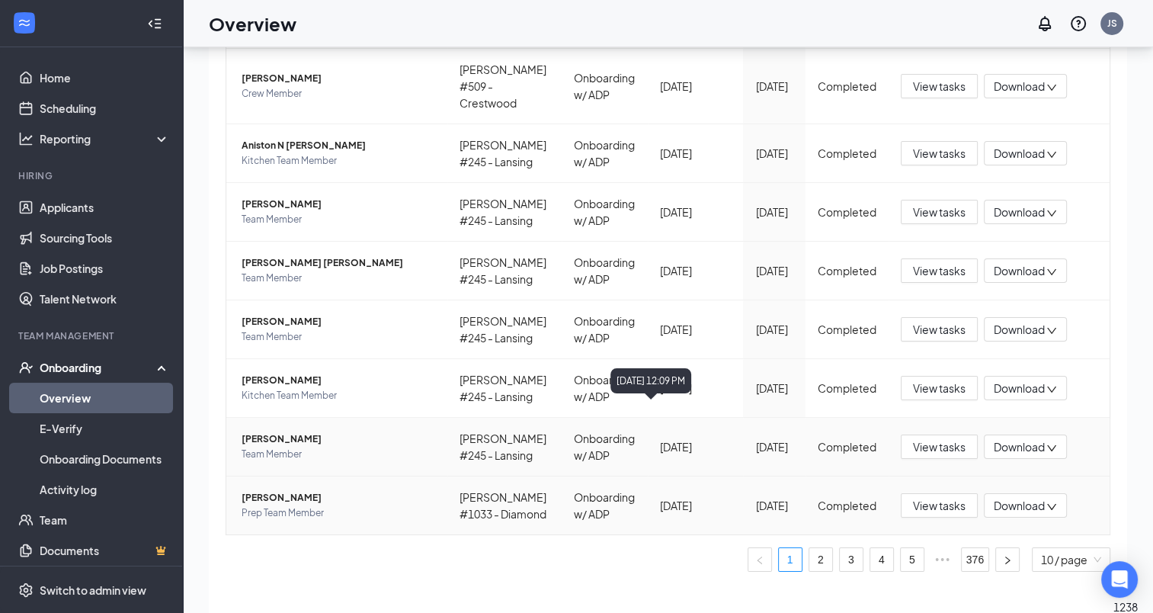
scroll to position [69, 0]
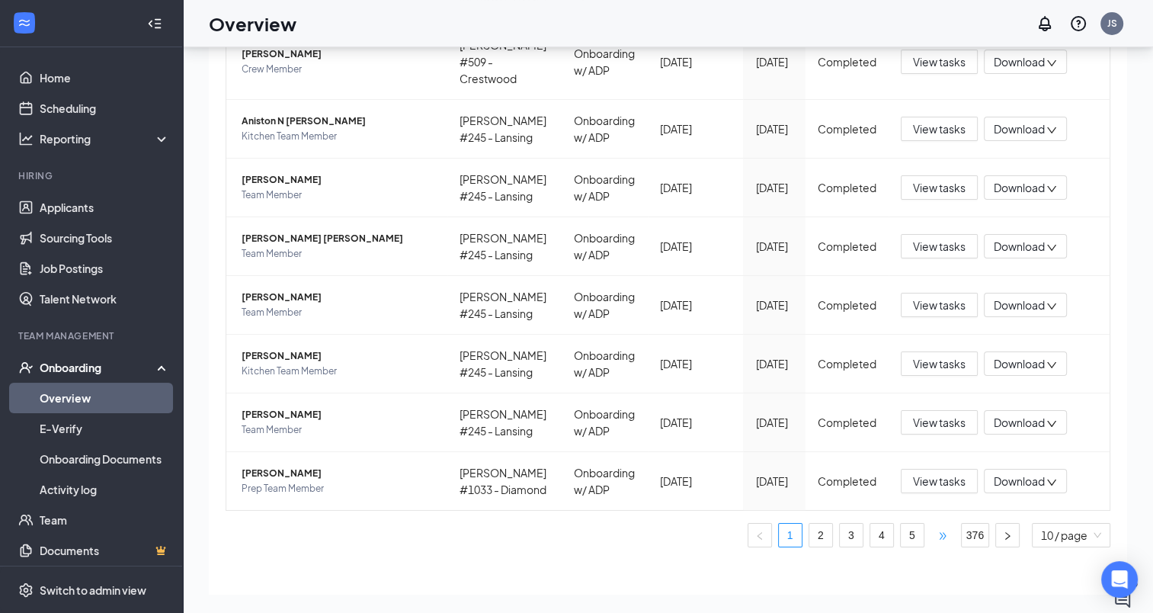
click at [935, 523] on span "•••" at bounding box center [943, 535] width 24 height 24
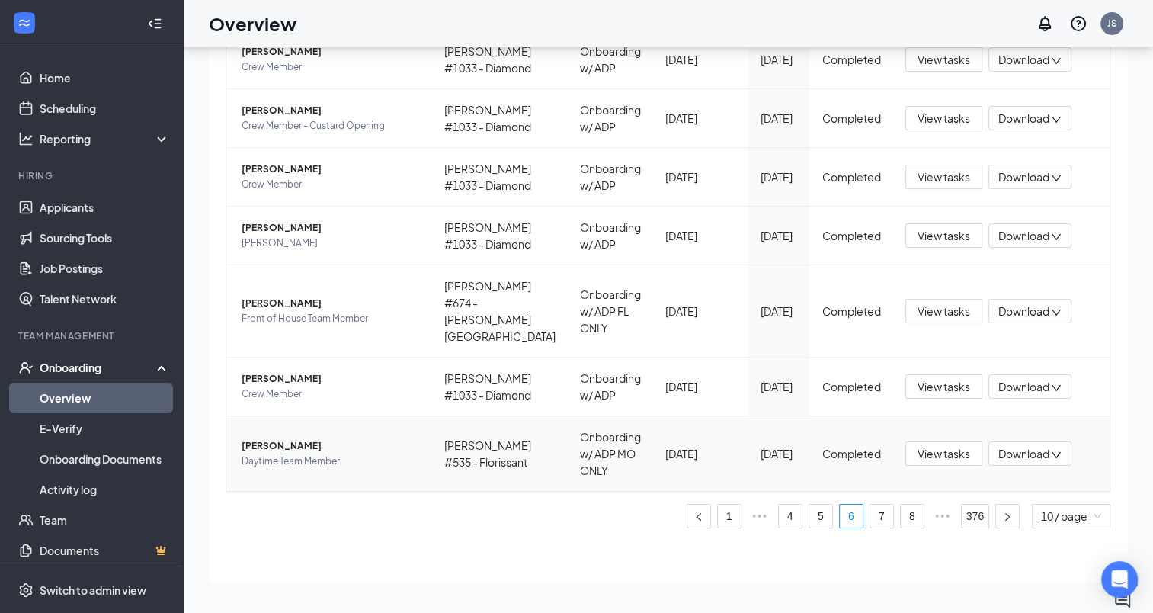
scroll to position [483, 0]
click at [932, 514] on span "•••" at bounding box center [943, 516] width 24 height 24
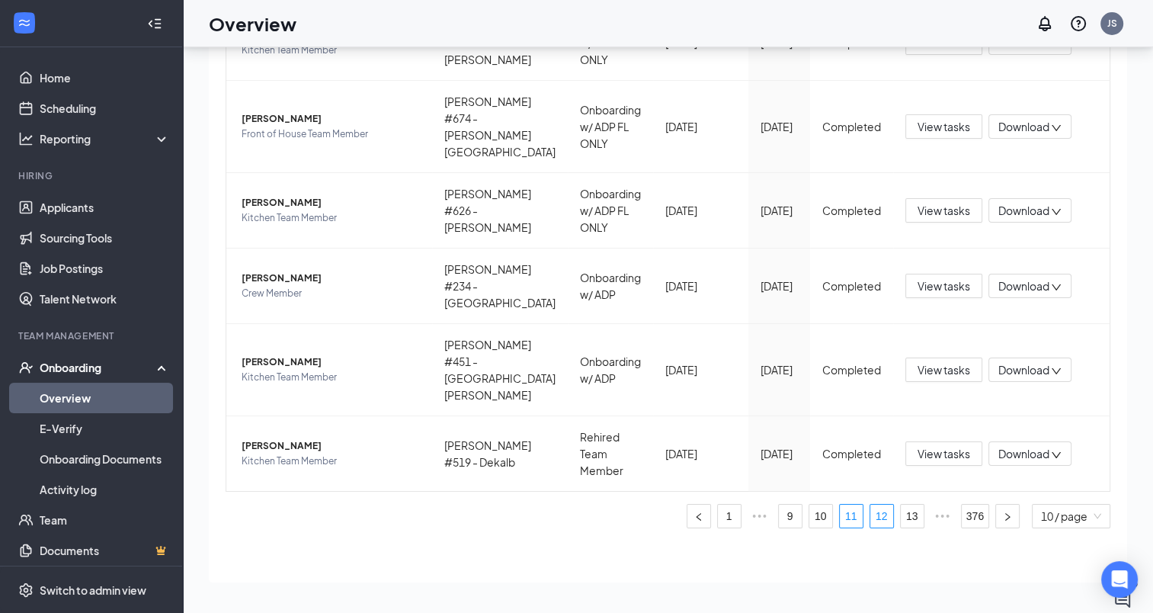
click at [871, 521] on link "12" at bounding box center [882, 516] width 23 height 23
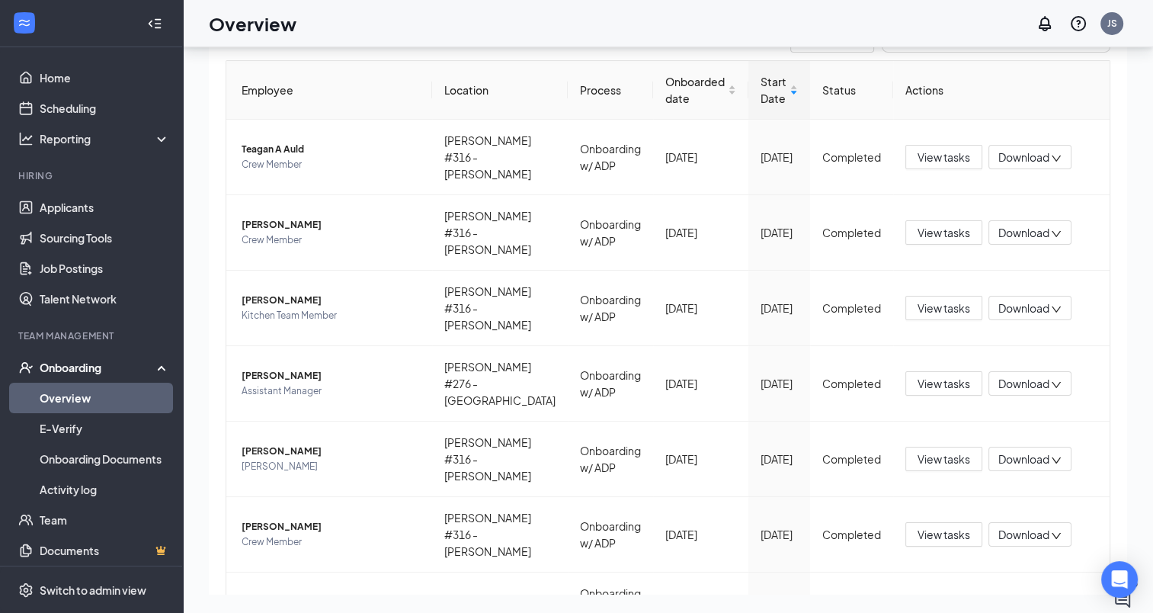
scroll to position [85, 0]
click at [277, 222] on span "Caleb M Ward" at bounding box center [331, 224] width 178 height 15
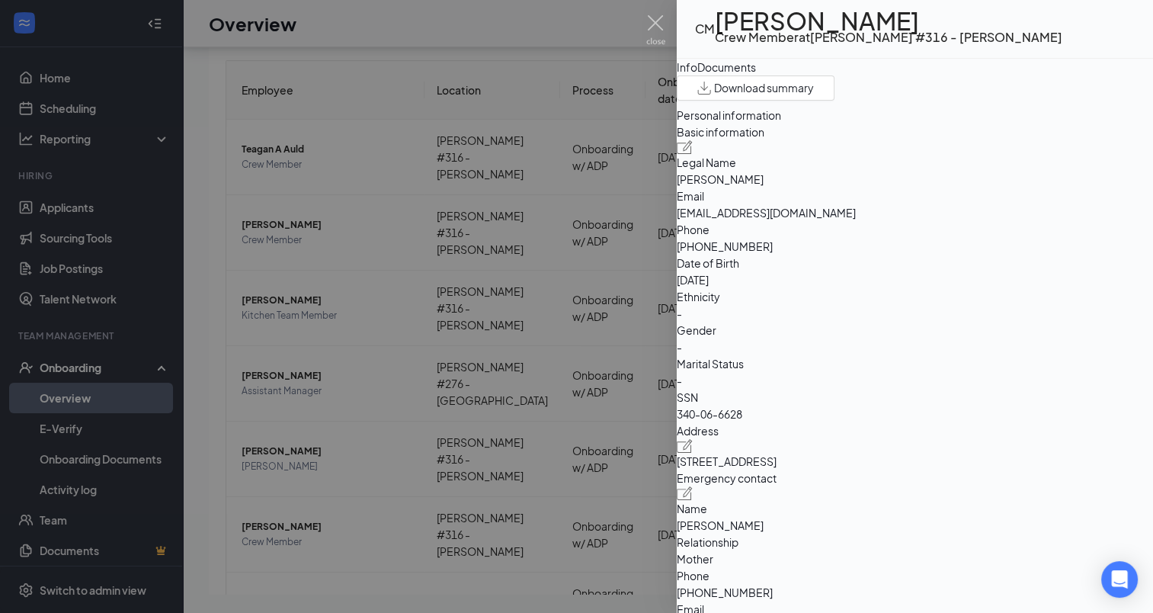
click at [756, 75] on div "Documents" at bounding box center [726, 67] width 59 height 17
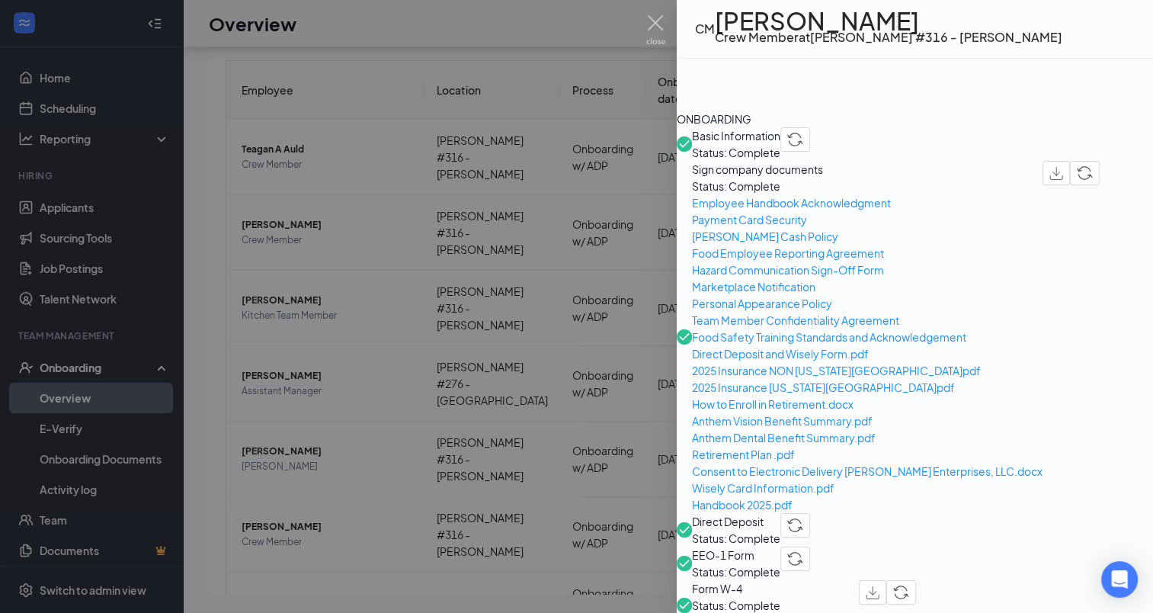
scroll to position [534, 0]
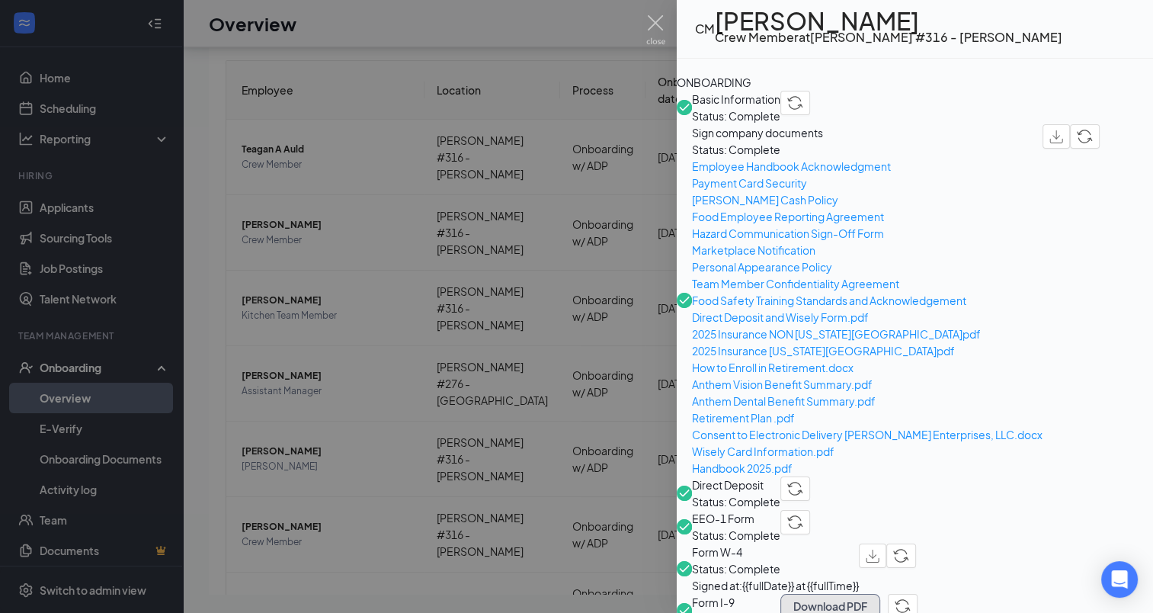
click at [880, 594] on button "Download PDF" at bounding box center [831, 606] width 100 height 24
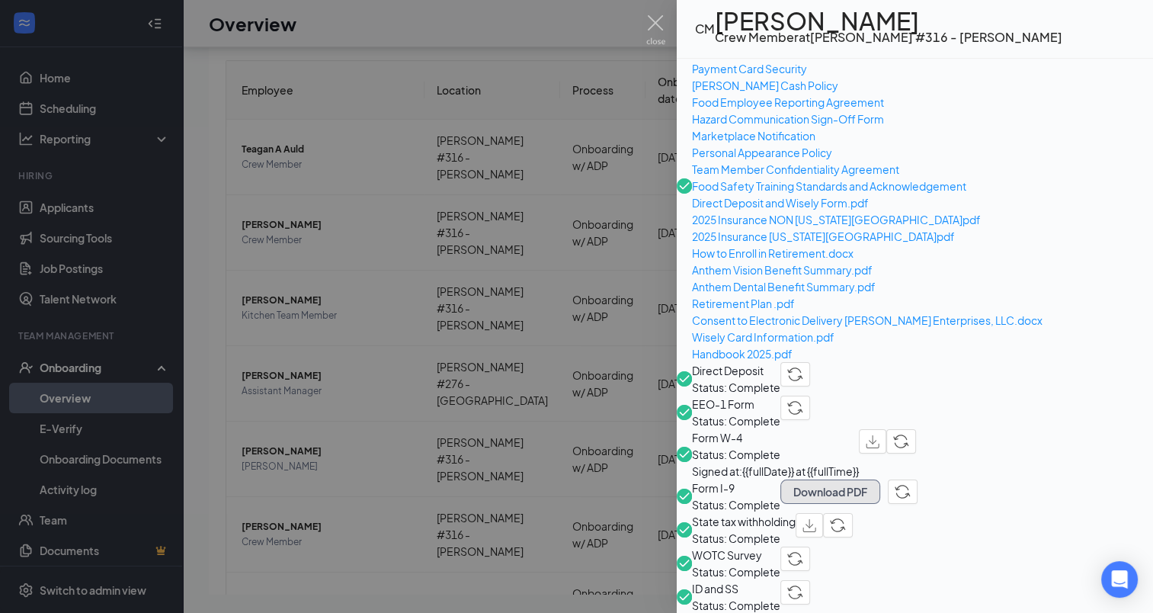
scroll to position [479, 0]
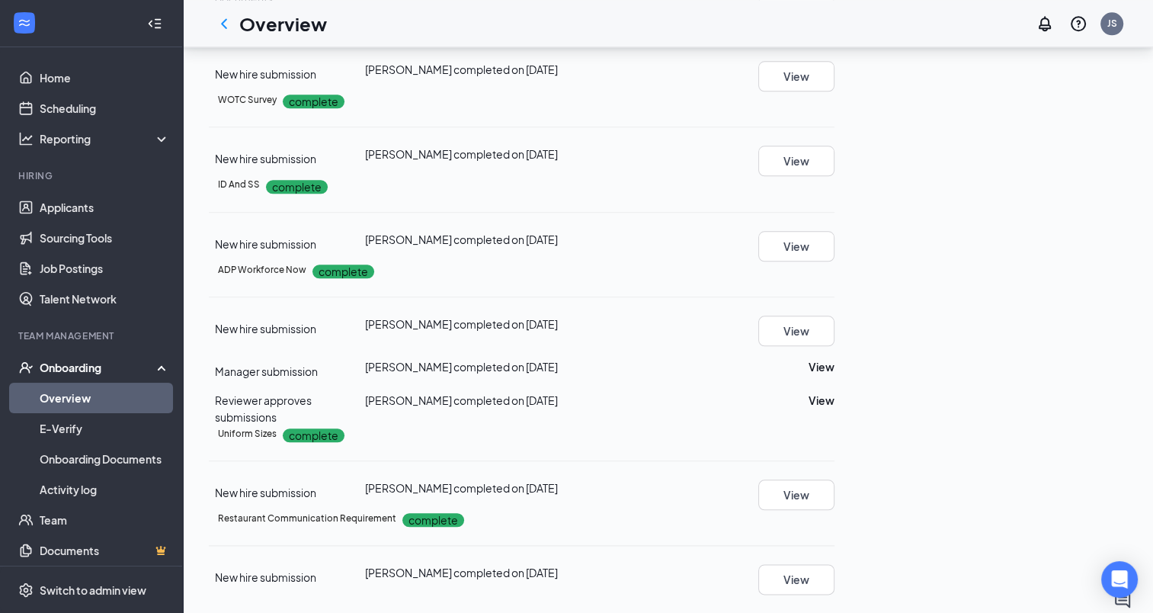
scroll to position [1982, 0]
click at [835, 231] on button "View" at bounding box center [796, 246] width 76 height 30
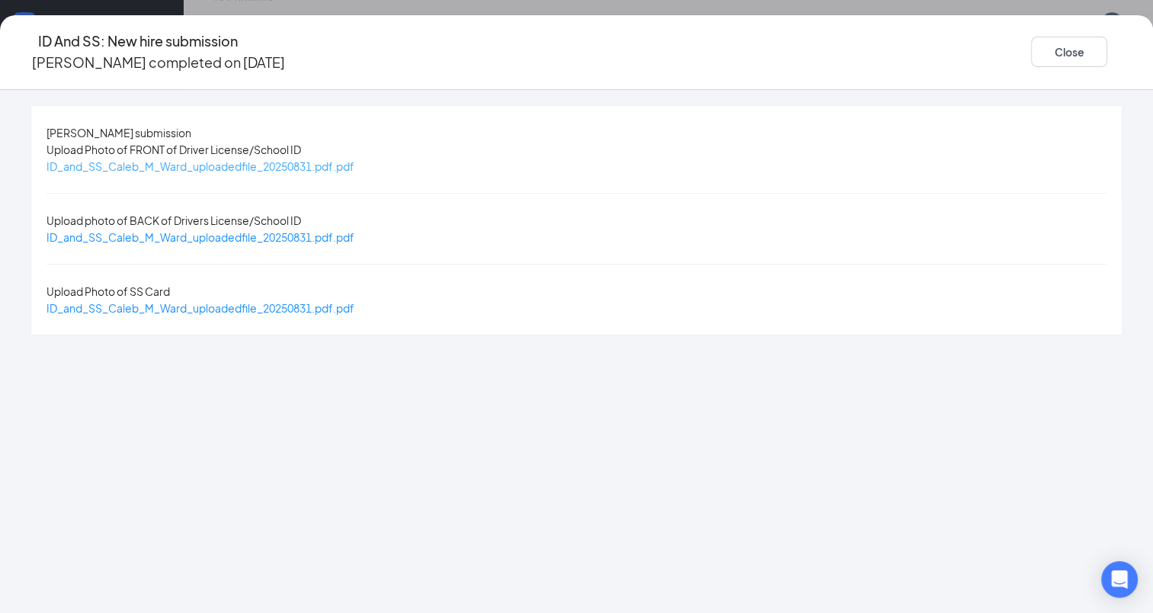
click at [268, 168] on span "ID_and_SS_Caleb_M_Ward_uploadedfile_20250831.pdf.pdf" at bounding box center [200, 166] width 308 height 14
click at [334, 230] on span "ID_and_SS_Caleb_M_Ward_uploadedfile_20250831.pdf.pdf" at bounding box center [200, 237] width 308 height 14
click at [354, 301] on span "ID_and_SS_Caleb_M_Ward_uploadedfile_20250831.pdf.pdf" at bounding box center [200, 308] width 308 height 14
click at [1031, 57] on button "Close" at bounding box center [1069, 52] width 76 height 30
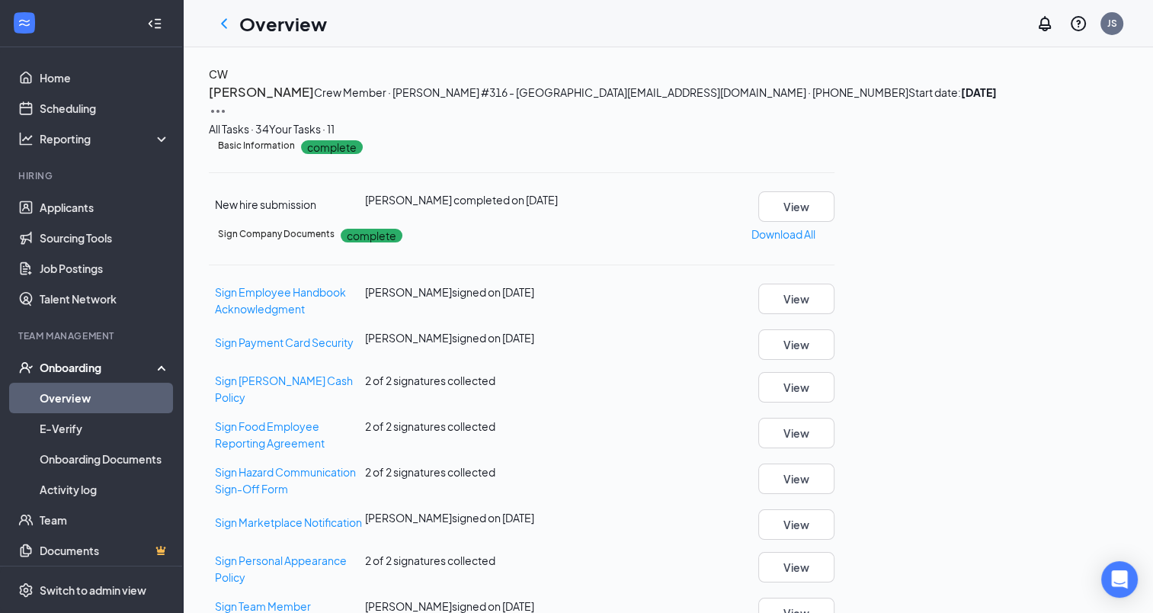
click at [223, 24] on icon "ChevronLeft" at bounding box center [224, 23] width 6 height 10
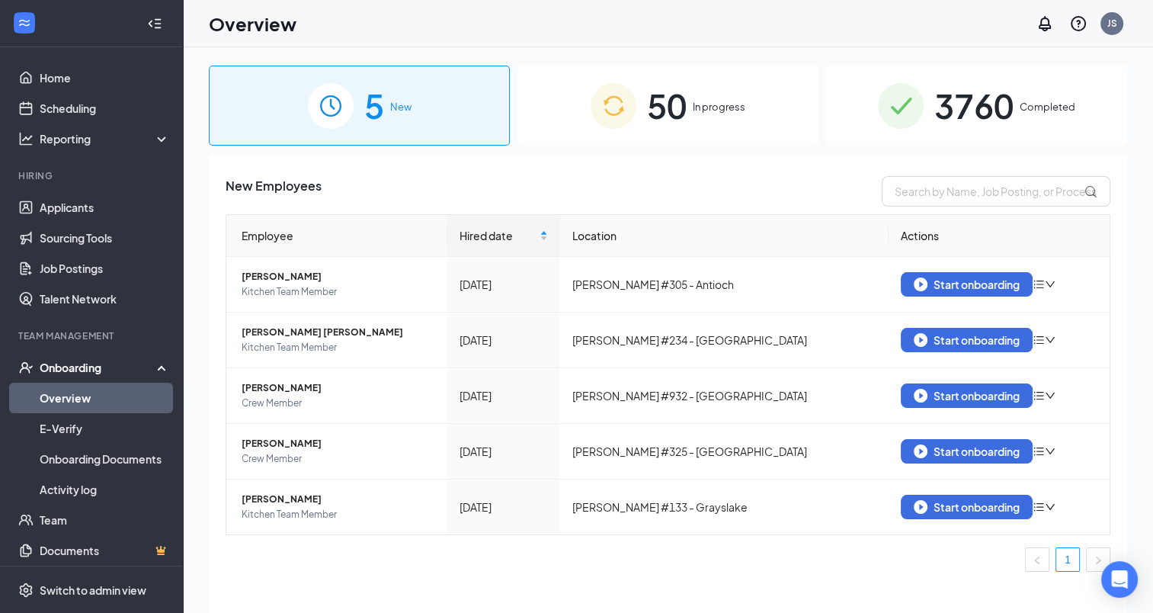
click at [951, 97] on span "3760" at bounding box center [974, 105] width 79 height 53
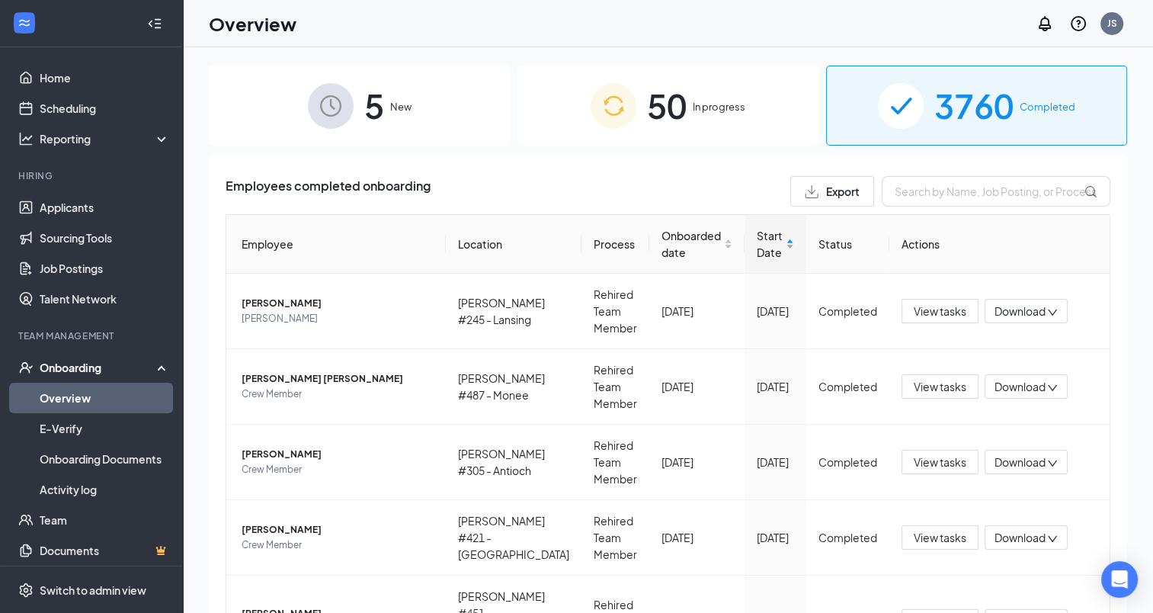
click at [781, 247] on div "Start Date" at bounding box center [775, 244] width 37 height 34
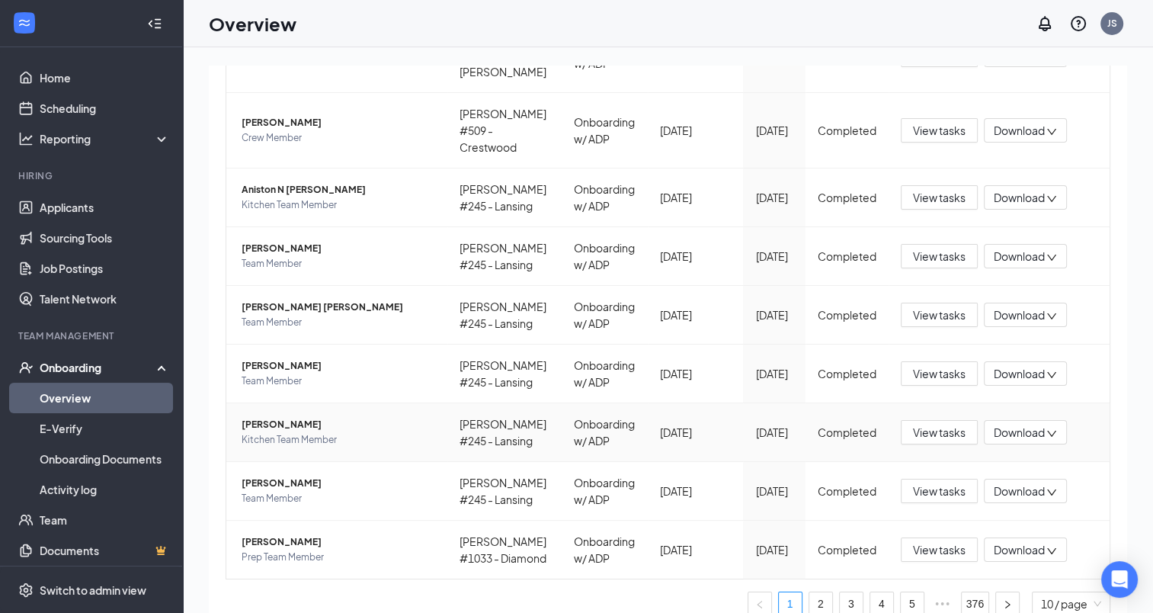
scroll to position [69, 0]
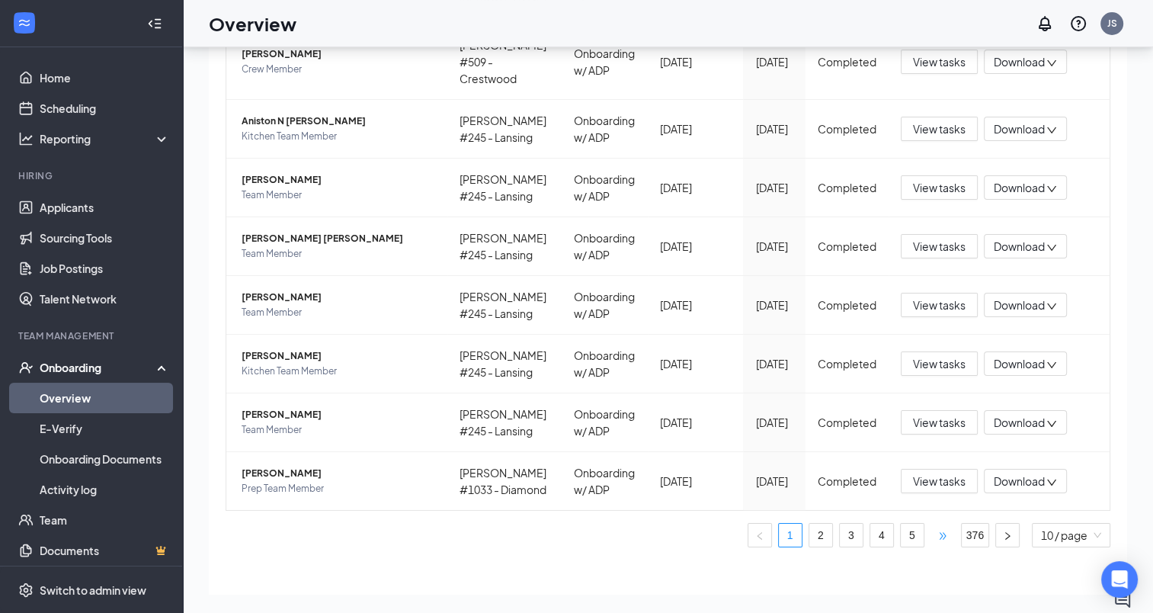
click at [931, 523] on span "•••" at bounding box center [943, 535] width 24 height 24
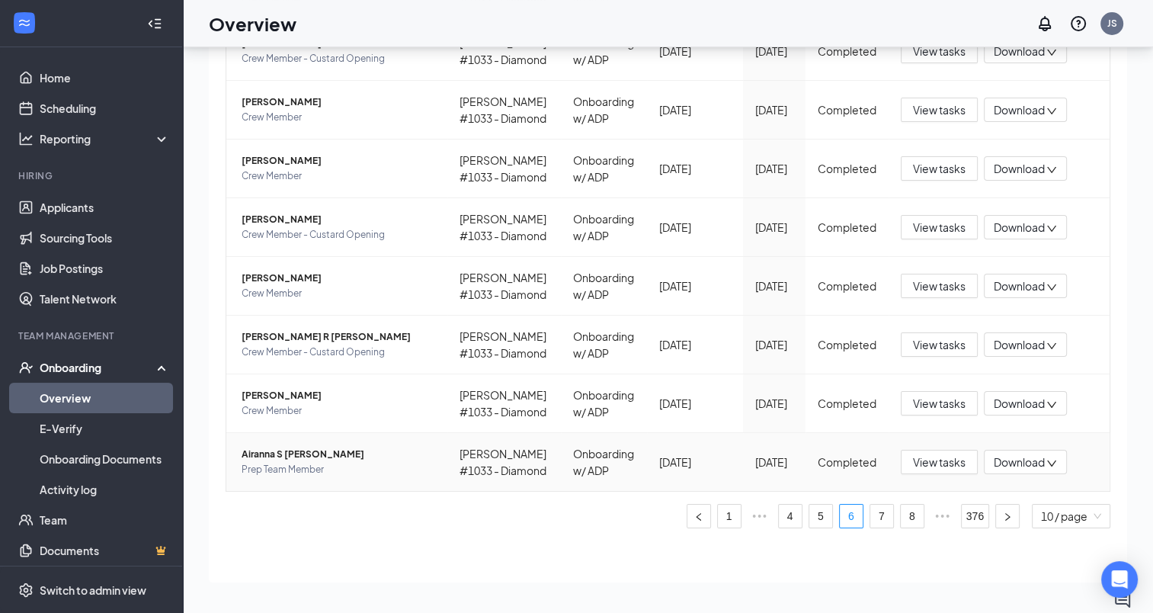
scroll to position [466, 0]
click at [937, 519] on span "•••" at bounding box center [943, 516] width 24 height 24
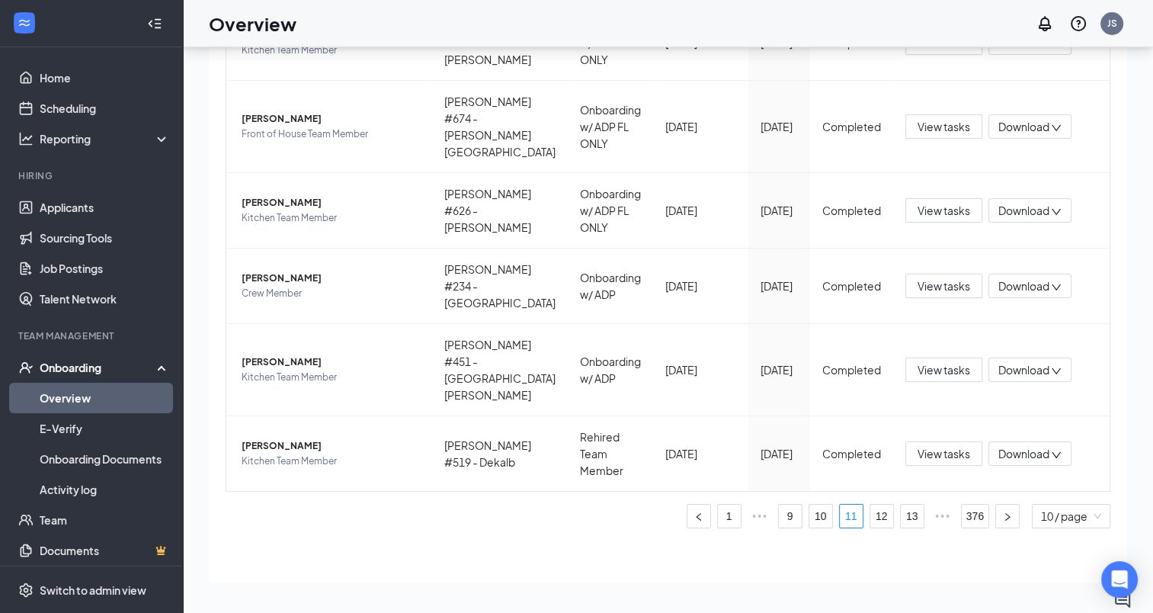
scroll to position [483, 0]
click at [871, 518] on link "12" at bounding box center [882, 516] width 23 height 23
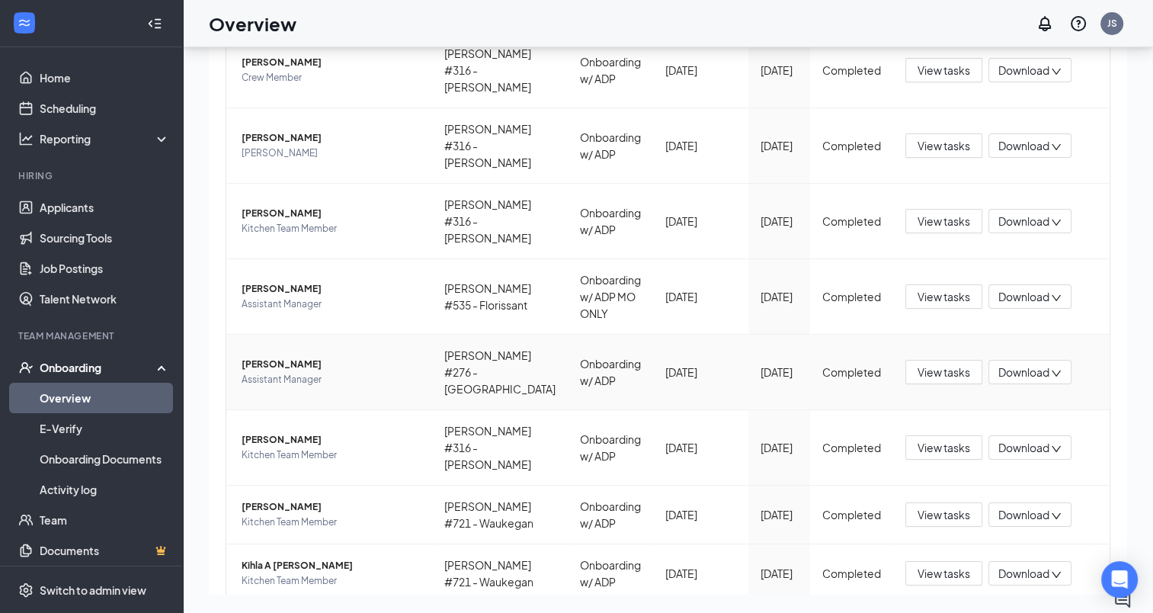
scroll to position [238, 0]
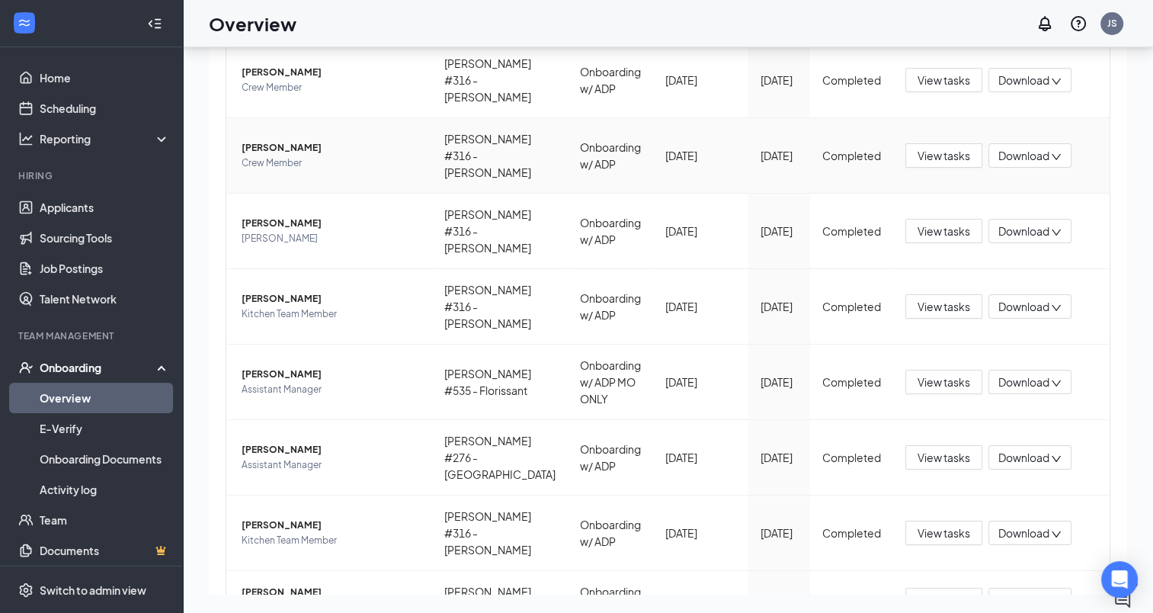
click at [266, 148] on span "Judith Avila" at bounding box center [331, 147] width 178 height 15
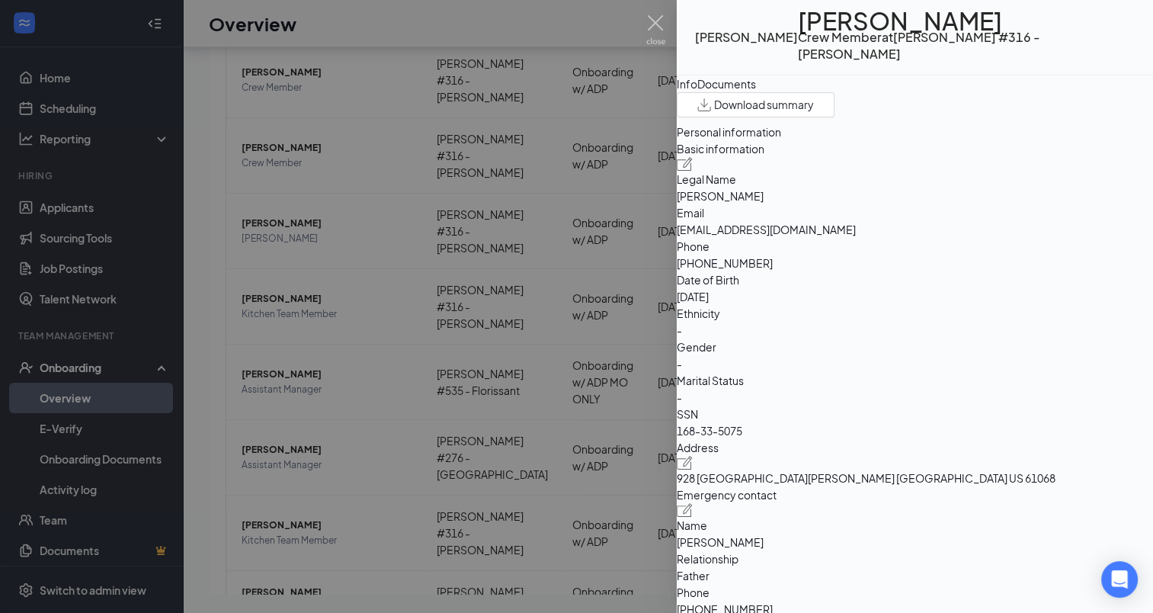
click at [756, 90] on div "Documents" at bounding box center [726, 83] width 59 height 17
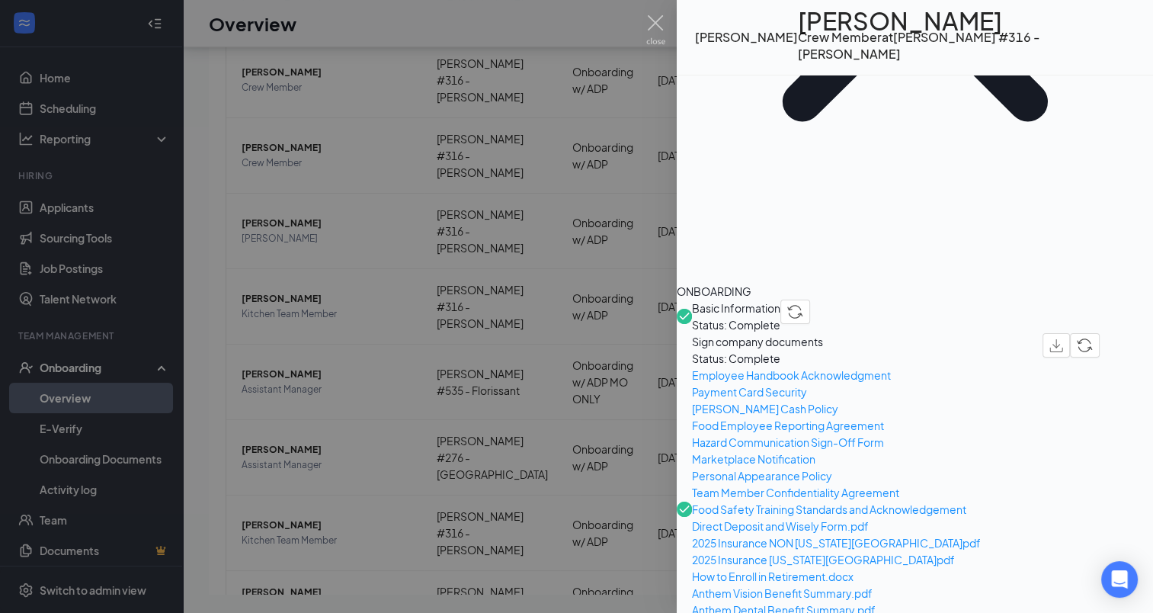
scroll to position [381, 0]
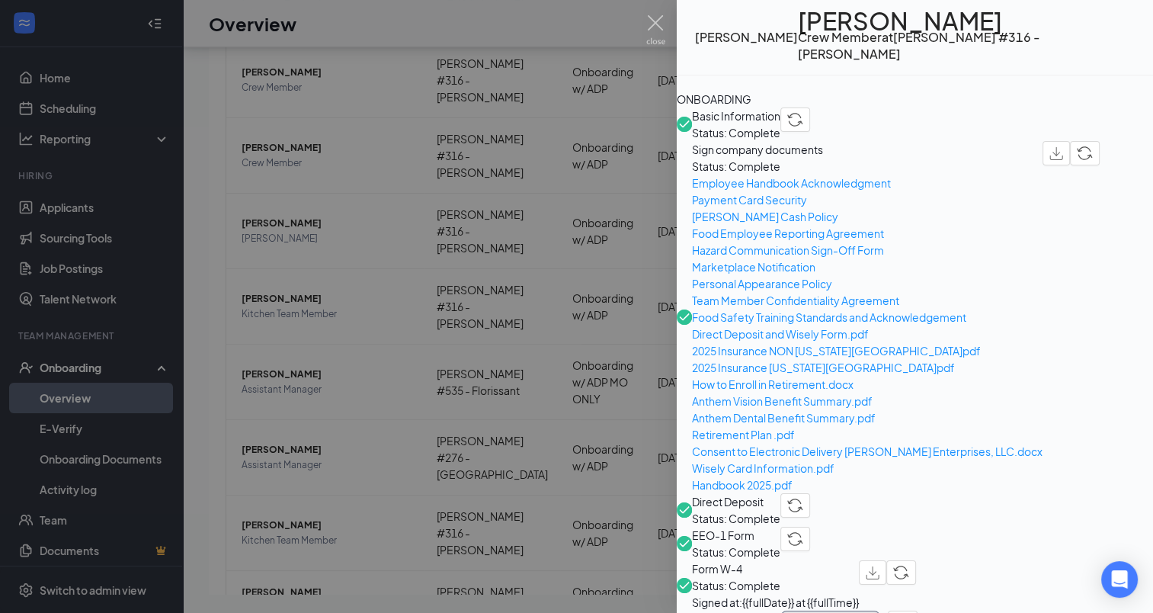
scroll to position [610, 0]
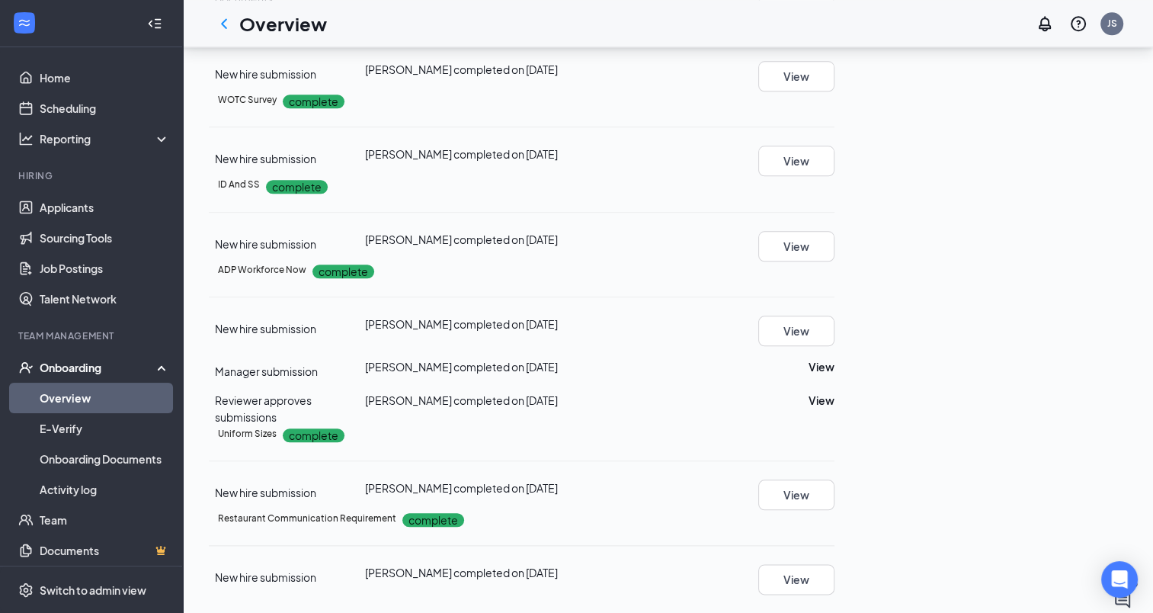
scroll to position [1982, 0]
click at [835, 231] on button "View" at bounding box center [796, 246] width 76 height 30
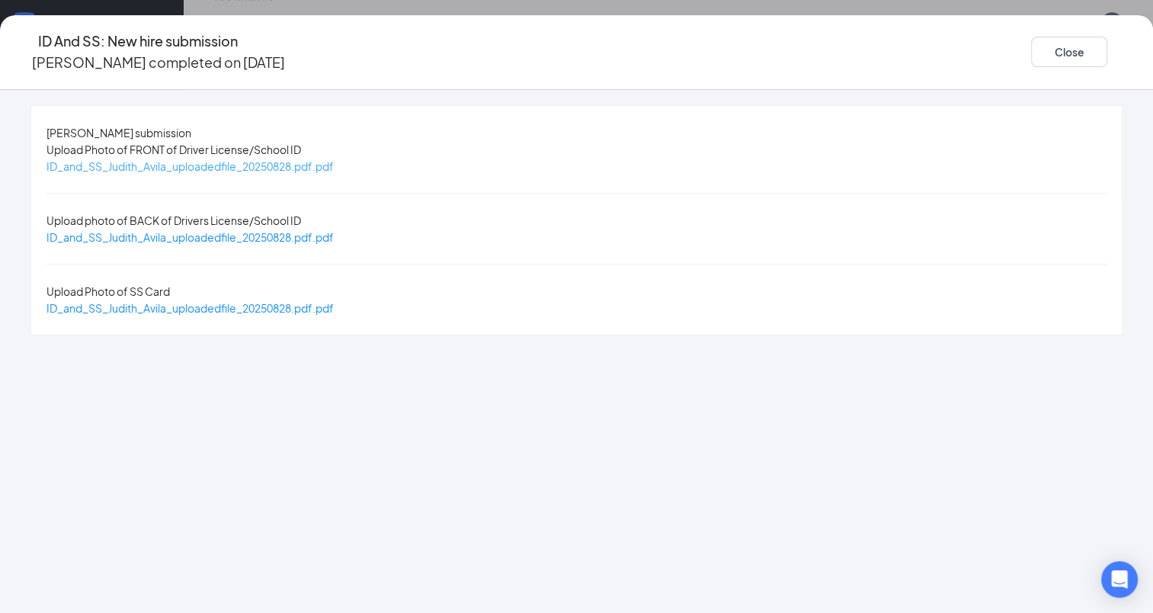
click at [297, 168] on span "ID_and_SS_Judith_Avila_uploadedfile_20250828.pdf.pdf" at bounding box center [189, 166] width 287 height 14
click at [334, 230] on span "ID_and_SS_Judith_Avila_uploadedfile_20250828.pdf.pdf" at bounding box center [189, 237] width 287 height 14
click at [334, 301] on span "ID_and_SS_Judith_Avila_uploadedfile_20250828.pdf.pdf" at bounding box center [189, 308] width 287 height 14
click at [1031, 43] on button "Close" at bounding box center [1069, 52] width 76 height 30
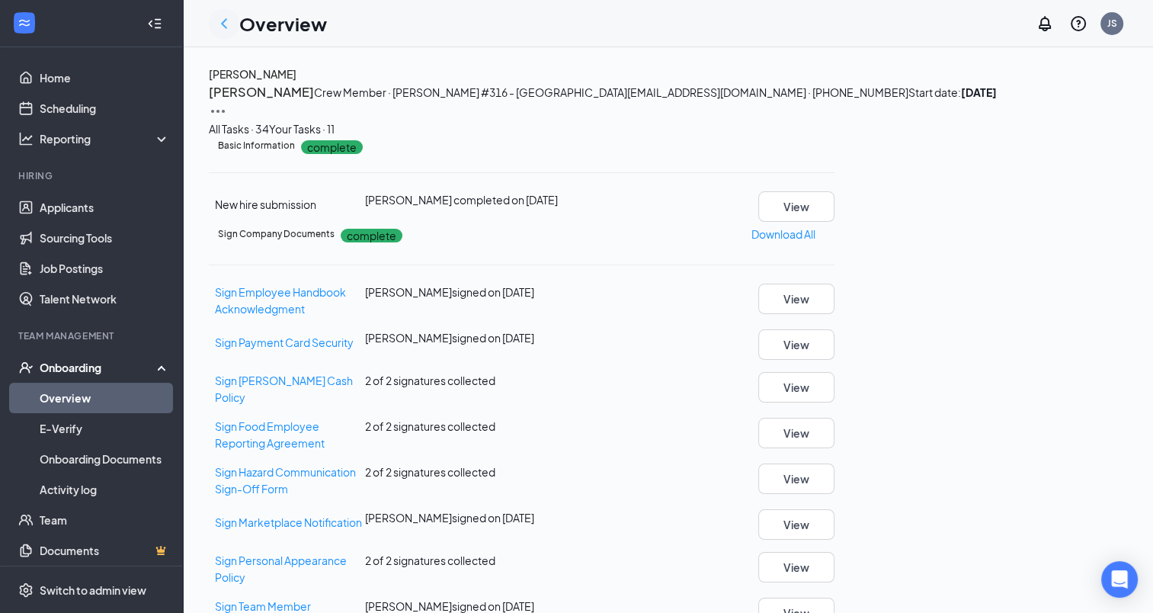
click at [228, 24] on icon "ChevronLeft" at bounding box center [224, 23] width 18 height 18
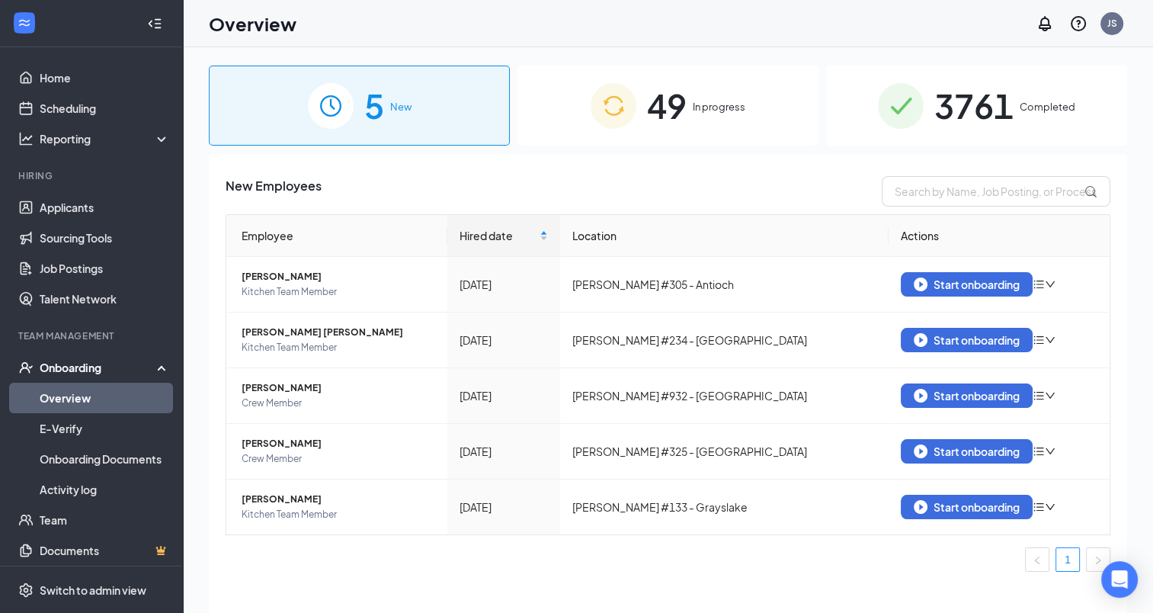
click at [964, 101] on span "3761" at bounding box center [974, 105] width 79 height 53
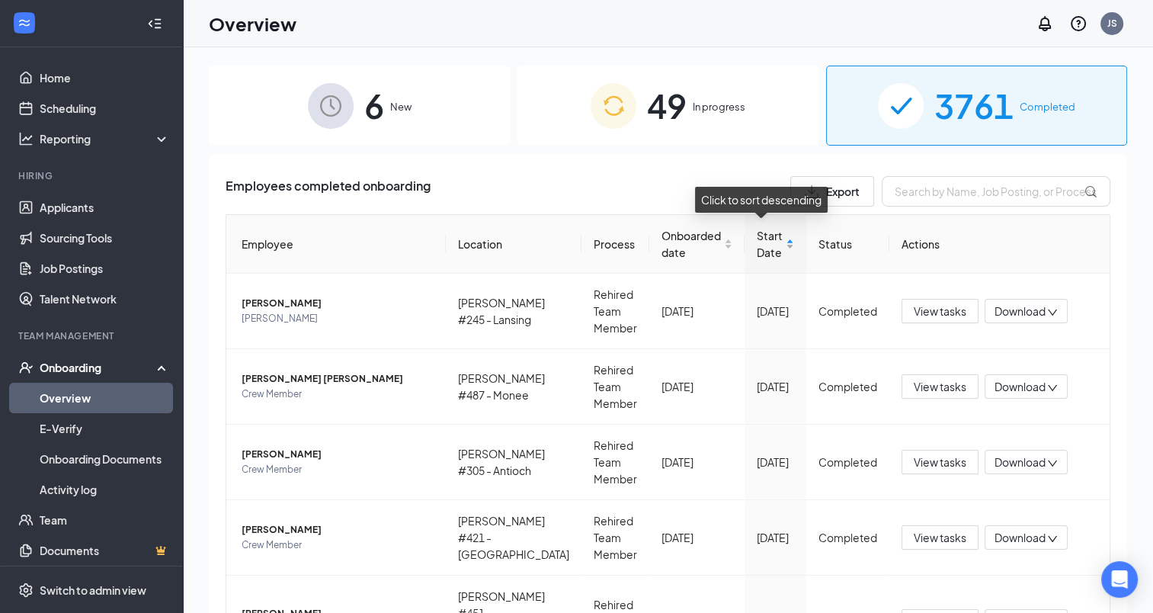
click at [777, 248] on div "Start Date" at bounding box center [775, 244] width 37 height 34
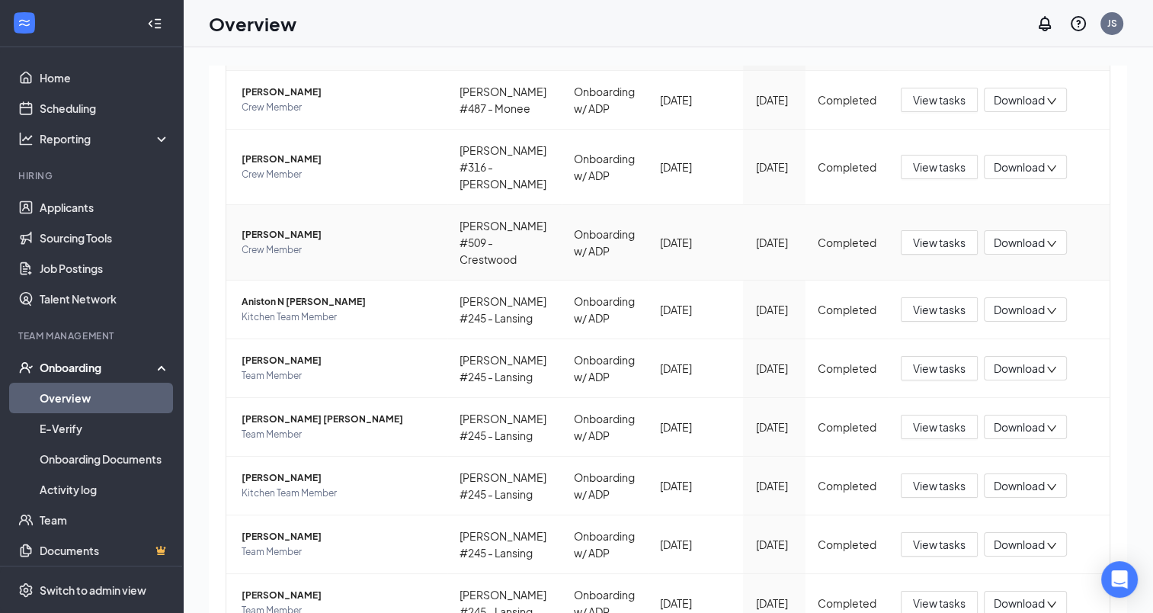
scroll to position [315, 0]
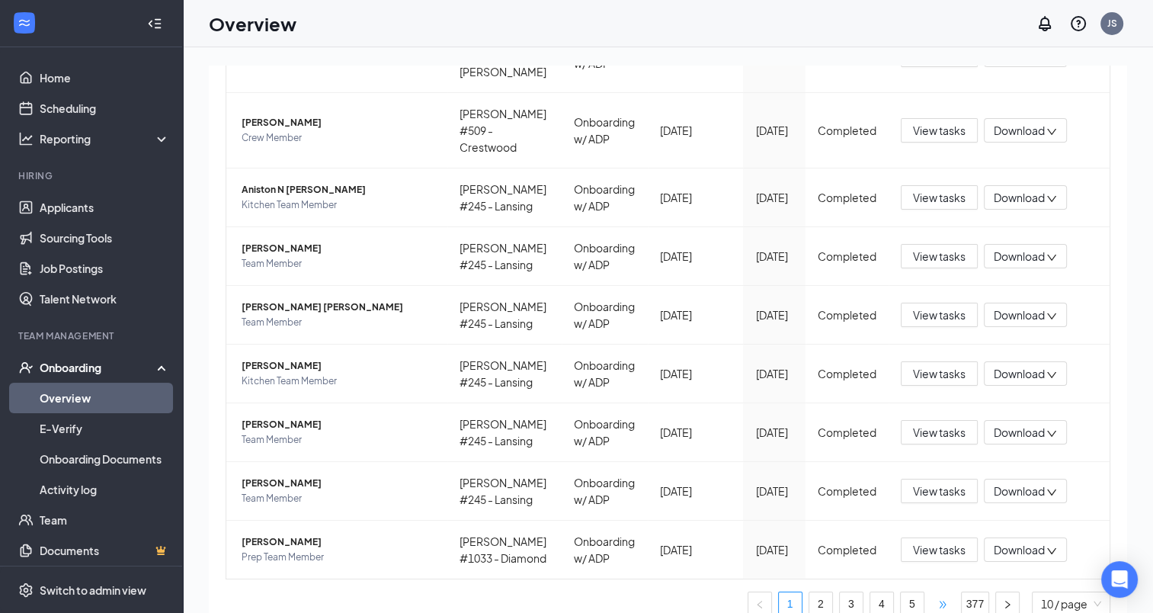
click at [931, 592] on span "•••" at bounding box center [943, 604] width 24 height 24
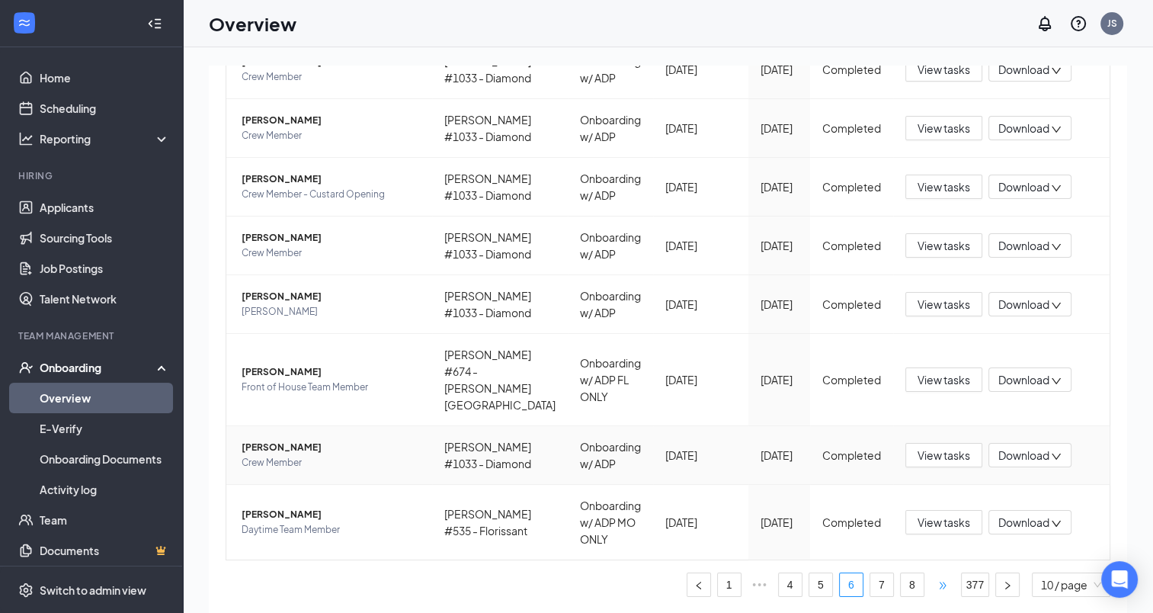
scroll to position [483, 0]
click at [931, 587] on span "•••" at bounding box center [943, 584] width 24 height 24
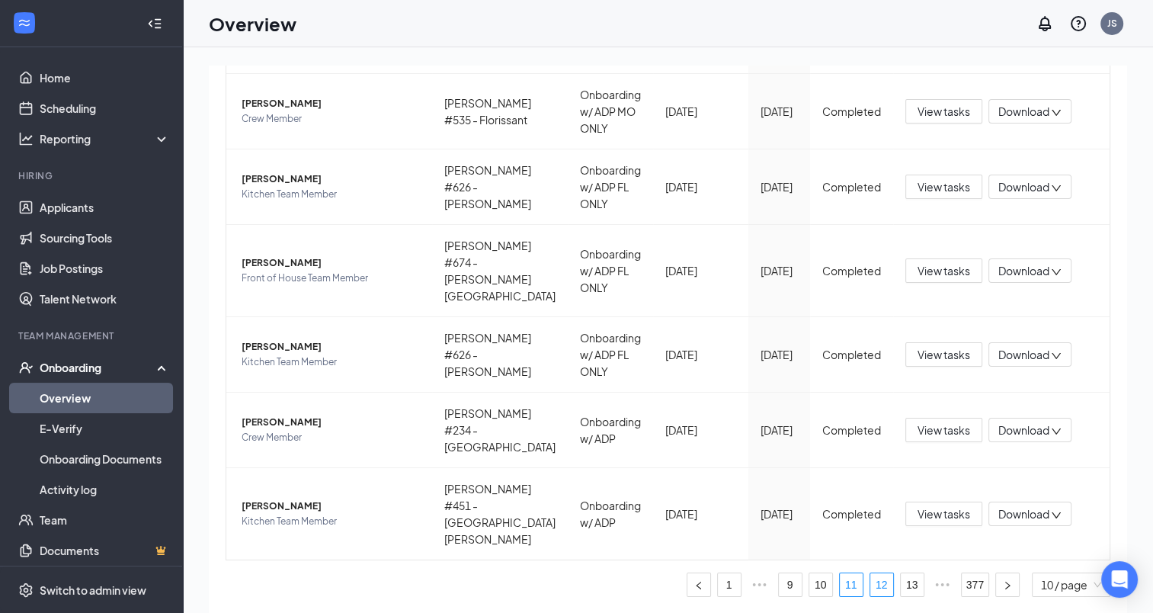
click at [871, 588] on link "12" at bounding box center [882, 584] width 23 height 23
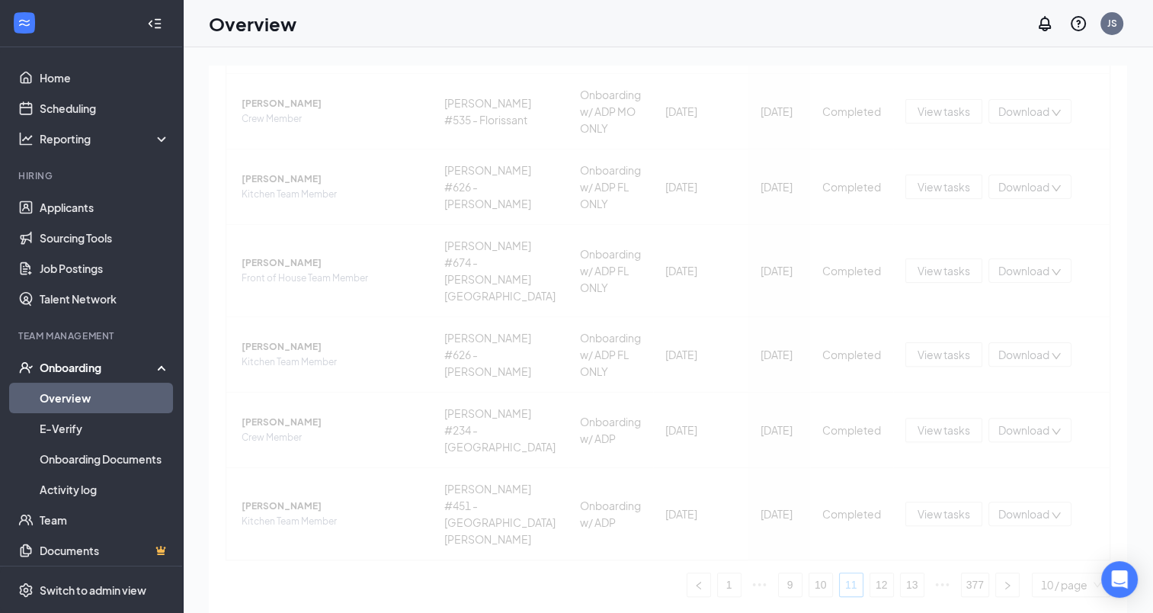
scroll to position [467, 0]
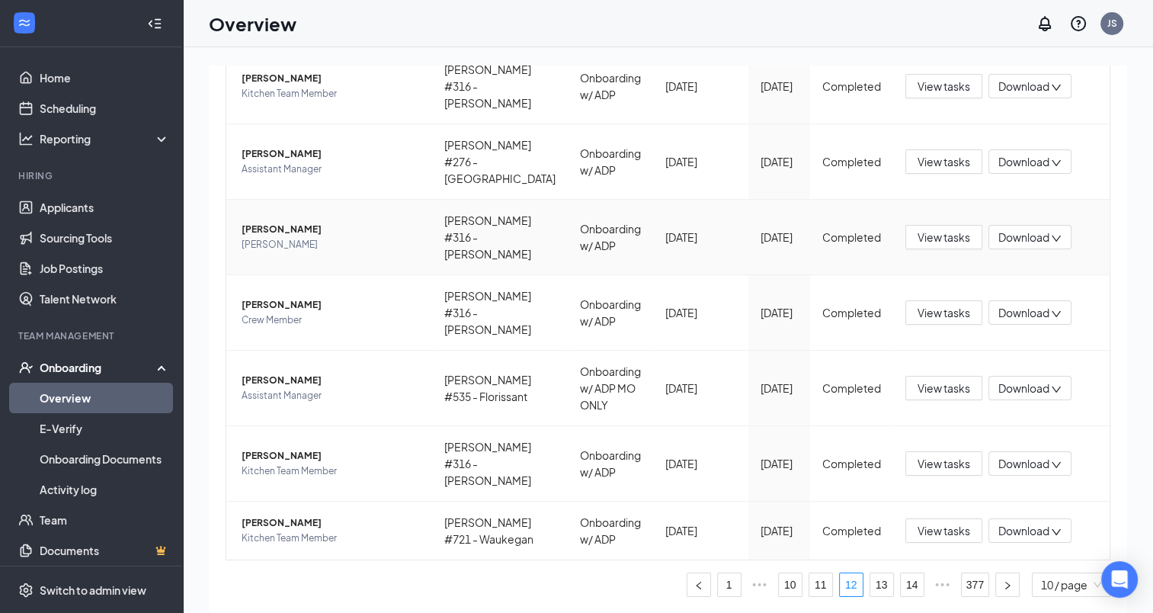
click at [274, 222] on span "Marissa Tetzlaff" at bounding box center [331, 229] width 178 height 15
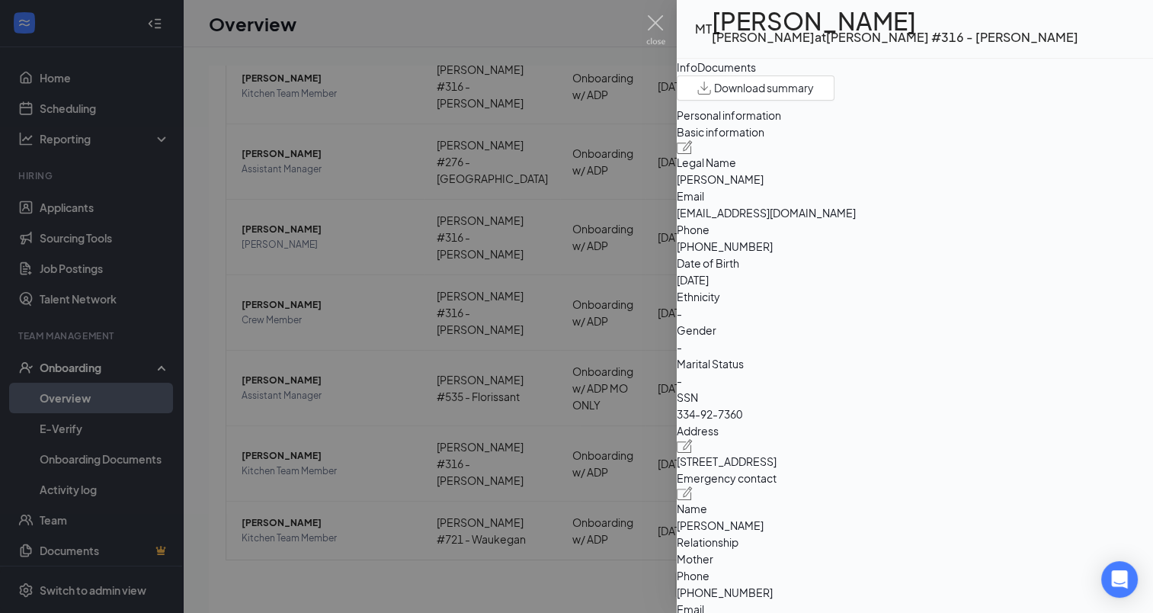
click at [756, 75] on div "Documents" at bounding box center [726, 67] width 59 height 17
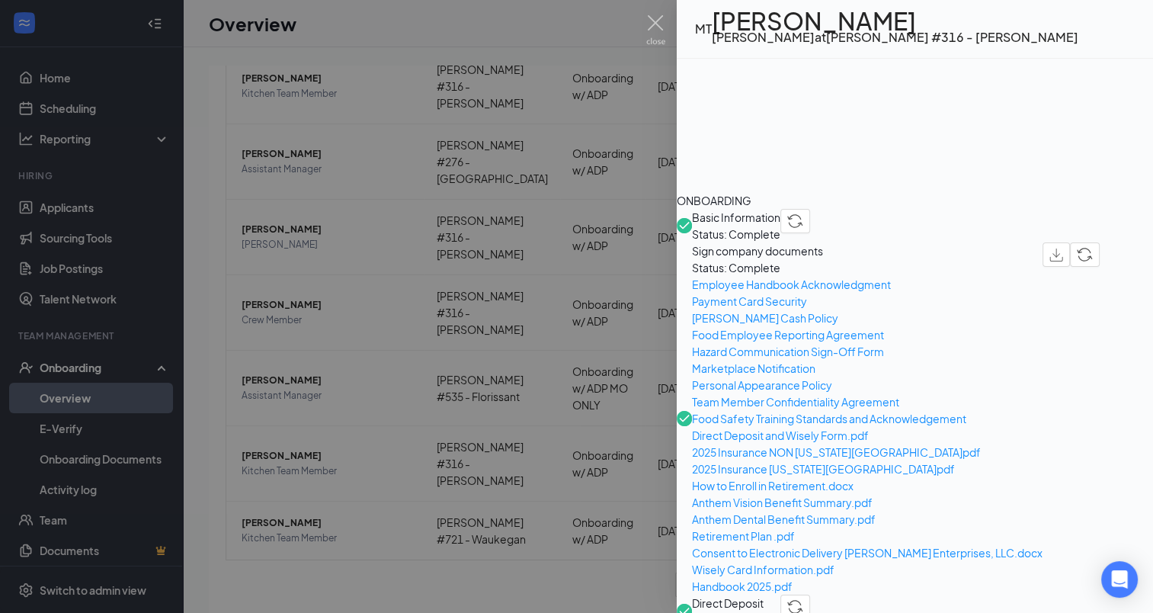
scroll to position [457, 0]
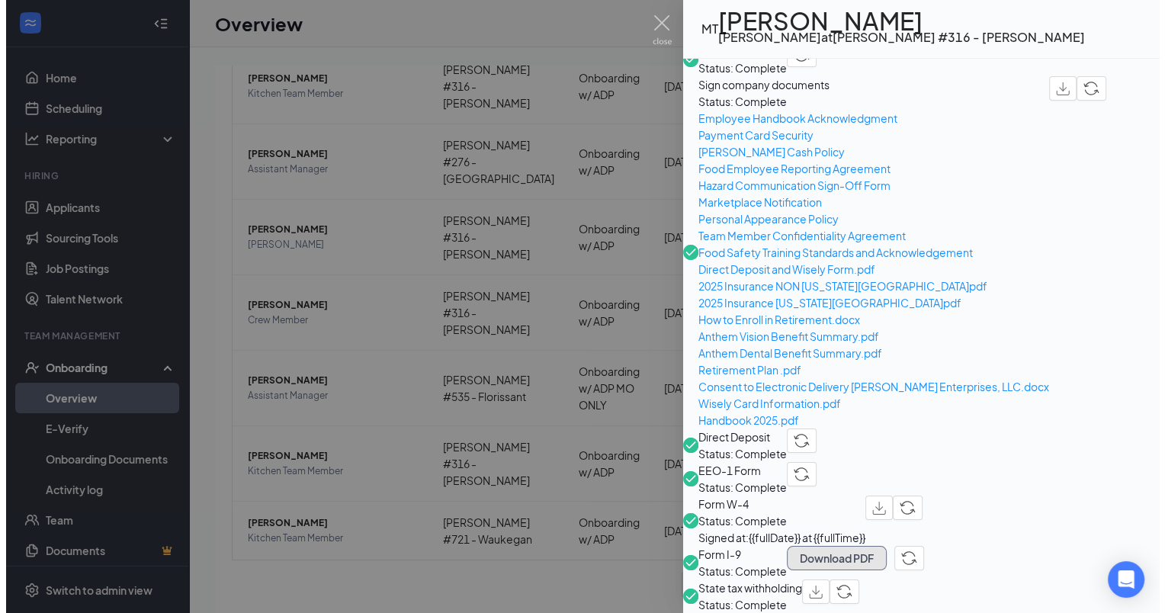
scroll to position [610, 0]
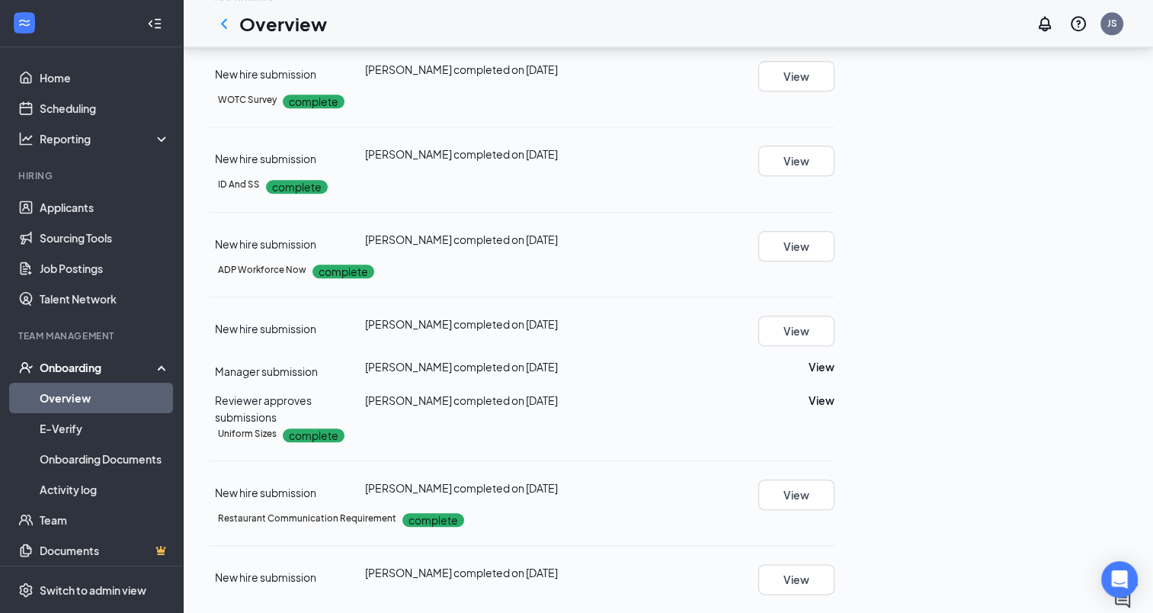
scroll to position [1982, 0]
click at [835, 231] on button "View" at bounding box center [796, 246] width 76 height 30
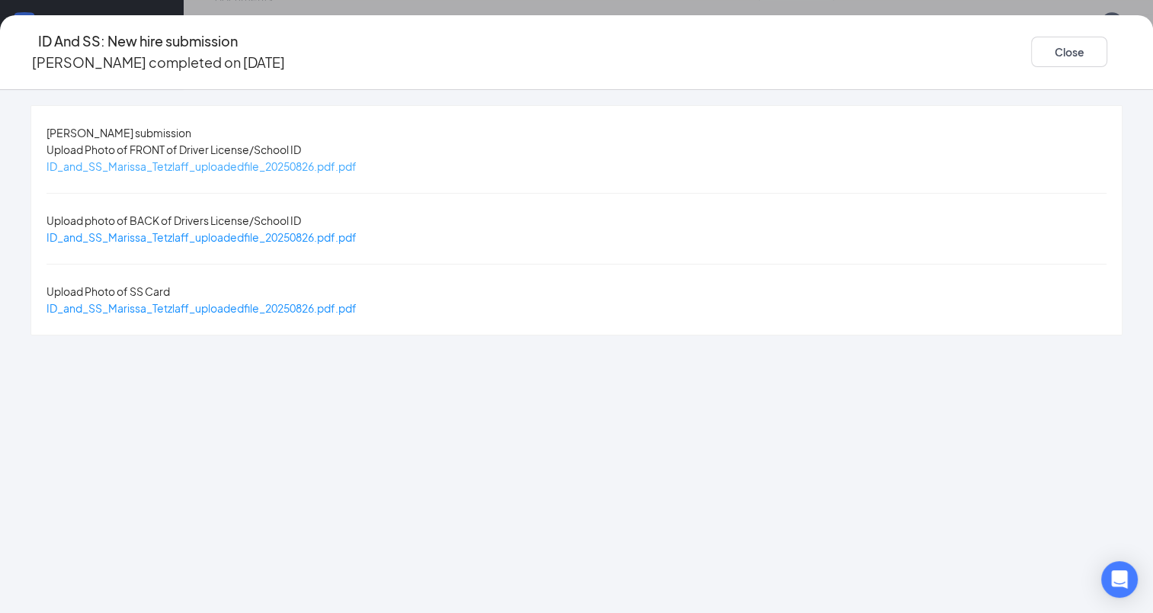
click at [357, 171] on span "ID_and_SS_Marissa_Tetzlaff_uploadedfile_20250826.pdf.pdf" at bounding box center [201, 166] width 310 height 14
click at [357, 230] on span "ID_and_SS_Marissa_Tetzlaff_uploadedfile_20250826.pdf.pdf" at bounding box center [201, 237] width 310 height 14
click at [286, 301] on span "ID_and_SS_Marissa_Tetzlaff_uploadedfile_20250826.pdf.pdf" at bounding box center [201, 308] width 310 height 14
click at [1031, 40] on button "Close" at bounding box center [1069, 52] width 76 height 30
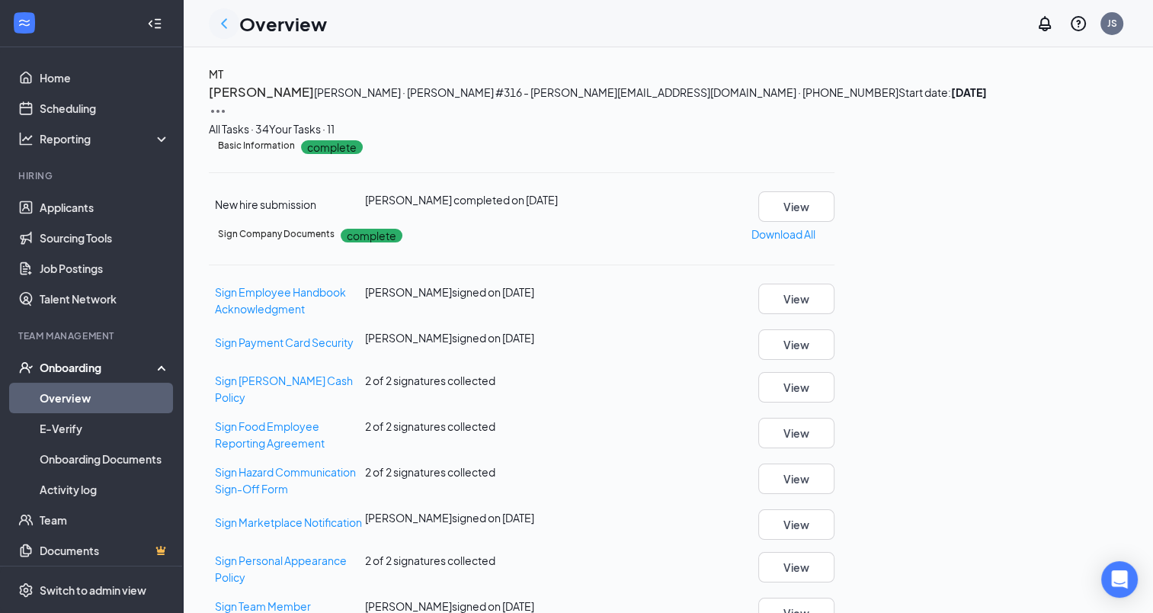
click at [225, 25] on icon "ChevronLeft" at bounding box center [224, 23] width 6 height 10
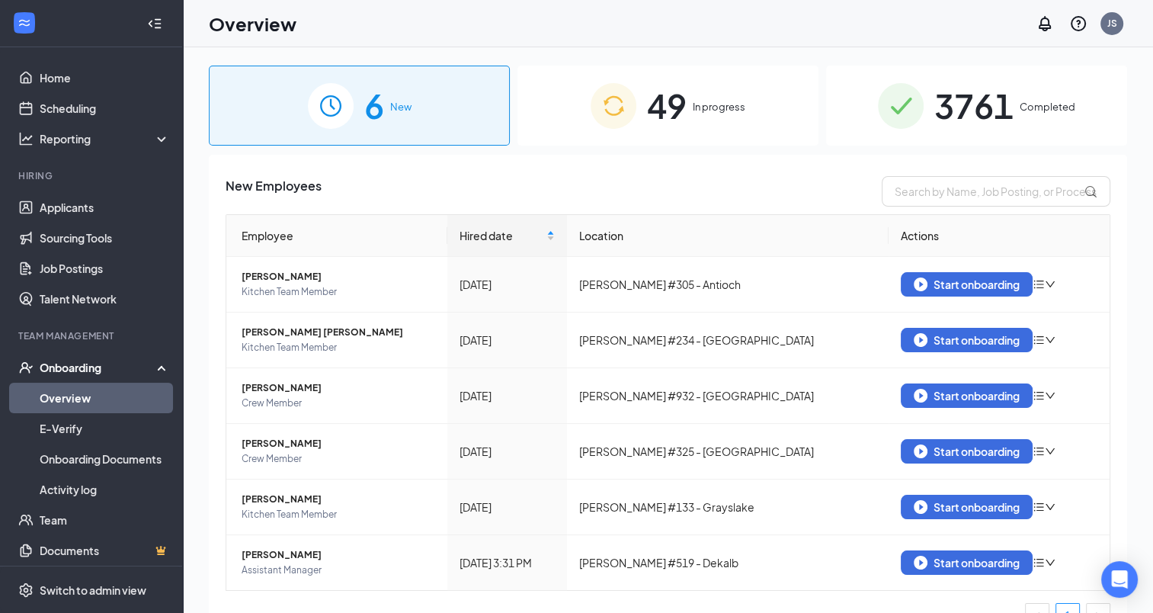
click at [940, 95] on span "3761" at bounding box center [974, 105] width 79 height 53
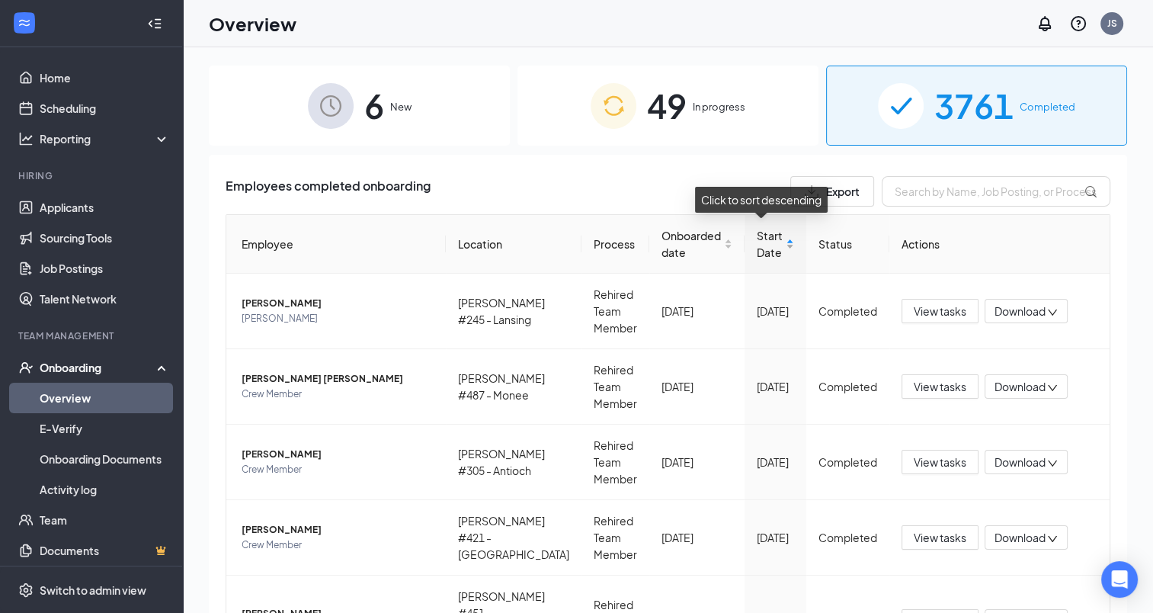
click at [779, 245] on div "Start Date" at bounding box center [775, 244] width 37 height 34
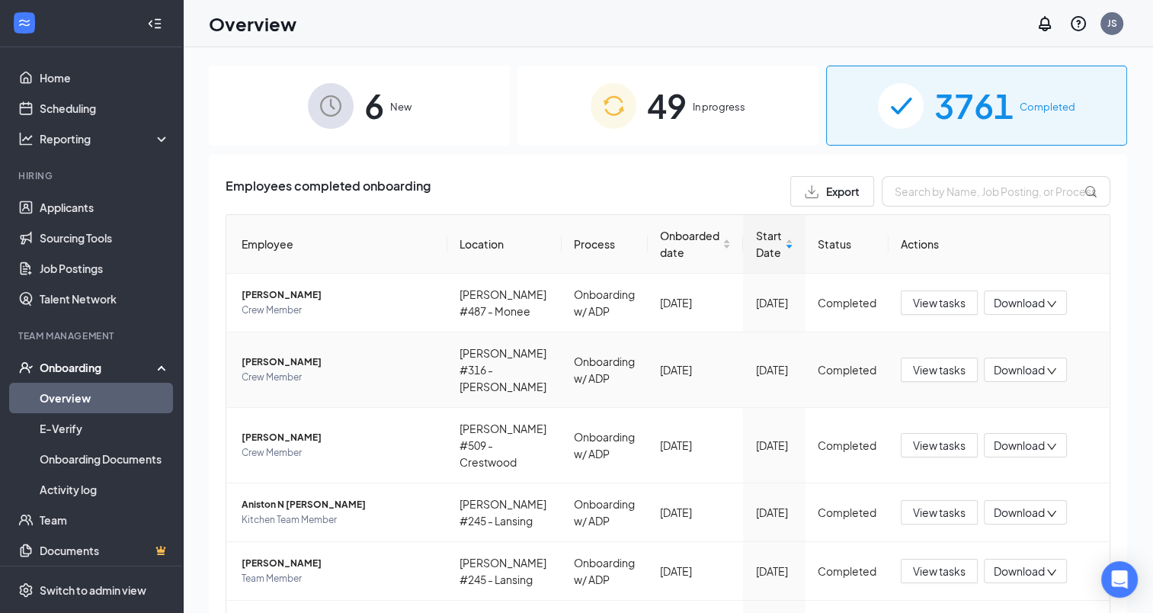
scroll to position [315, 0]
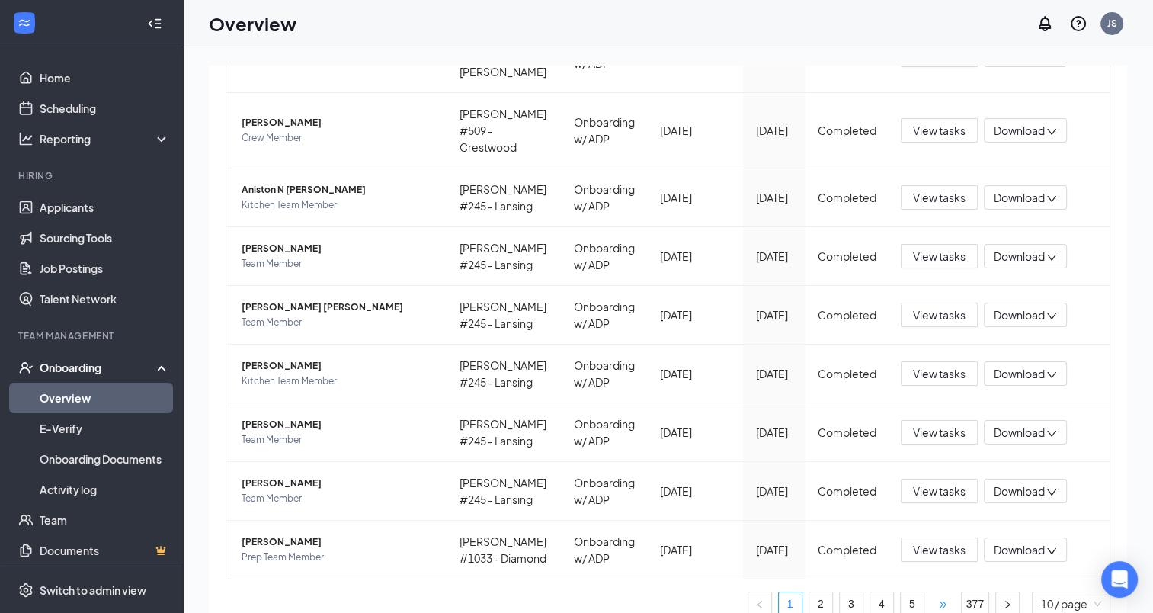
click at [931, 592] on span "•••" at bounding box center [943, 604] width 24 height 24
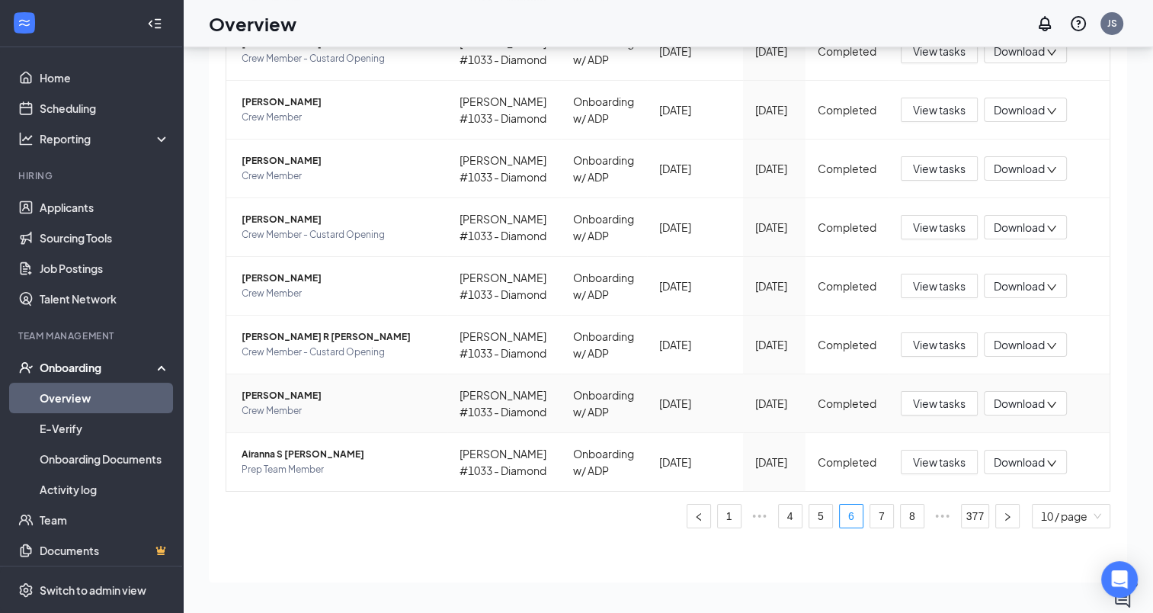
scroll to position [466, 0]
click at [931, 515] on span "•••" at bounding box center [943, 516] width 24 height 24
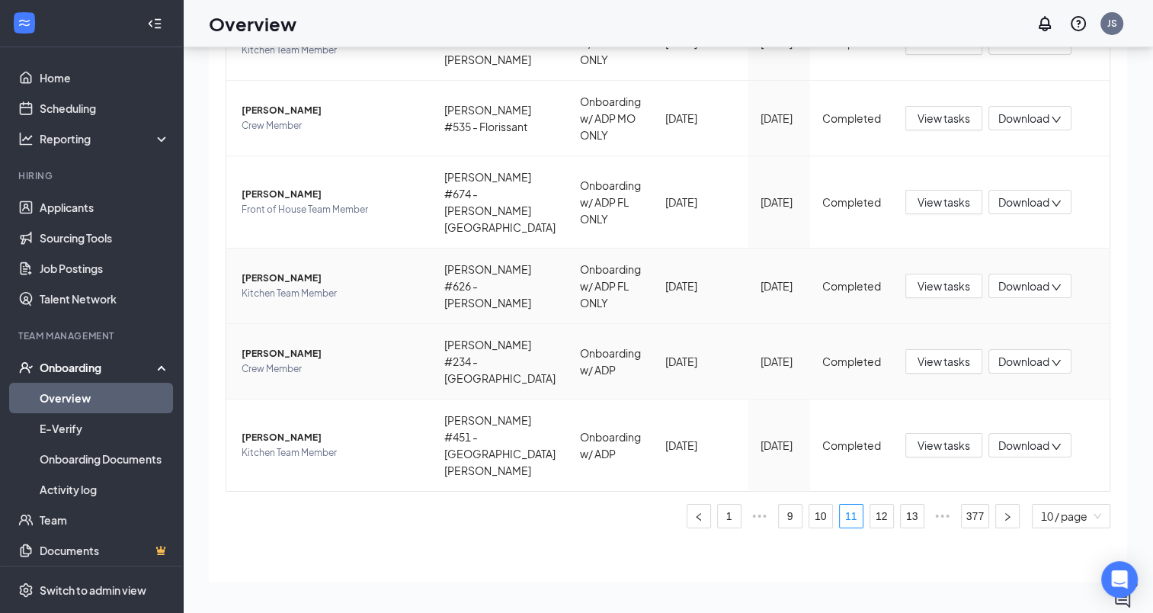
scroll to position [483, 0]
click at [873, 518] on link "12" at bounding box center [882, 516] width 23 height 23
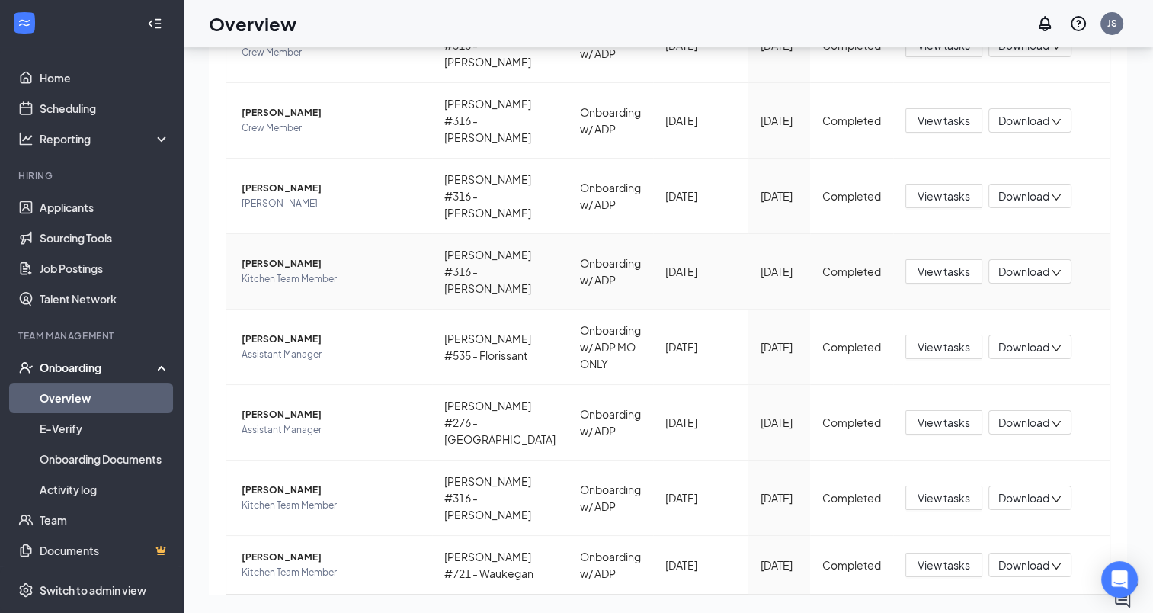
scroll to position [314, 0]
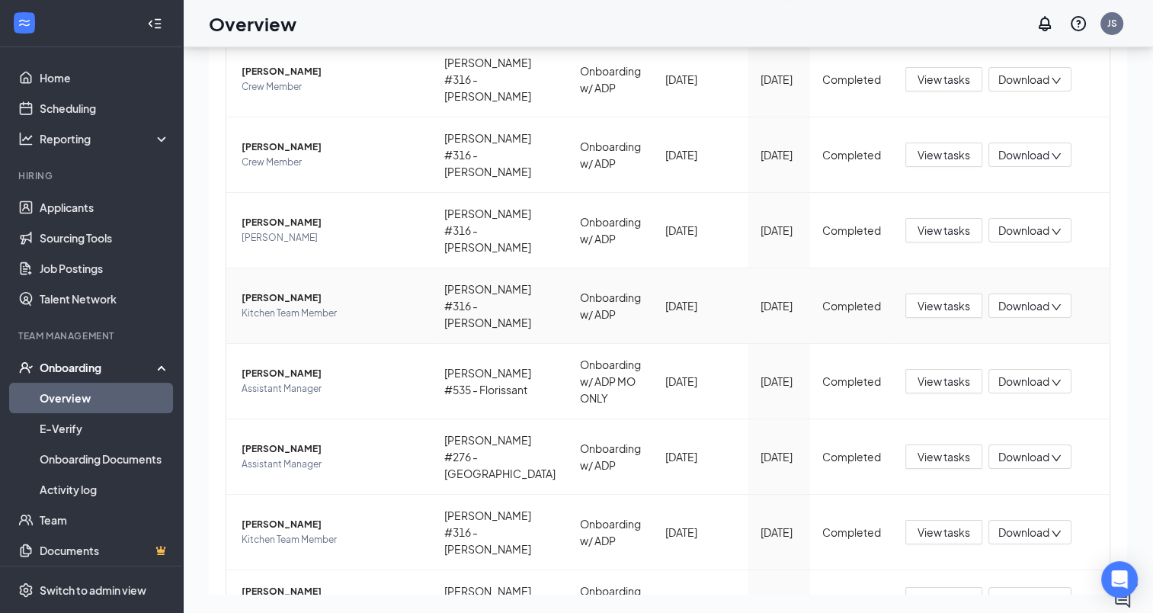
click at [295, 293] on span "Brailyn N Palmer" at bounding box center [331, 297] width 178 height 15
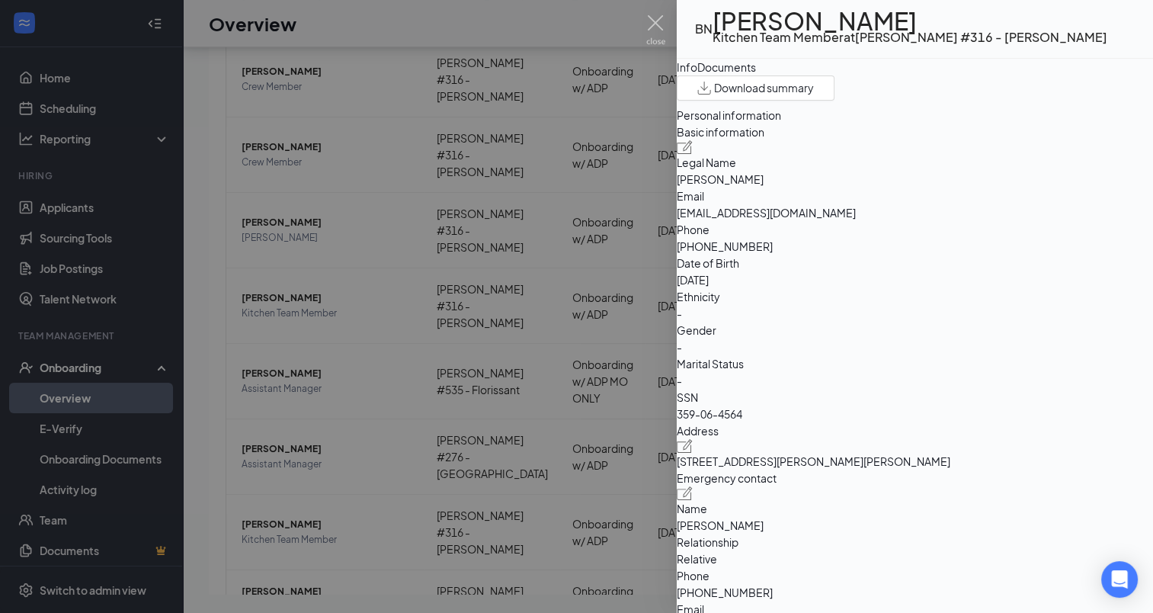
click at [756, 75] on div "Documents" at bounding box center [726, 67] width 59 height 17
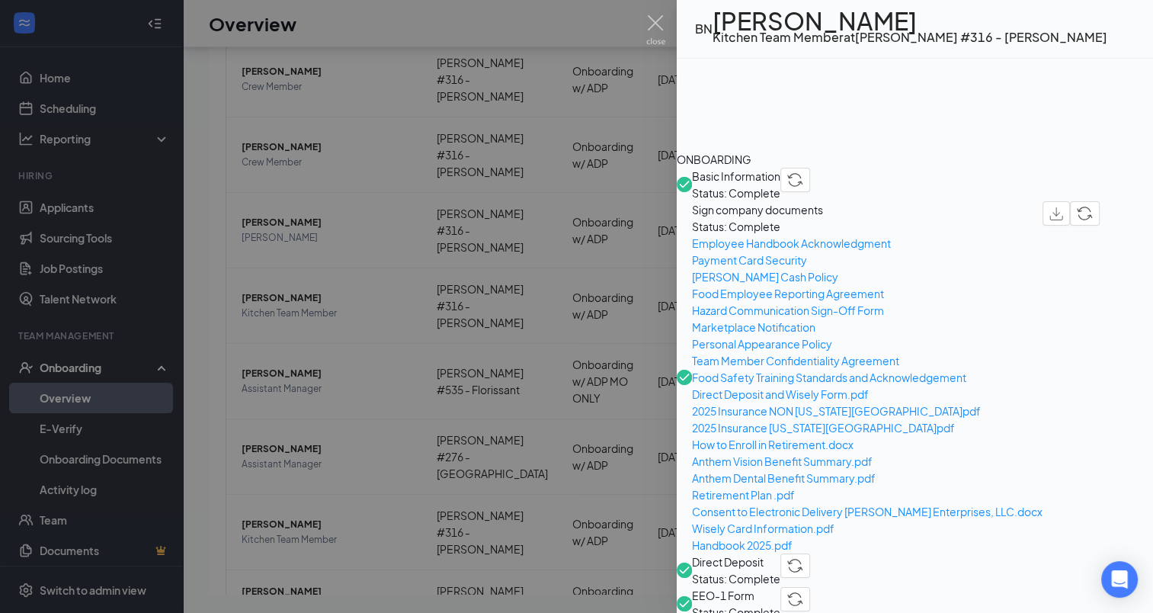
scroll to position [457, 0]
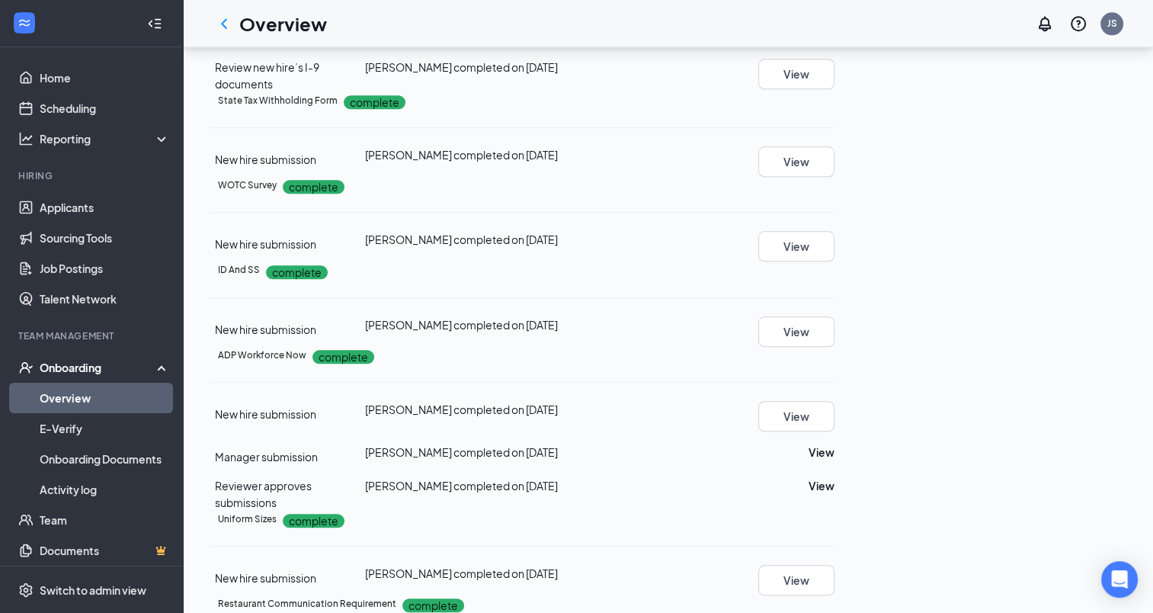
scroll to position [1982, 0]
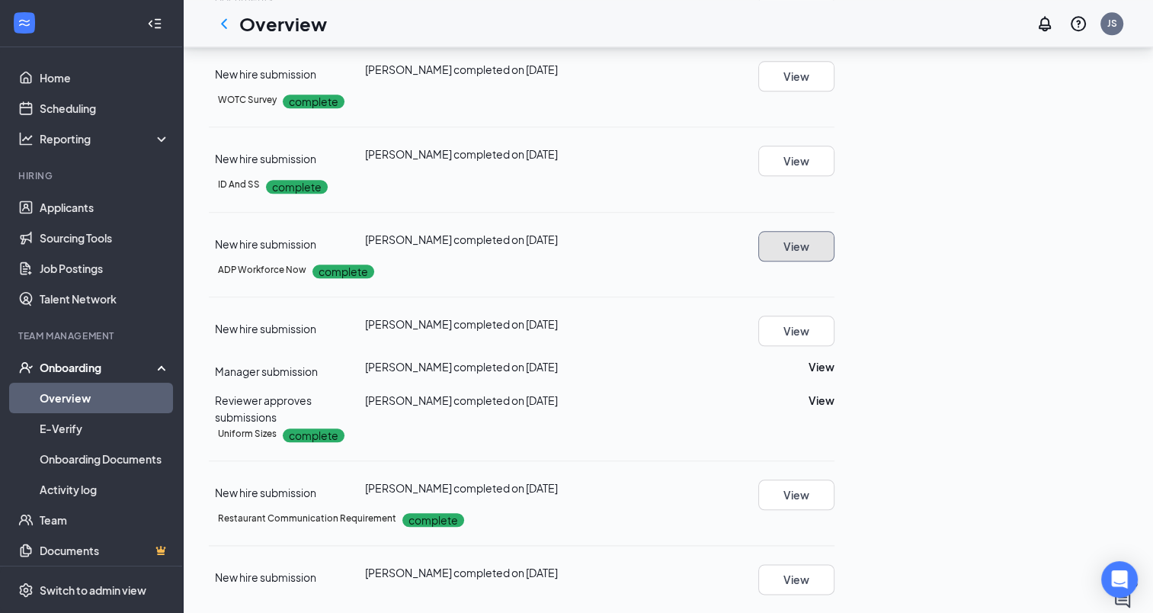
click at [835, 231] on button "View" at bounding box center [796, 246] width 76 height 30
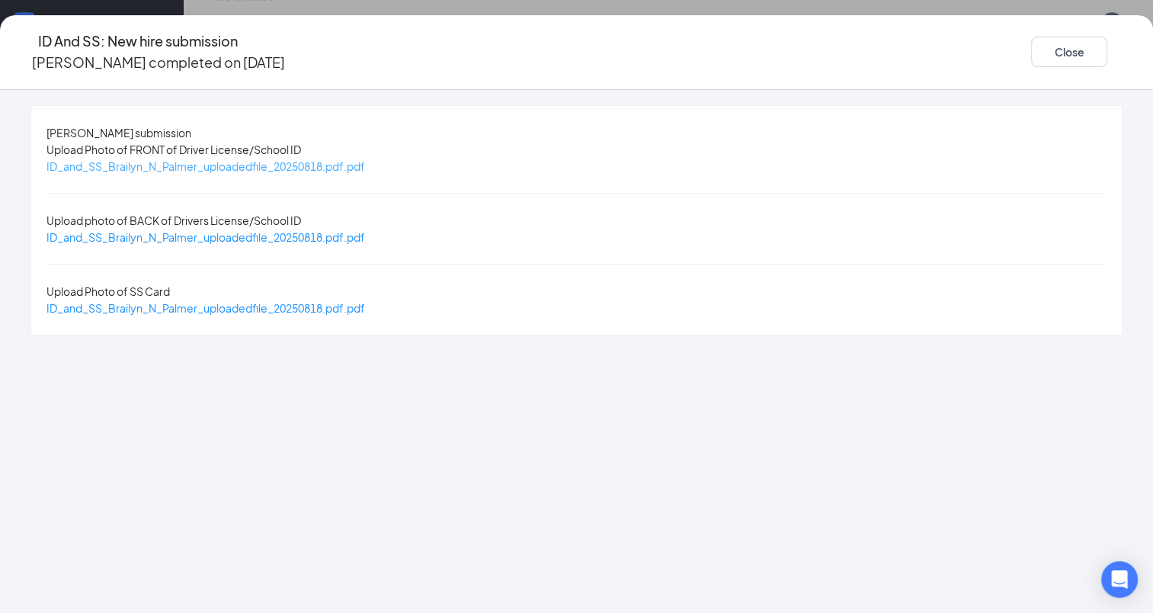
click at [283, 168] on span "ID_and_SS_Brailyn_N_Palmer_uploadedfile_20250818.pdf.pdf" at bounding box center [205, 166] width 319 height 14
click at [318, 230] on span "ID_and_SS_Brailyn_N_Palmer_uploadedfile_20250818.pdf.pdf" at bounding box center [205, 237] width 319 height 14
click at [365, 301] on span "ID_and_SS_Brailyn_N_Palmer_uploadedfile_20250818.pdf.pdf" at bounding box center [205, 308] width 319 height 14
click at [1031, 42] on button "Close" at bounding box center [1069, 52] width 76 height 30
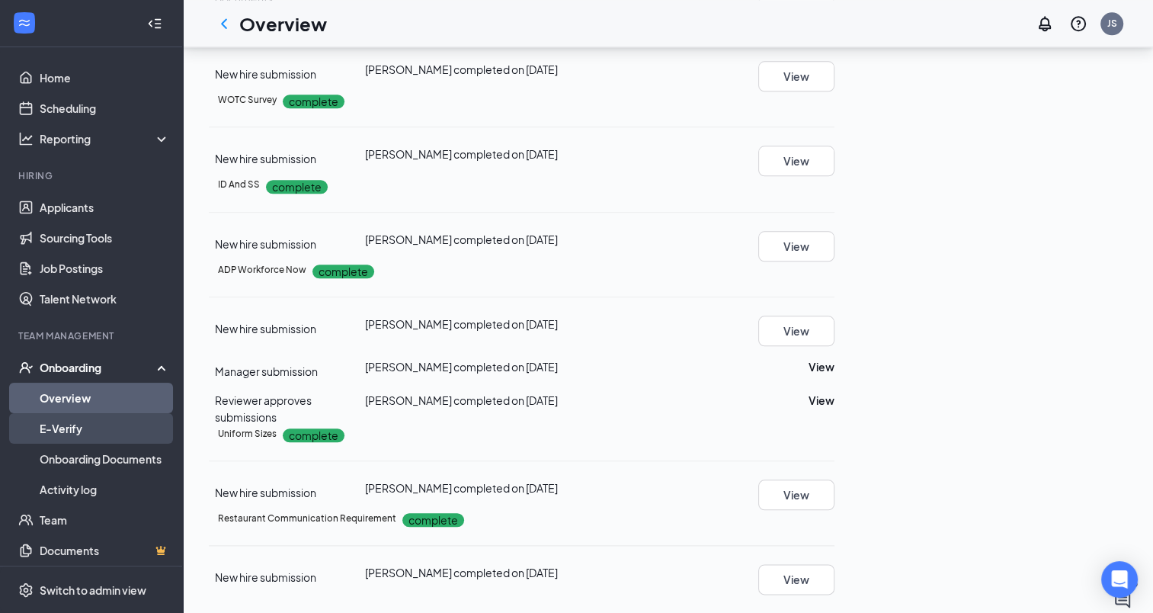
click at [54, 436] on link "E-Verify" at bounding box center [105, 428] width 130 height 30
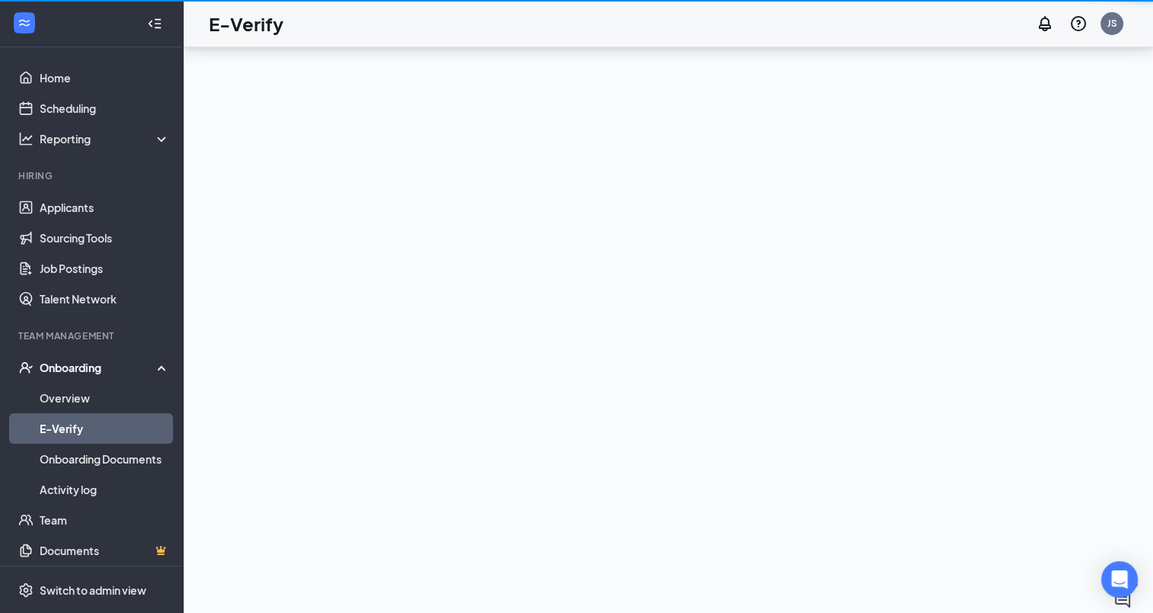
scroll to position [69, 0]
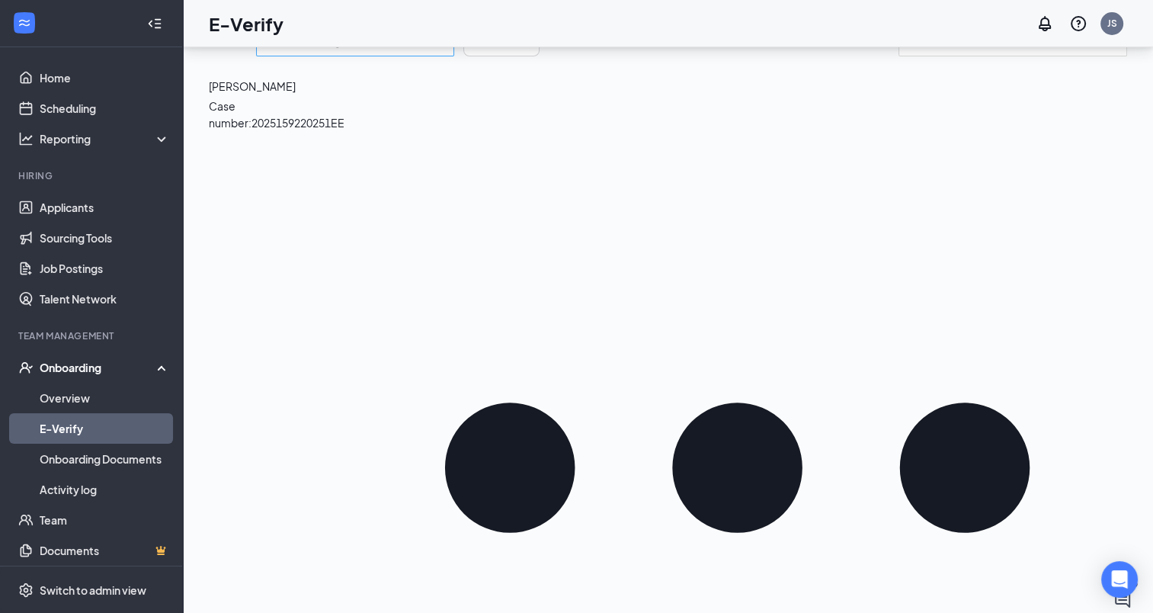
click at [454, 56] on div "Sort cases by" at bounding box center [355, 41] width 198 height 30
click at [380, 122] on span "Newest to oldest start date" at bounding box center [349, 115] width 134 height 17
click at [970, 51] on input "search" at bounding box center [1005, 41] width 194 height 19
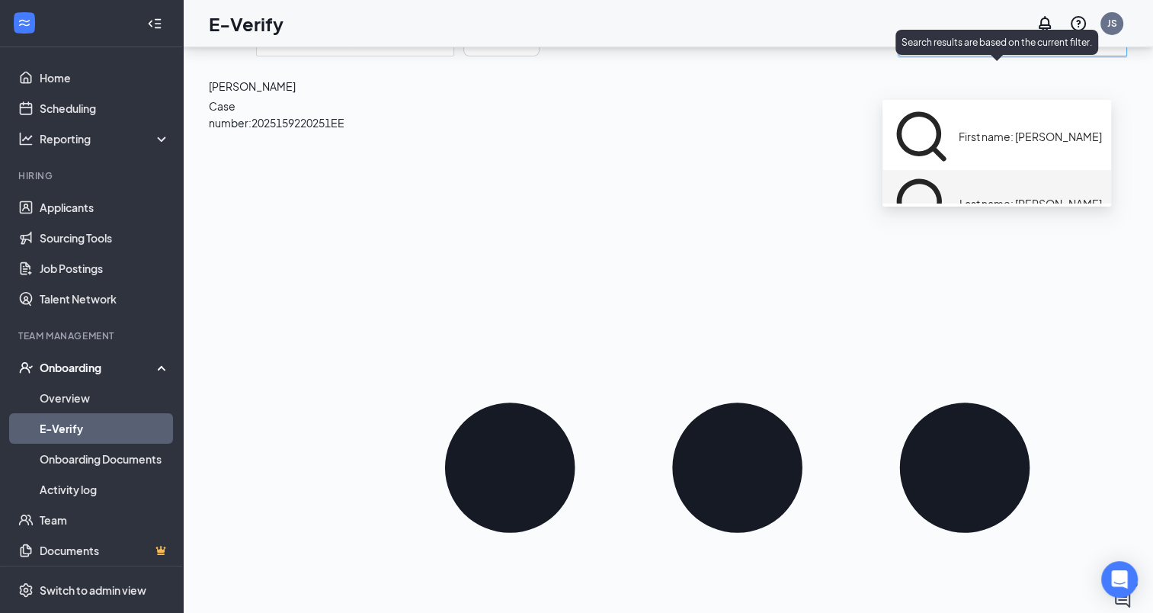
click at [965, 195] on span "Last name: Palmer" at bounding box center [1031, 203] width 143 height 17
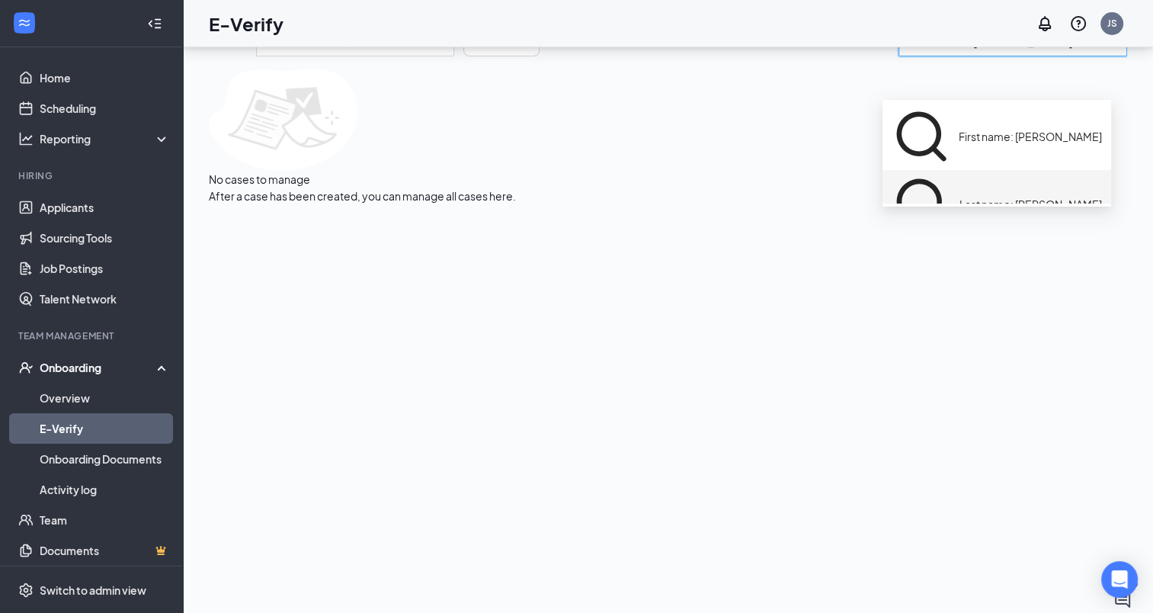
drag, startPoint x: 999, startPoint y: 76, endPoint x: 856, endPoint y: 85, distance: 143.6
click at [856, 56] on div "0 Cases -date_of_hire,+name -date_of_hire,+name +date_of_hire,+name Newest to o…" at bounding box center [668, 41] width 919 height 30
click at [960, 195] on span "Last name: Tetzlaff" at bounding box center [1031, 203] width 143 height 17
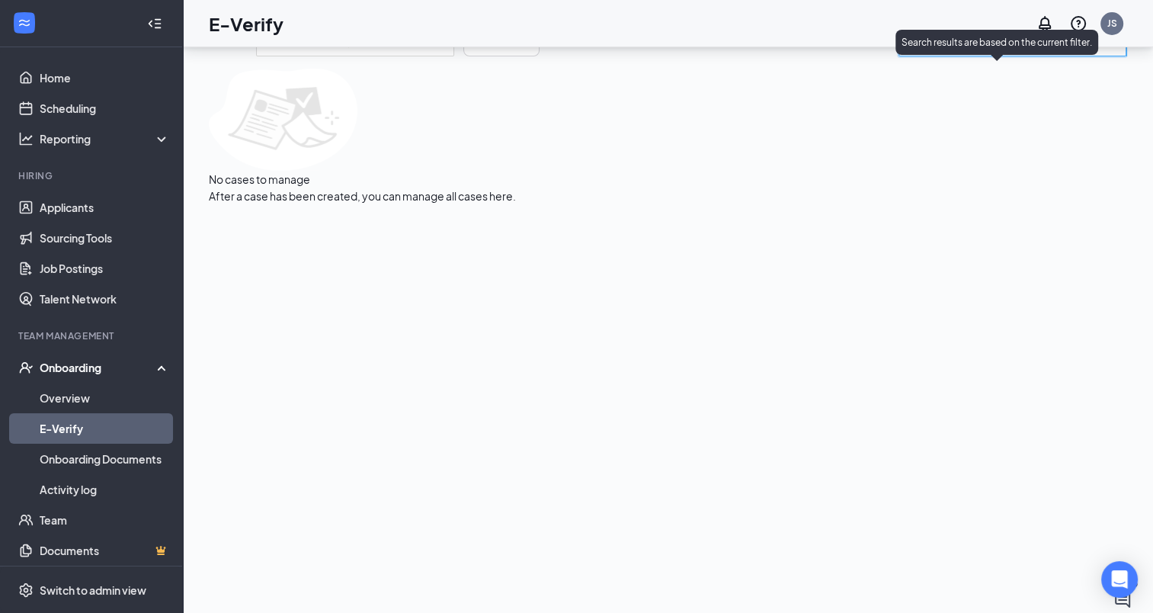
type input "Last name: Tetzlaff"
click at [1105, 47] on icon "MagnifyingGlass" at bounding box center [1111, 41] width 12 height 12
click at [412, 191] on div "Confirm your employees are eligible to work in the United States by using E-Ver…" at bounding box center [668, 100] width 919 height 207
click at [479, 43] on icon "Filter" at bounding box center [478, 41] width 2 height 2
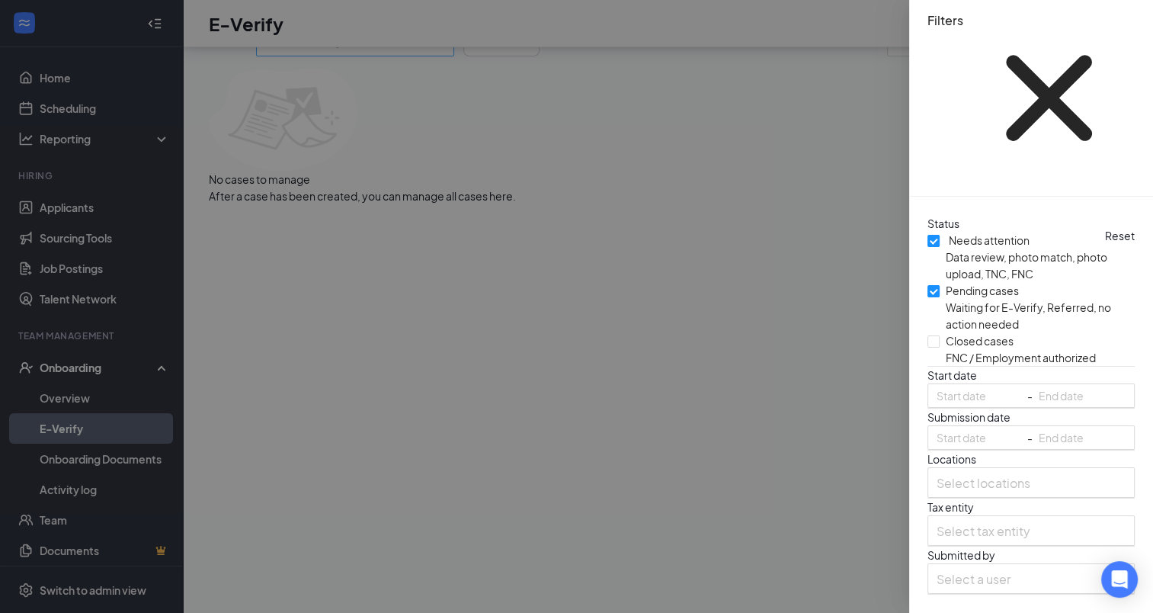
click at [506, 172] on div at bounding box center [576, 306] width 1153 height 613
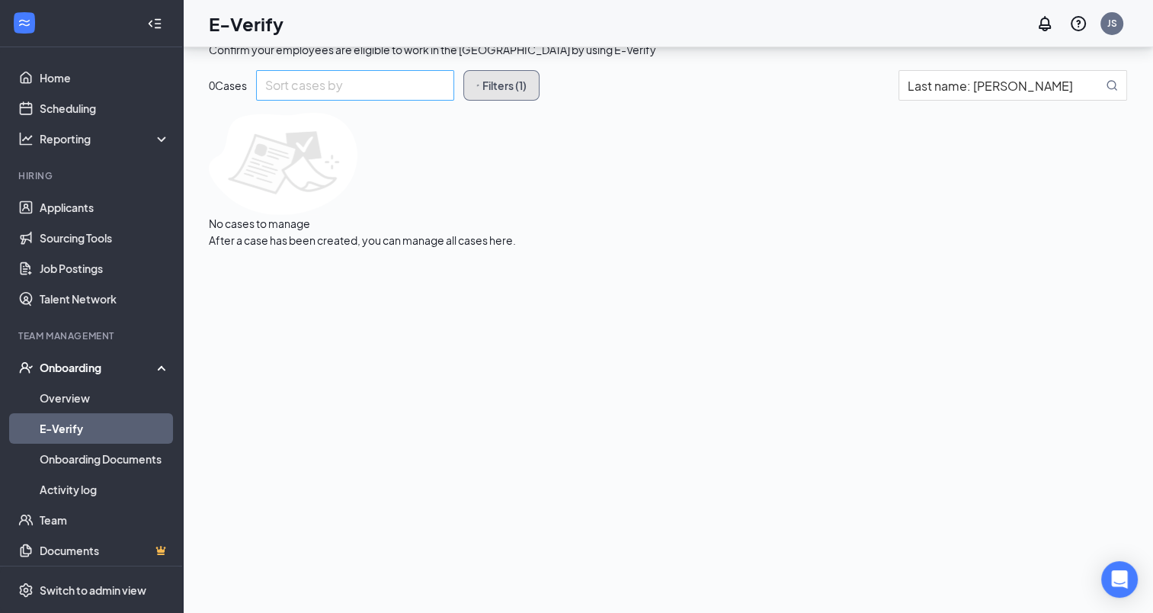
scroll to position [0, 0]
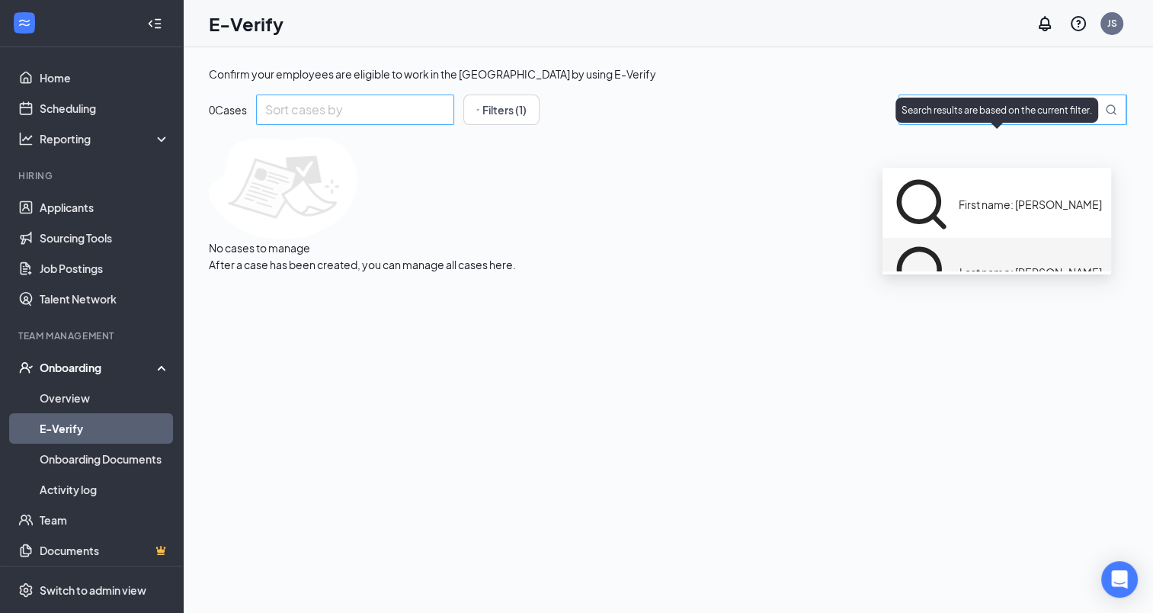
click at [1105, 116] on icon "MagnifyingGlass" at bounding box center [1111, 110] width 12 height 12
click at [970, 264] on span "Last name: Tetzlaff" at bounding box center [1031, 272] width 143 height 17
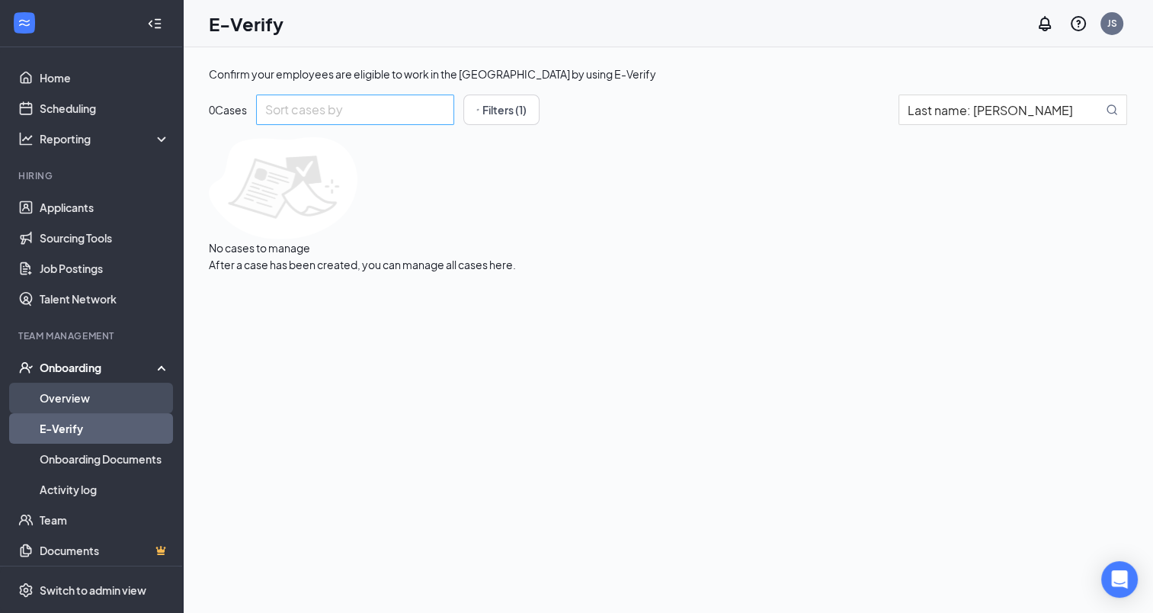
click at [67, 394] on link "Overview" at bounding box center [105, 398] width 130 height 30
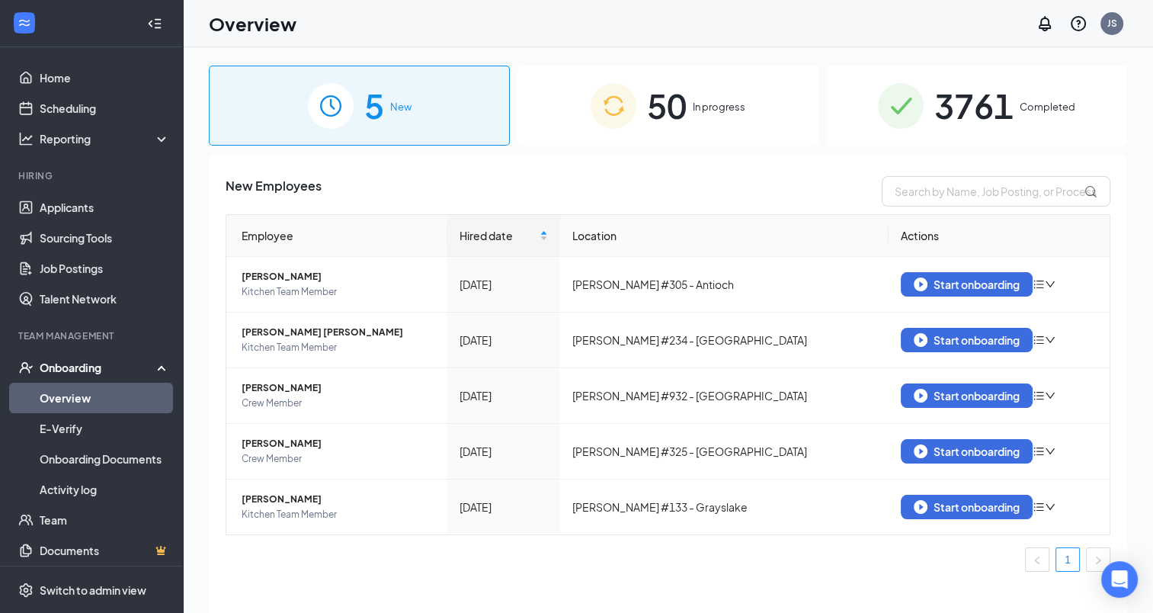
click at [974, 97] on span "3761" at bounding box center [974, 105] width 79 height 53
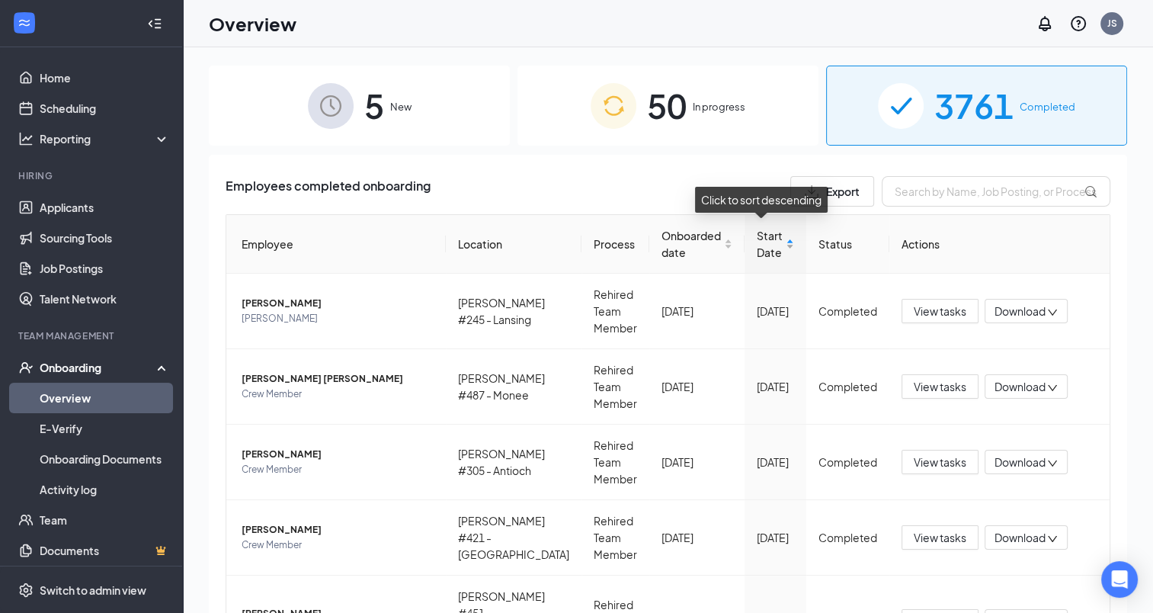
click at [787, 236] on div "Start Date" at bounding box center [775, 244] width 37 height 34
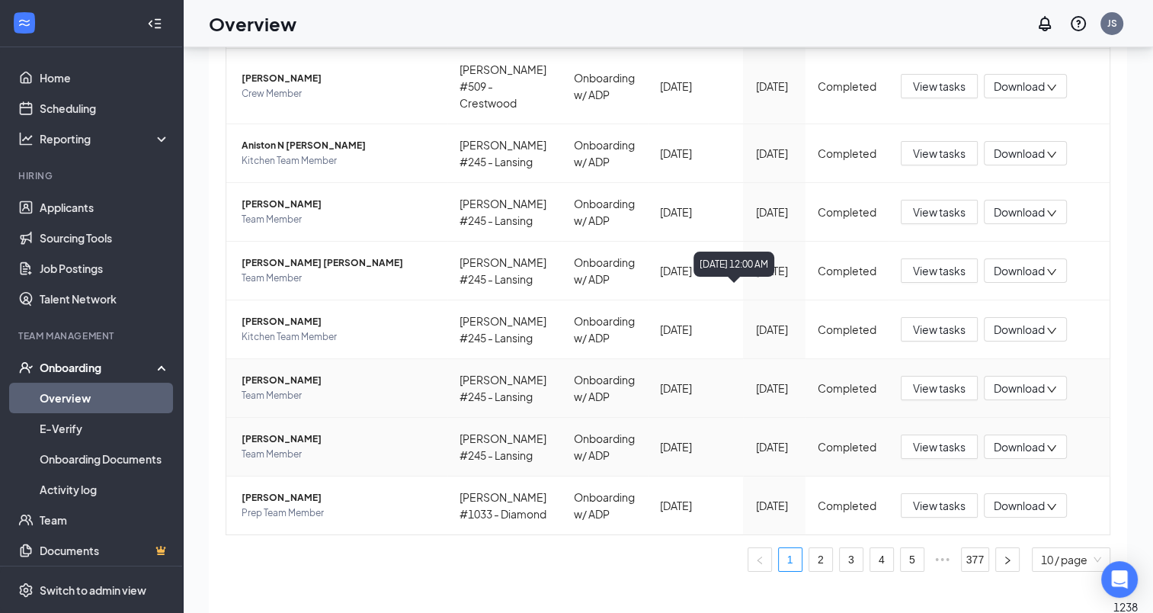
scroll to position [69, 0]
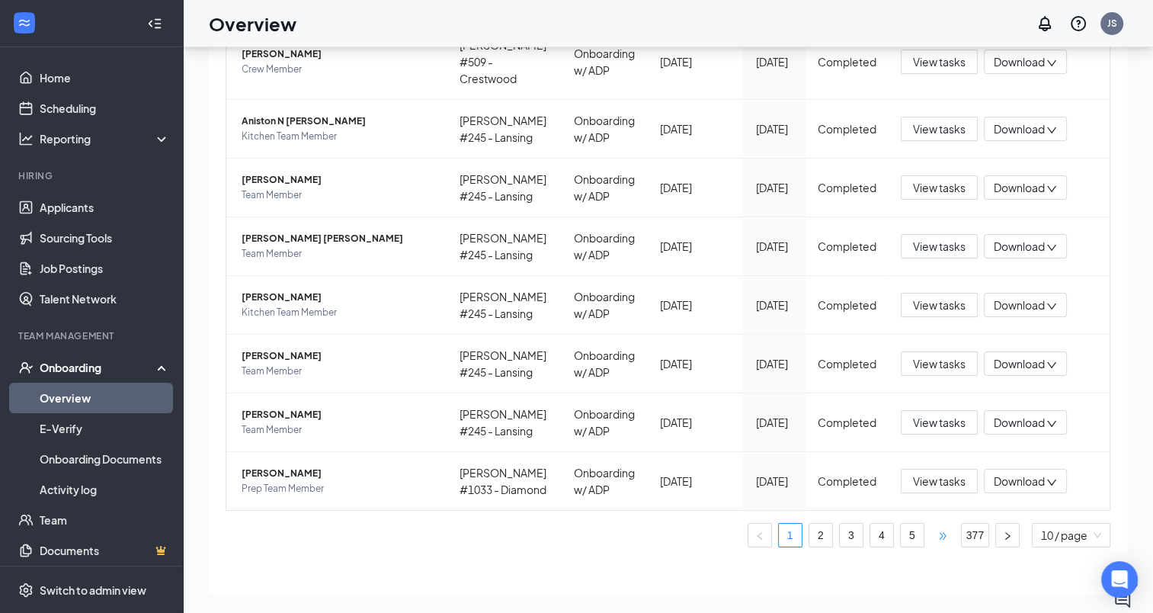
click at [933, 523] on span "•••" at bounding box center [943, 535] width 24 height 24
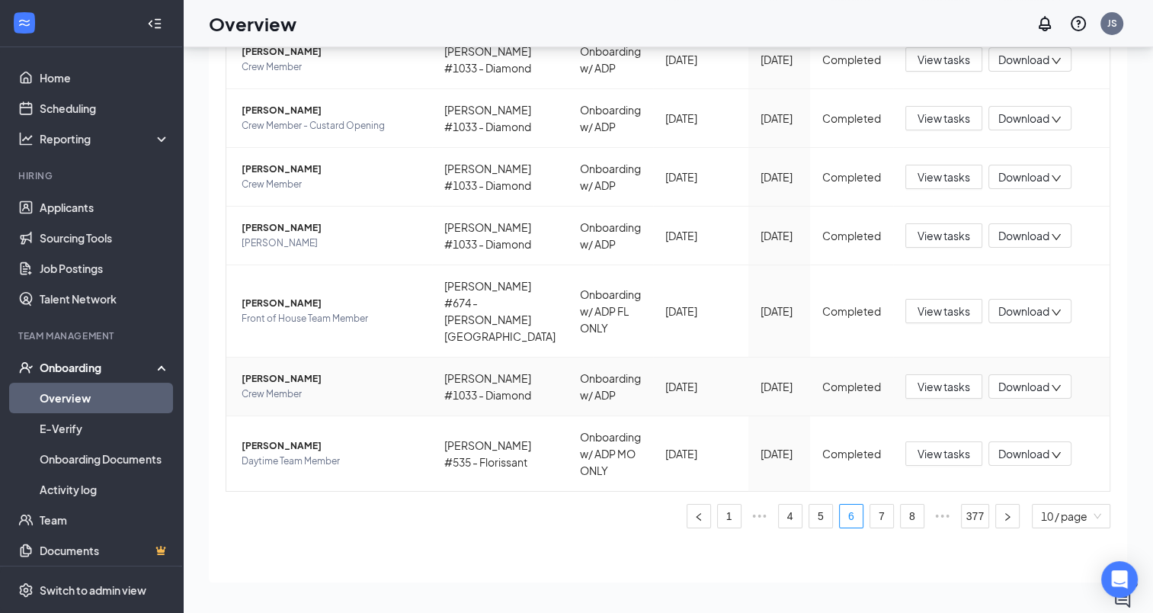
scroll to position [483, 0]
click at [931, 515] on span "•••" at bounding box center [943, 516] width 24 height 24
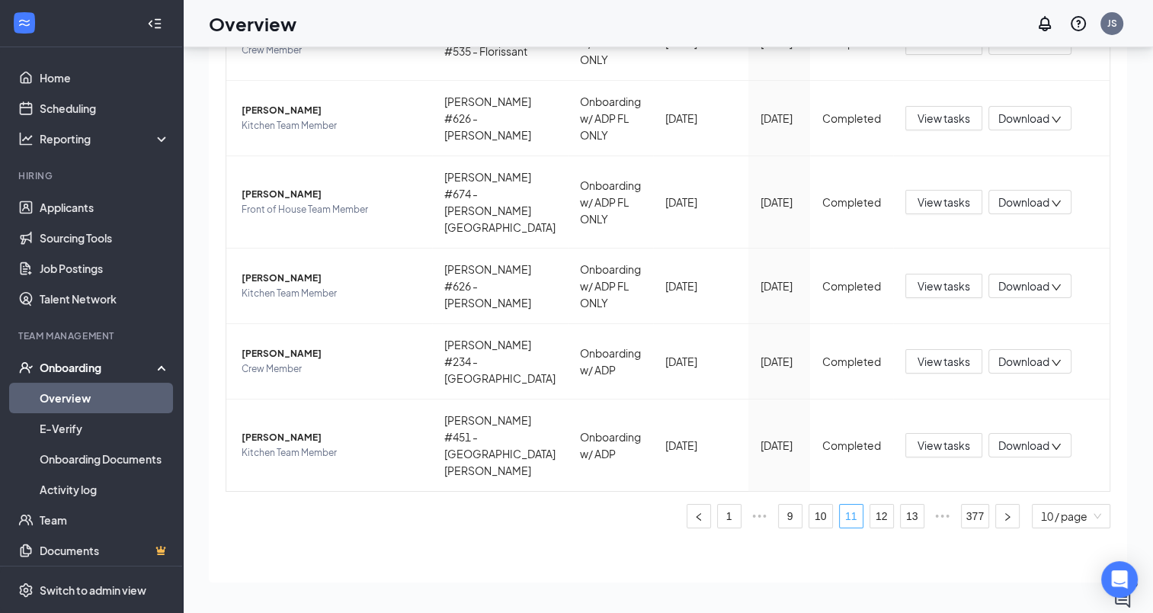
click at [840, 512] on link "11" at bounding box center [851, 516] width 23 height 23
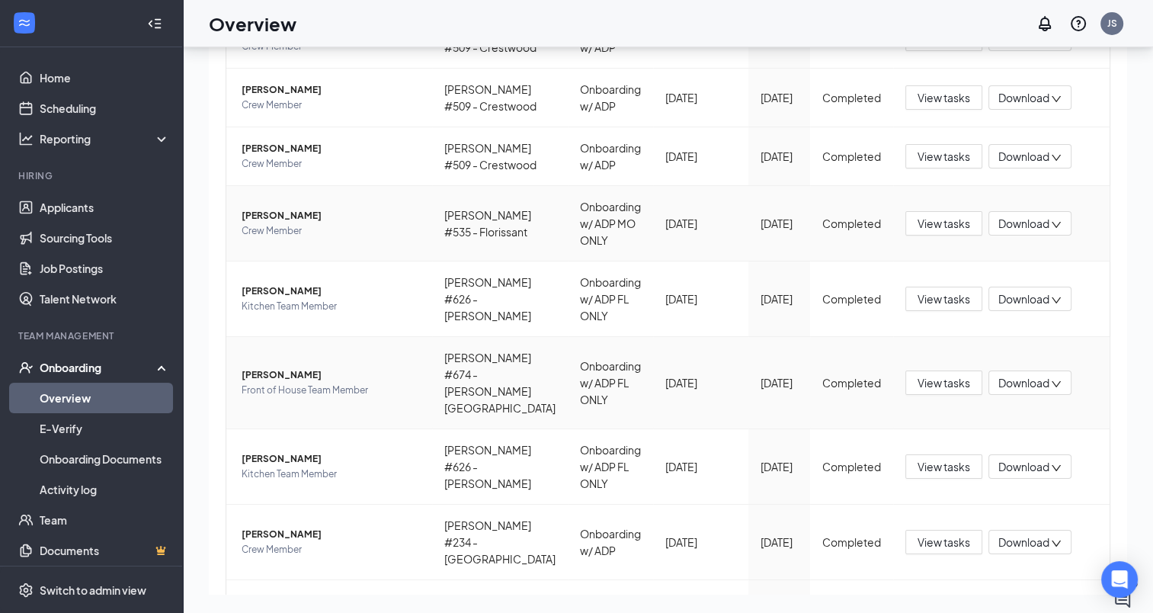
scroll to position [483, 0]
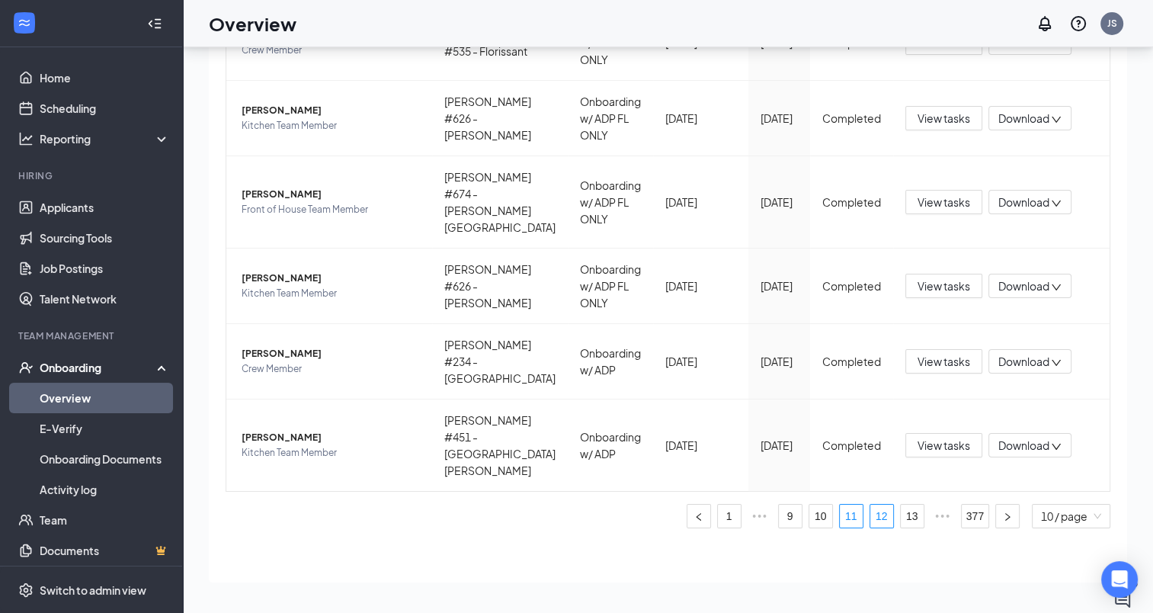
click at [872, 511] on link "12" at bounding box center [882, 516] width 23 height 23
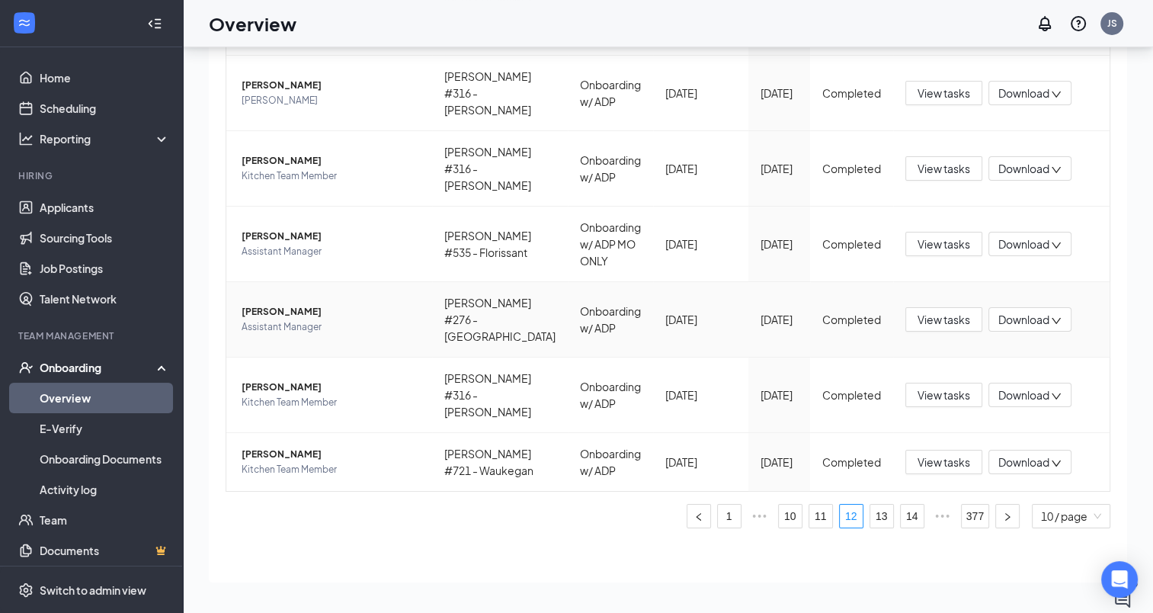
scroll to position [467, 0]
click at [925, 160] on span "View tasks" at bounding box center [944, 168] width 53 height 17
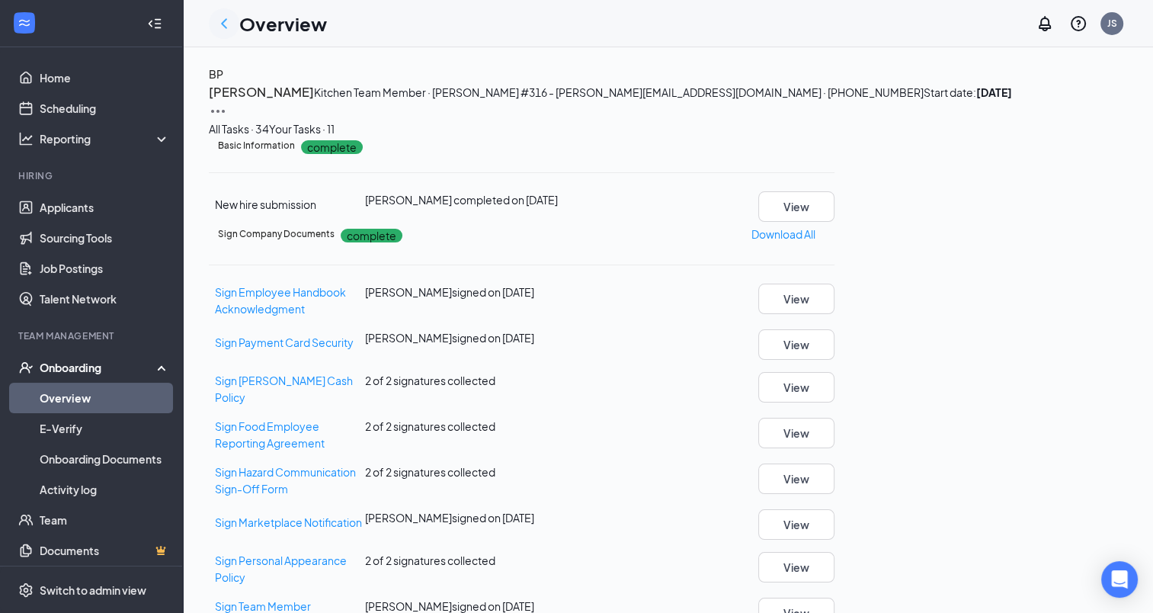
click at [226, 24] on icon "ChevronLeft" at bounding box center [224, 23] width 18 height 18
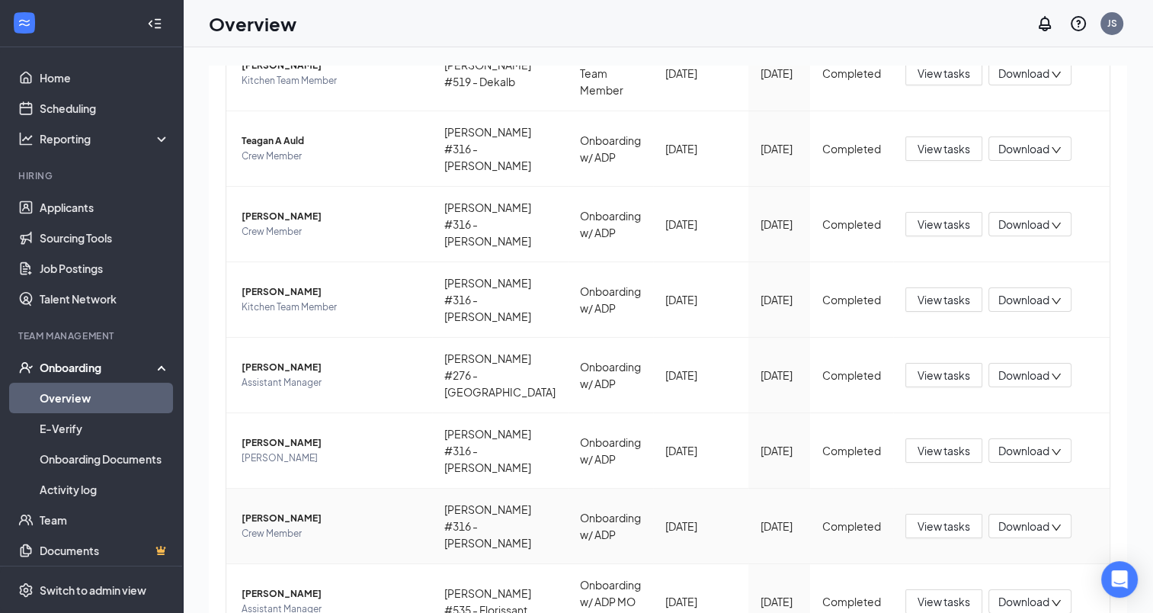
scroll to position [237, 0]
click at [933, 449] on span "View tasks" at bounding box center [944, 451] width 53 height 17
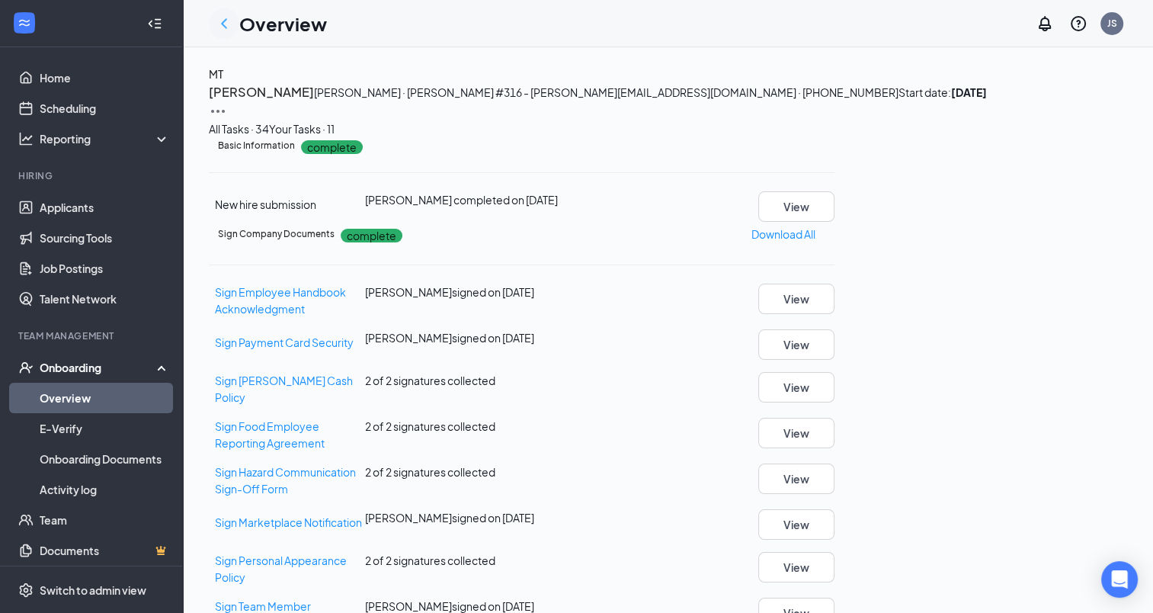
click at [227, 24] on icon "ChevronLeft" at bounding box center [224, 23] width 18 height 18
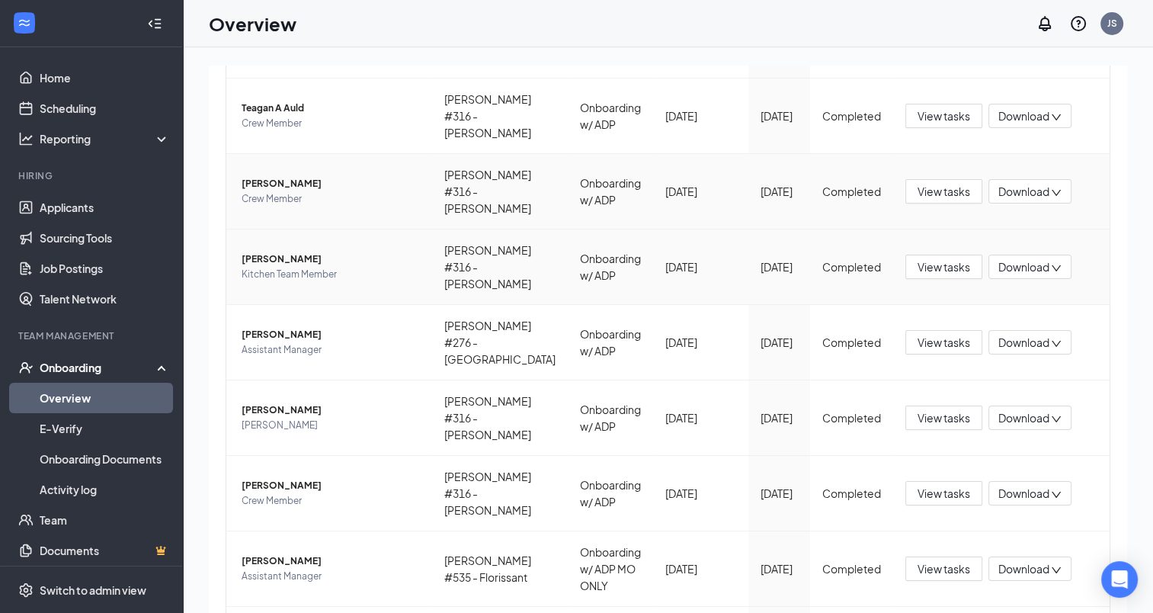
scroll to position [305, 0]
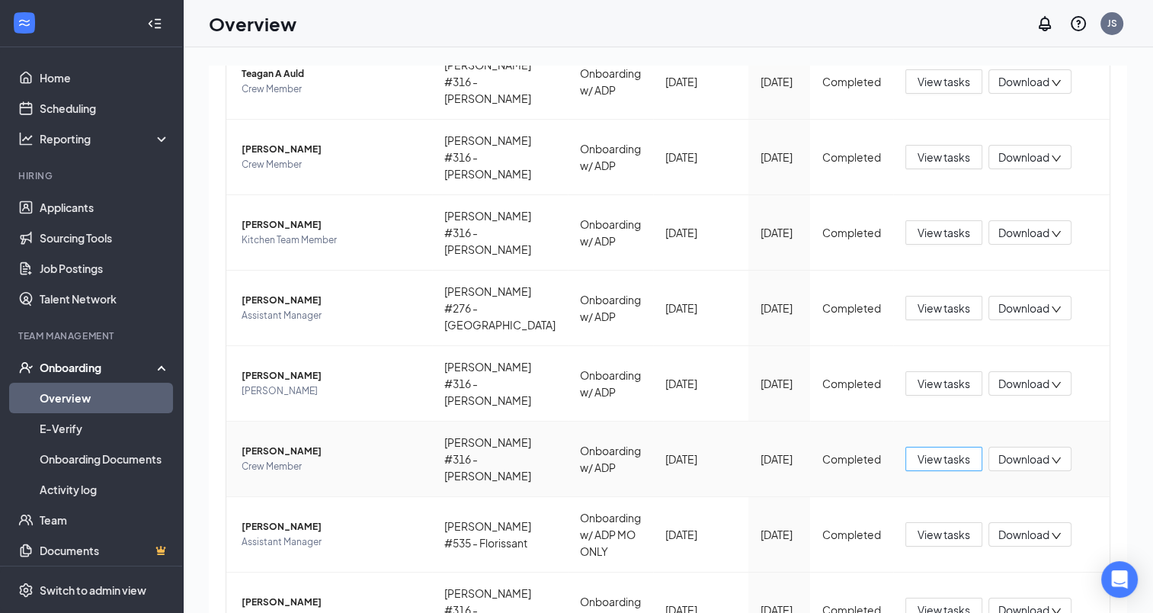
click at [918, 457] on span "View tasks" at bounding box center [944, 459] width 53 height 17
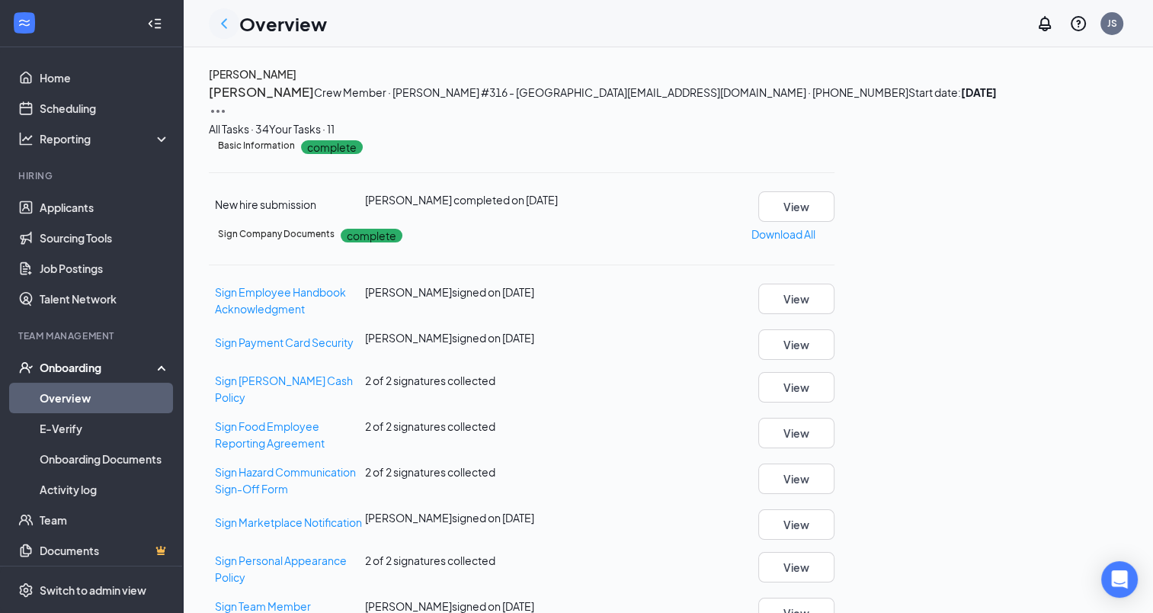
click at [226, 24] on icon "ChevronLeft" at bounding box center [224, 23] width 18 height 18
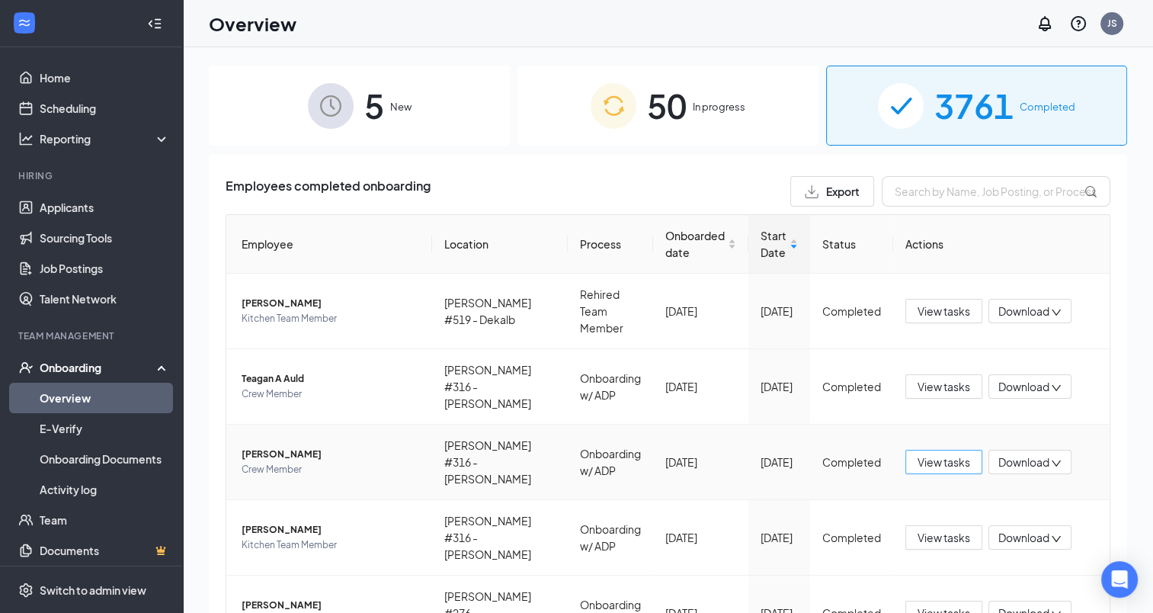
click at [931, 462] on span "View tasks" at bounding box center [944, 462] width 53 height 17
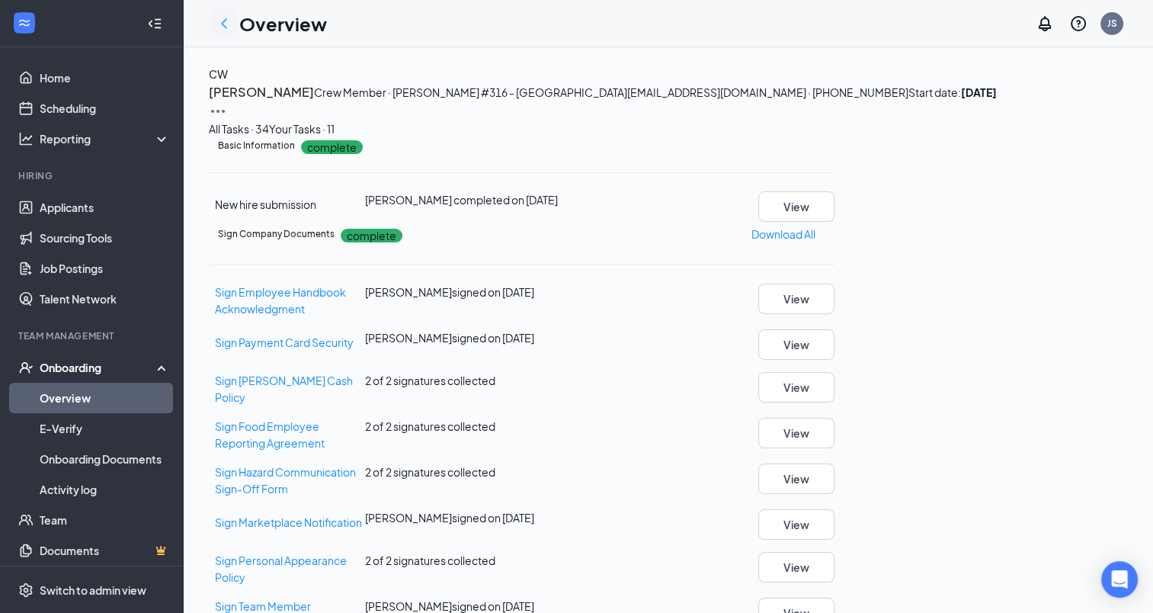
click at [231, 23] on icon "ChevronLeft" at bounding box center [224, 23] width 18 height 18
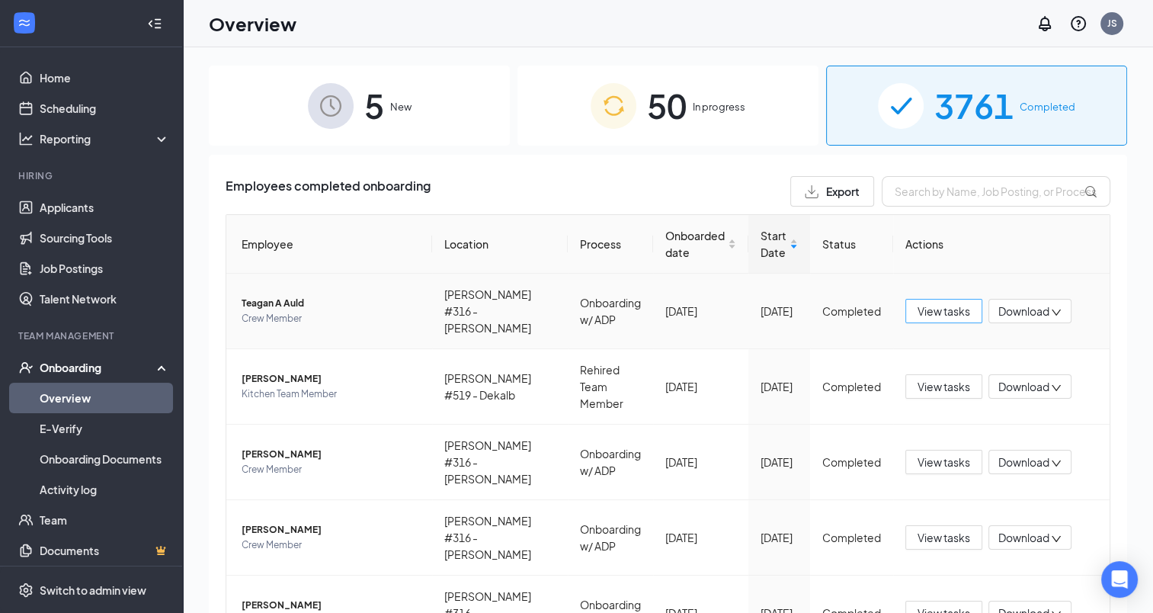
click at [918, 309] on span "View tasks" at bounding box center [944, 311] width 53 height 17
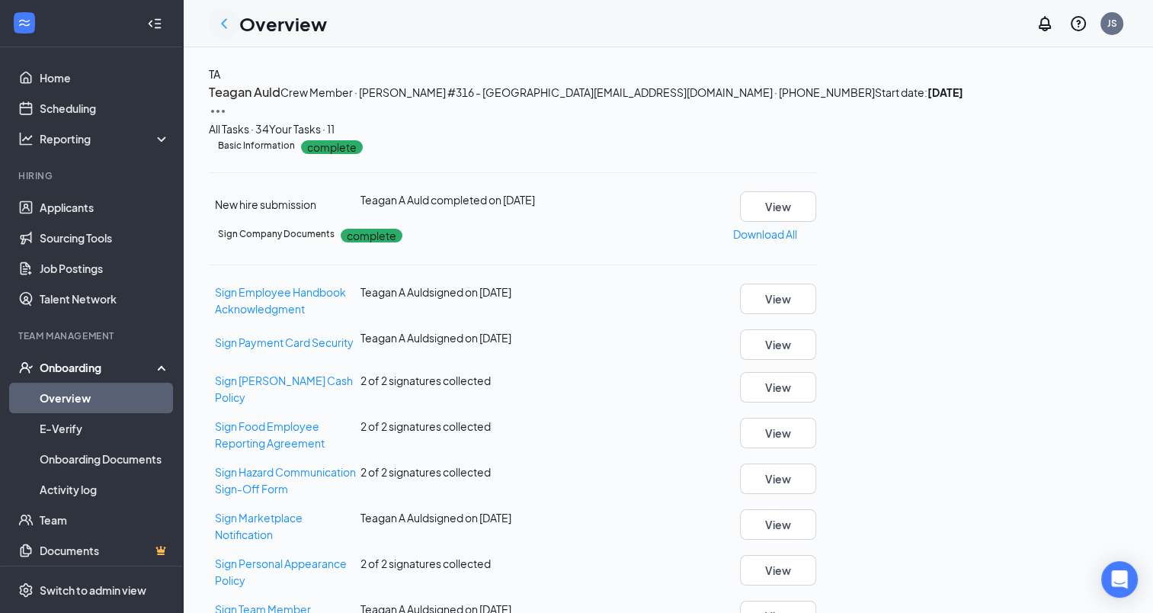
click at [226, 24] on icon "ChevronLeft" at bounding box center [224, 23] width 18 height 18
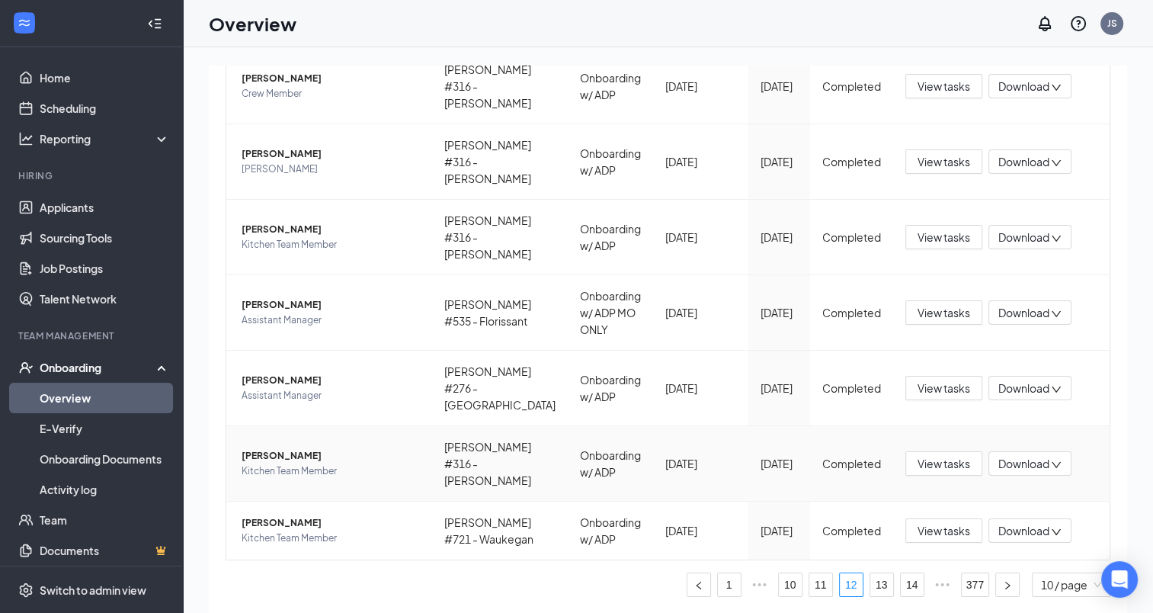
scroll to position [466, 0]
click at [810, 582] on link "11" at bounding box center [821, 584] width 23 height 23
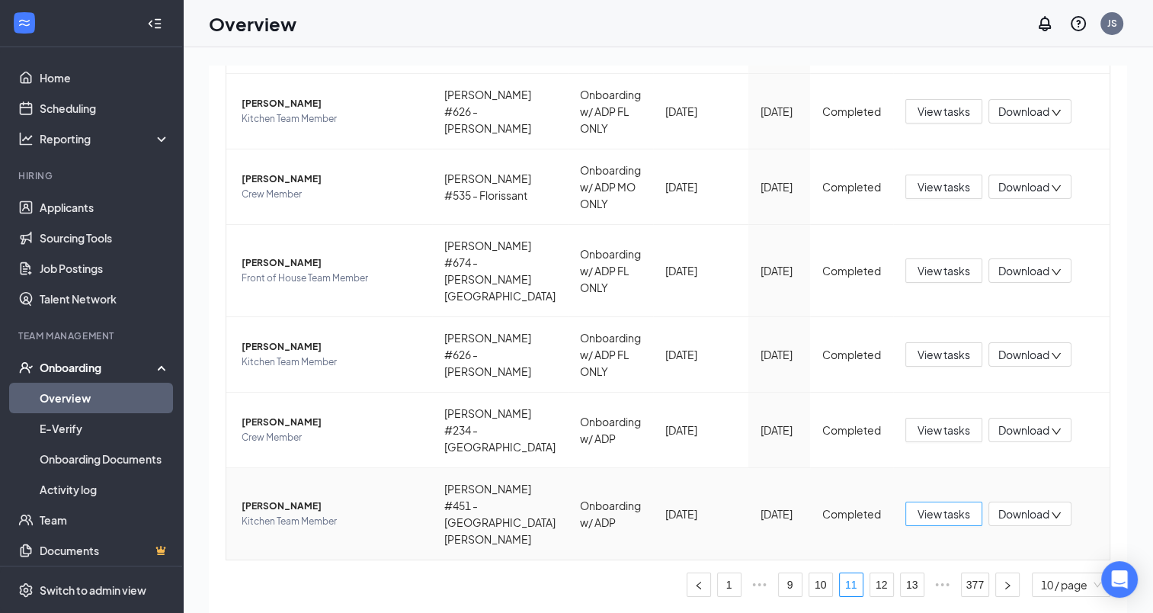
click at [918, 522] on span "View tasks" at bounding box center [944, 513] width 53 height 17
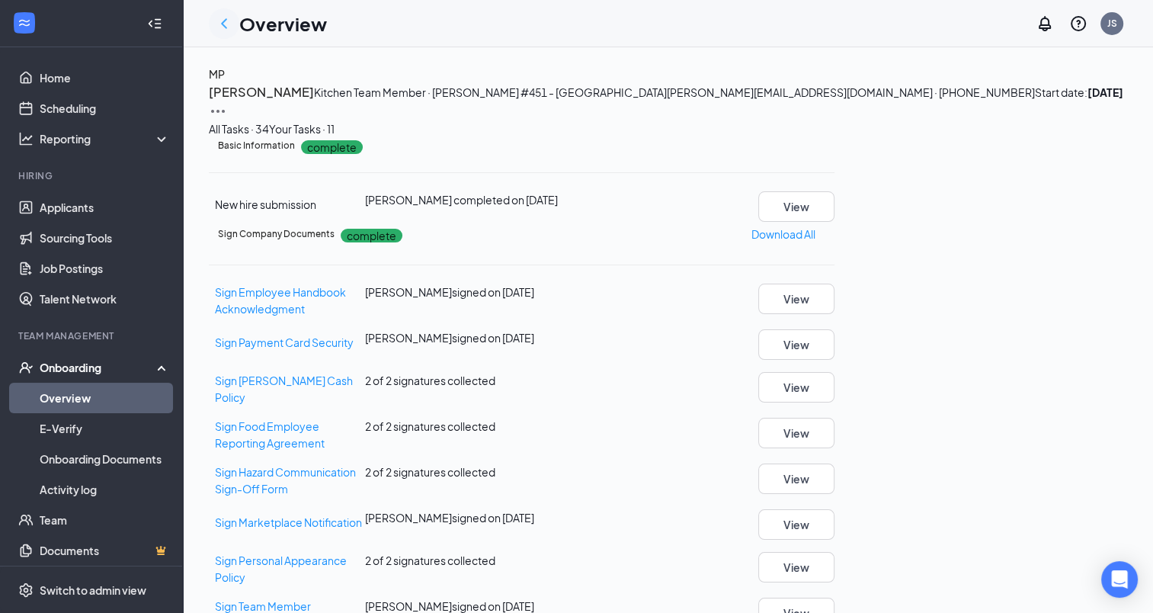
click at [226, 22] on icon "ChevronLeft" at bounding box center [224, 23] width 18 height 18
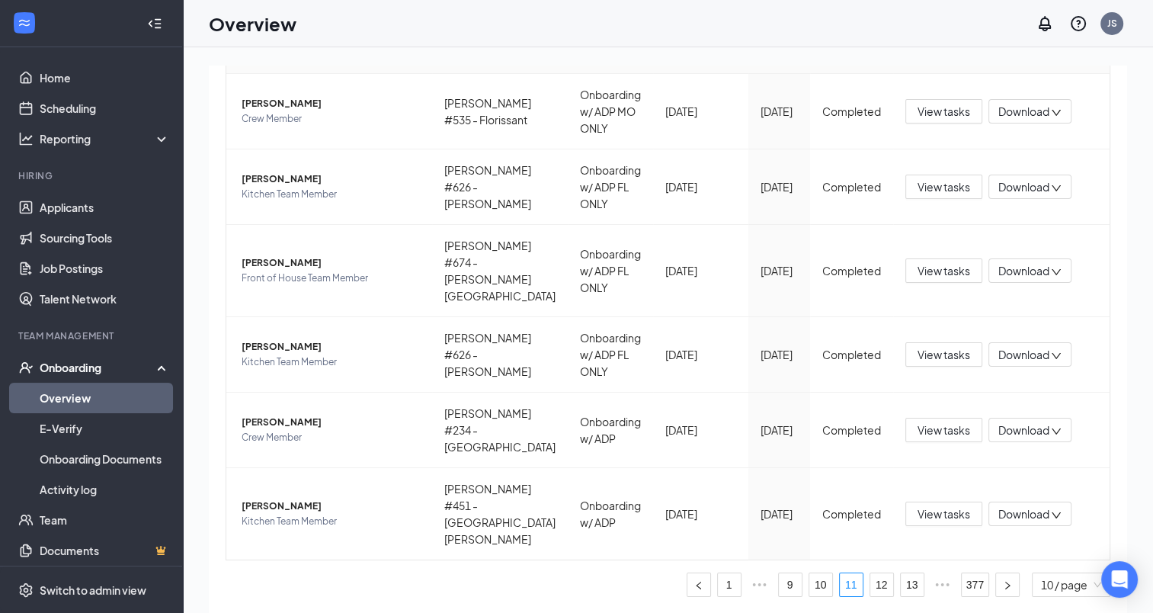
scroll to position [483, 0]
click at [944, 438] on span "View tasks" at bounding box center [944, 430] width 53 height 17
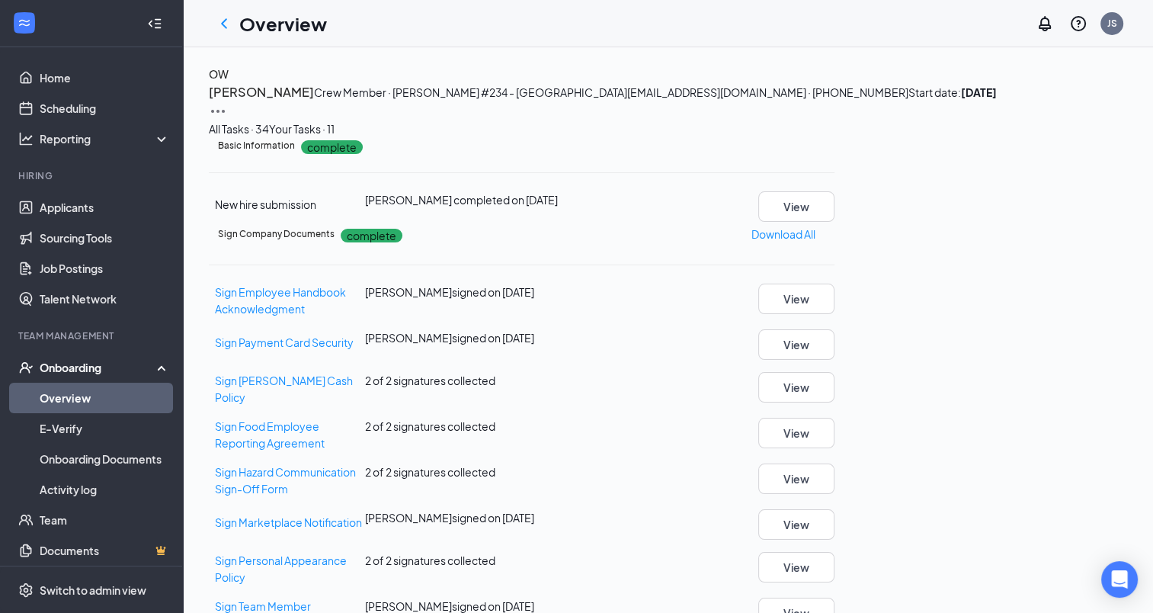
click at [226, 21] on icon "ChevronLeft" at bounding box center [224, 23] width 18 height 18
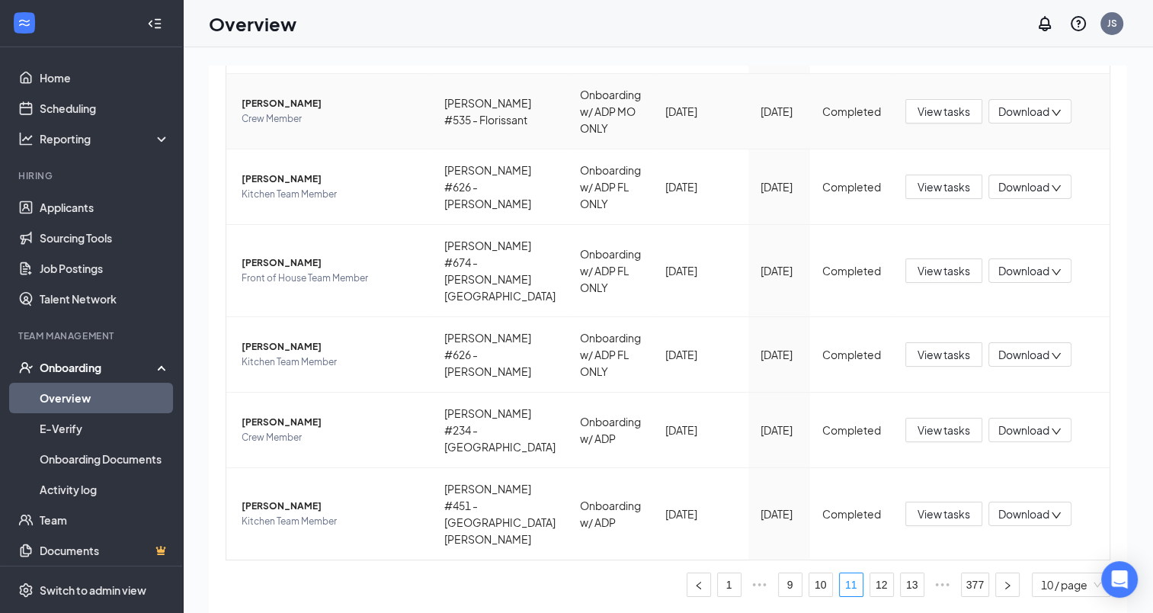
scroll to position [483, 0]
click at [931, 279] on span "View tasks" at bounding box center [944, 270] width 53 height 17
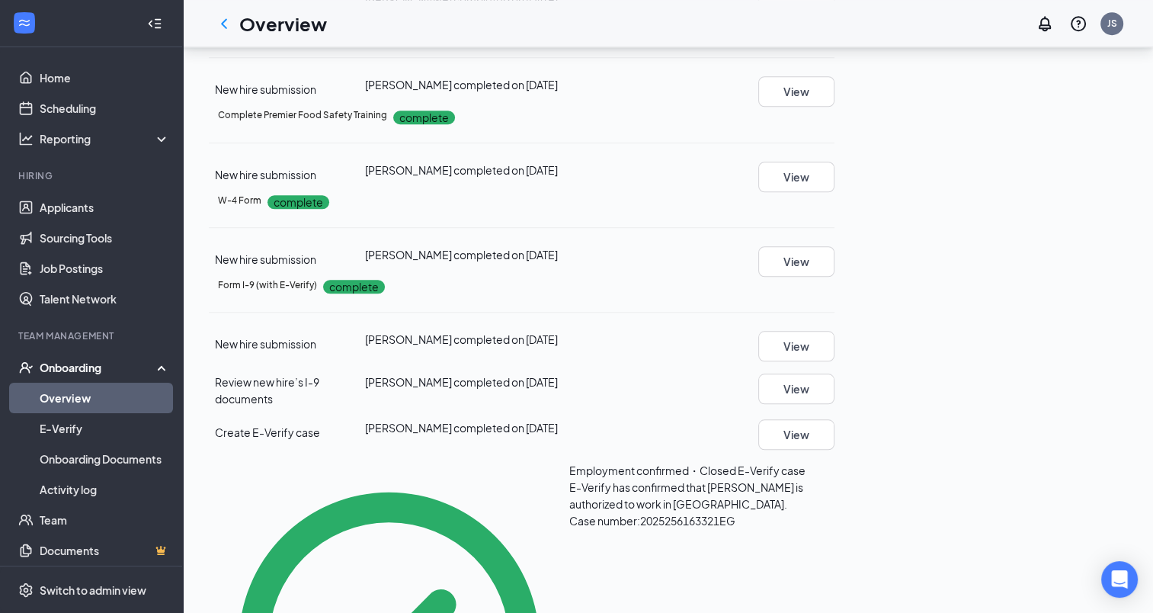
scroll to position [1220, 0]
